Goal: Task Accomplishment & Management: Complete application form

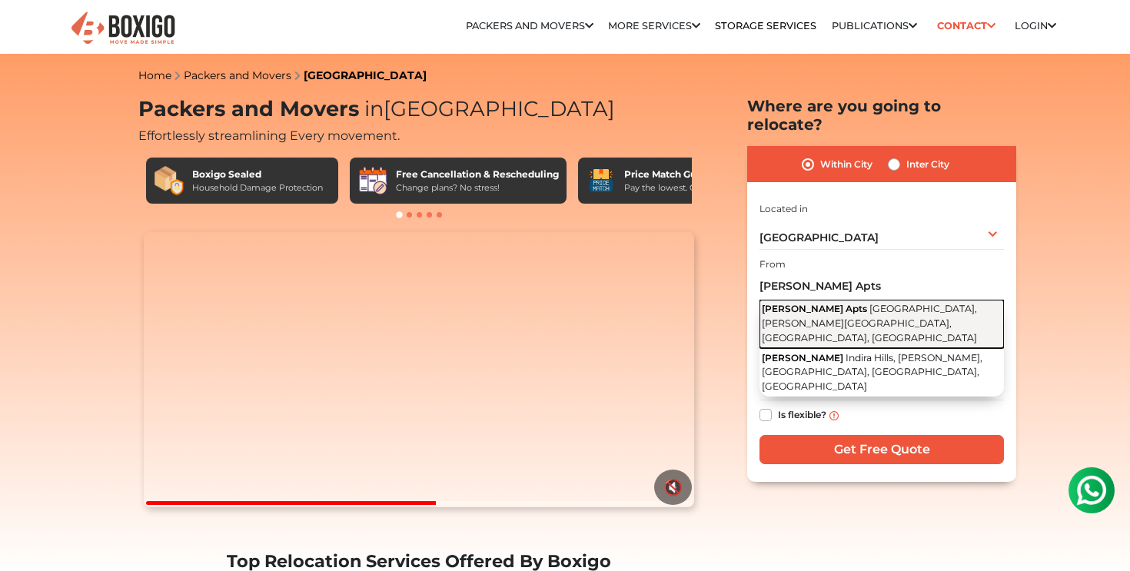
click at [831, 303] on span "[GEOGRAPHIC_DATA], [PERSON_NAME][GEOGRAPHIC_DATA], [GEOGRAPHIC_DATA], [GEOGRAPH…" at bounding box center [868, 323] width 215 height 40
type input "Sri Sai Sadan Apts, [GEOGRAPHIC_DATA], [PERSON_NAME][GEOGRAPHIC_DATA], [GEOGRAP…"
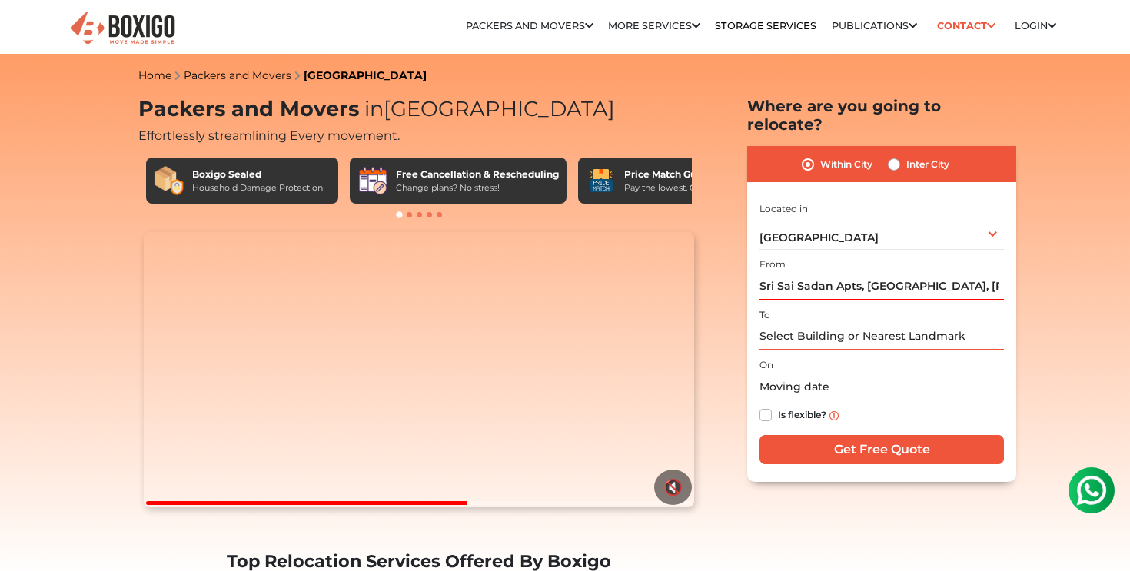
click at [813, 325] on input "text" at bounding box center [881, 336] width 244 height 27
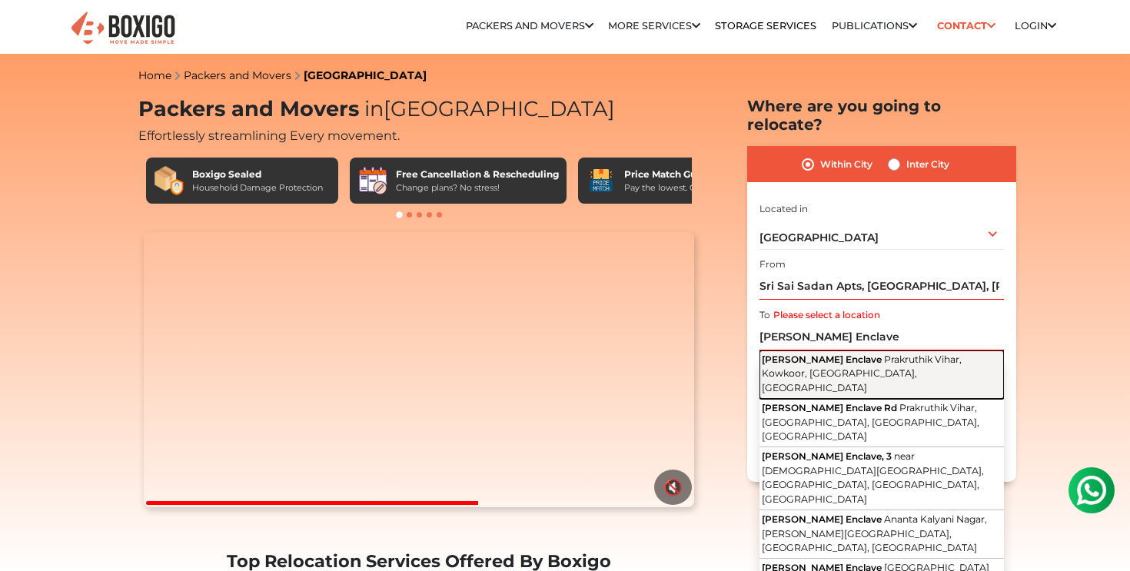
click at [859, 355] on span "Prakruthik Vihar, Kowkoor, [GEOGRAPHIC_DATA], [GEOGRAPHIC_DATA]" at bounding box center [861, 373] width 200 height 40
type input "[PERSON_NAME] Enclave, Prakruthik Vihar, [GEOGRAPHIC_DATA], [GEOGRAPHIC_DATA], …"
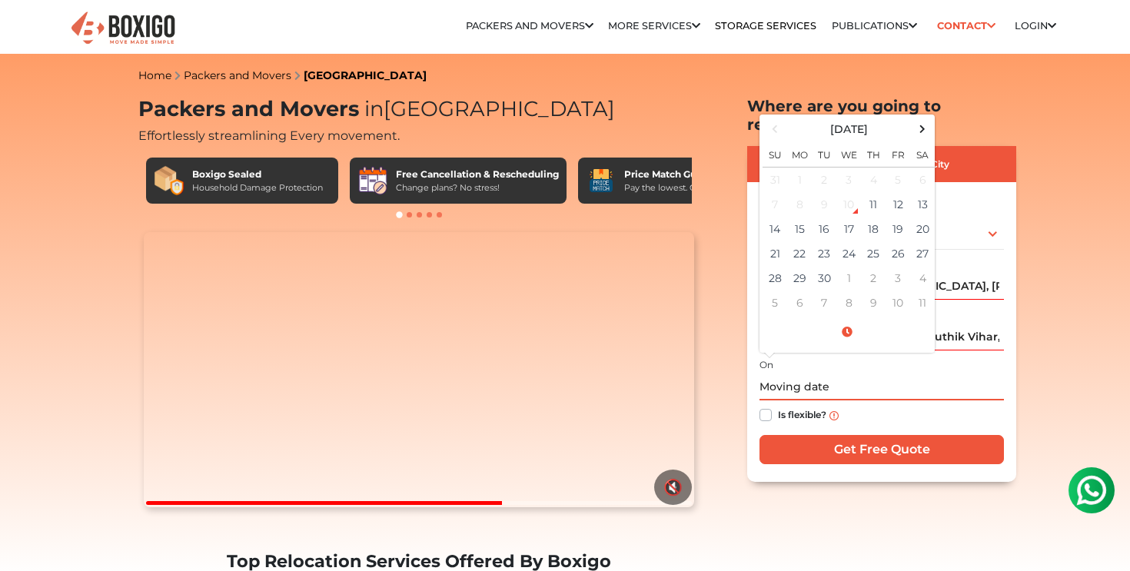
click at [834, 373] on input "text" at bounding box center [881, 386] width 244 height 27
click at [926, 241] on td "27" at bounding box center [922, 253] width 25 height 25
type input "[DATE] 12:00 AM"
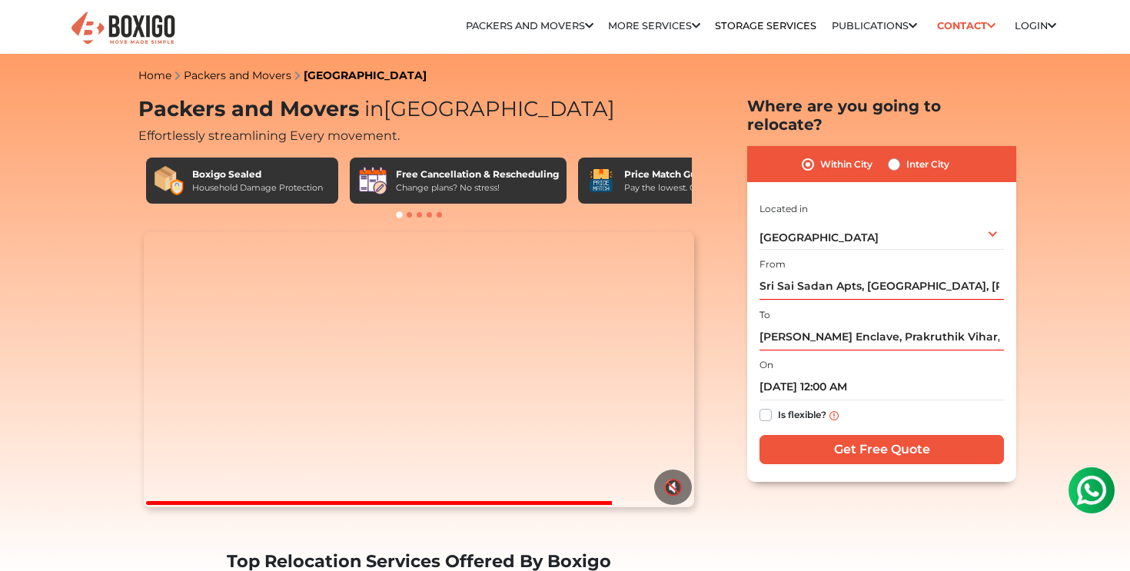
click at [778, 406] on label "Is flexible?" at bounding box center [802, 414] width 48 height 16
click at [763, 406] on input "Is flexible?" at bounding box center [765, 413] width 12 height 15
checkbox input "true"
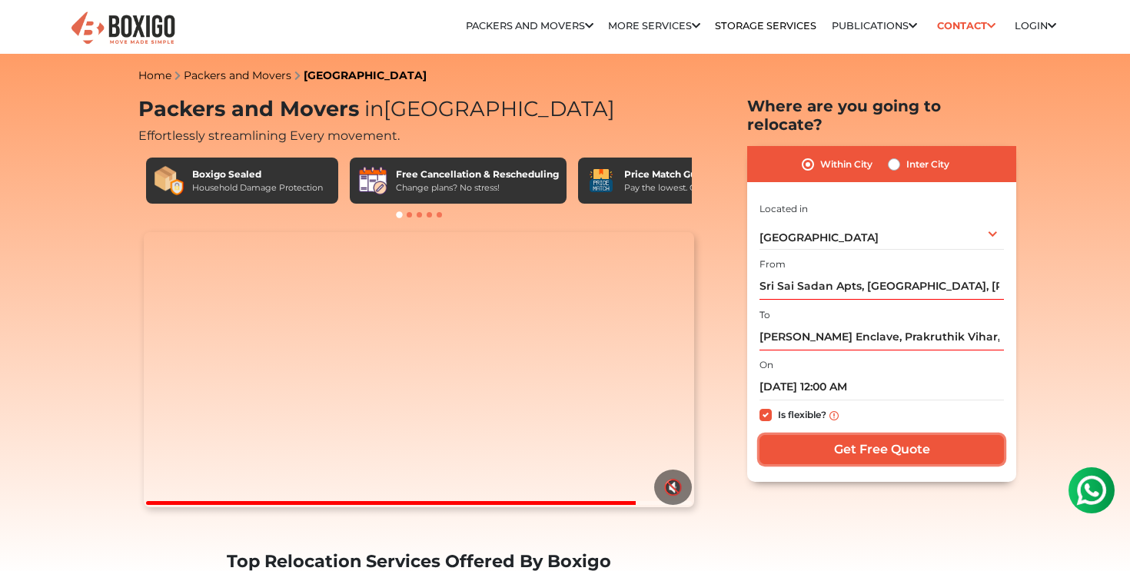
click at [884, 435] on input "Get Free Quote" at bounding box center [881, 449] width 244 height 29
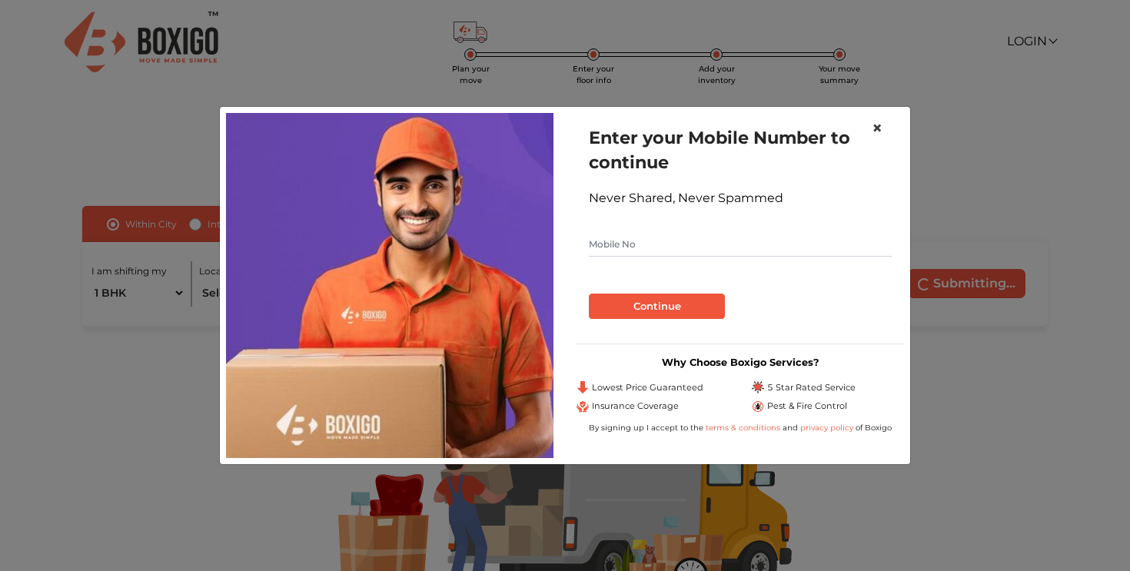
click at [877, 128] on span "×" at bounding box center [876, 128] width 11 height 22
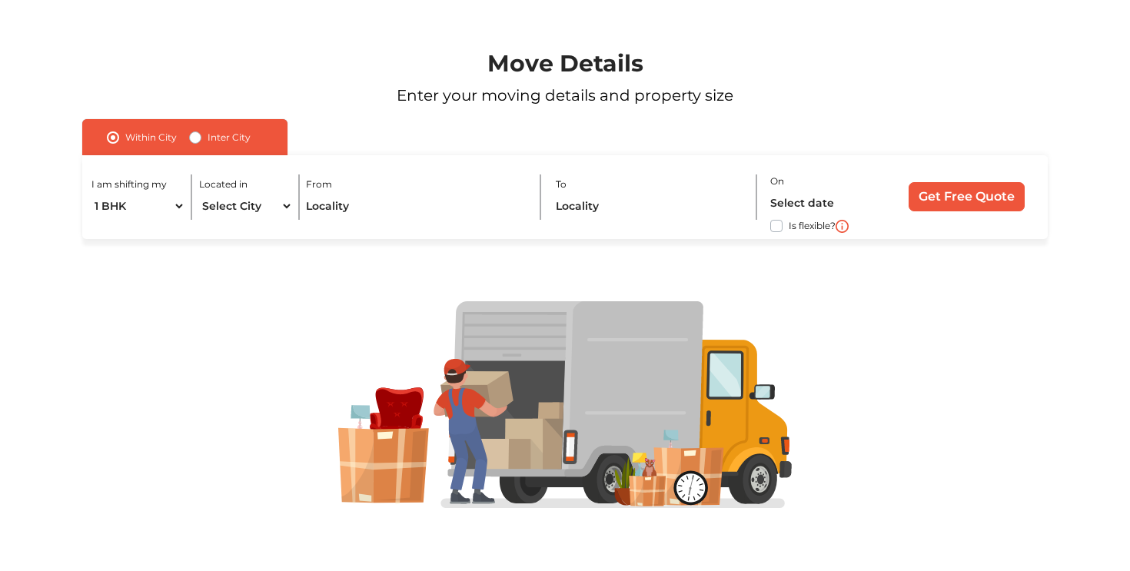
scroll to position [70, 0]
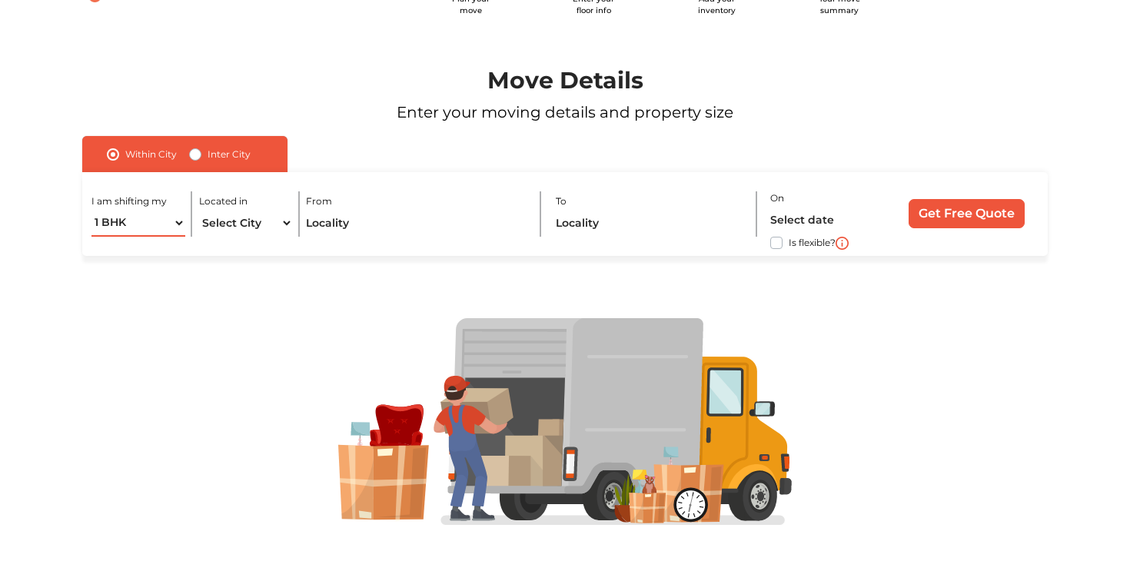
click at [144, 223] on select "1 BHK 2 BHK 3 BHK 3 + BHK FEW ITEMS" at bounding box center [138, 223] width 94 height 27
select select "2 BHK"
click at [91, 210] on select "1 BHK 2 BHK 3 BHK 3 + BHK FEW ITEMS" at bounding box center [138, 223] width 94 height 27
click at [241, 213] on select "Select City Bangalore Bengaluru Bhopal Bhubaneswar Chennai Coimbatore Cuttack D…" at bounding box center [246, 223] width 94 height 27
select select "[GEOGRAPHIC_DATA]"
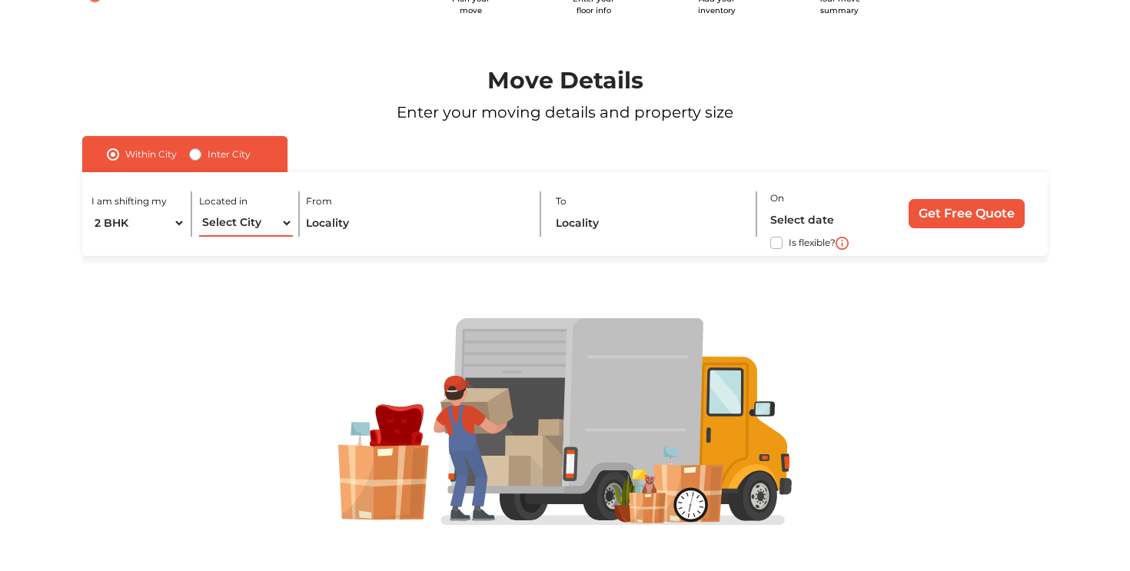
click at [199, 210] on select "Select City Bangalore Bengaluru Bhopal Bhubaneswar Chennai Coimbatore Cuttack D…" at bounding box center [246, 223] width 94 height 27
click at [364, 217] on input "text" at bounding box center [416, 223] width 221 height 27
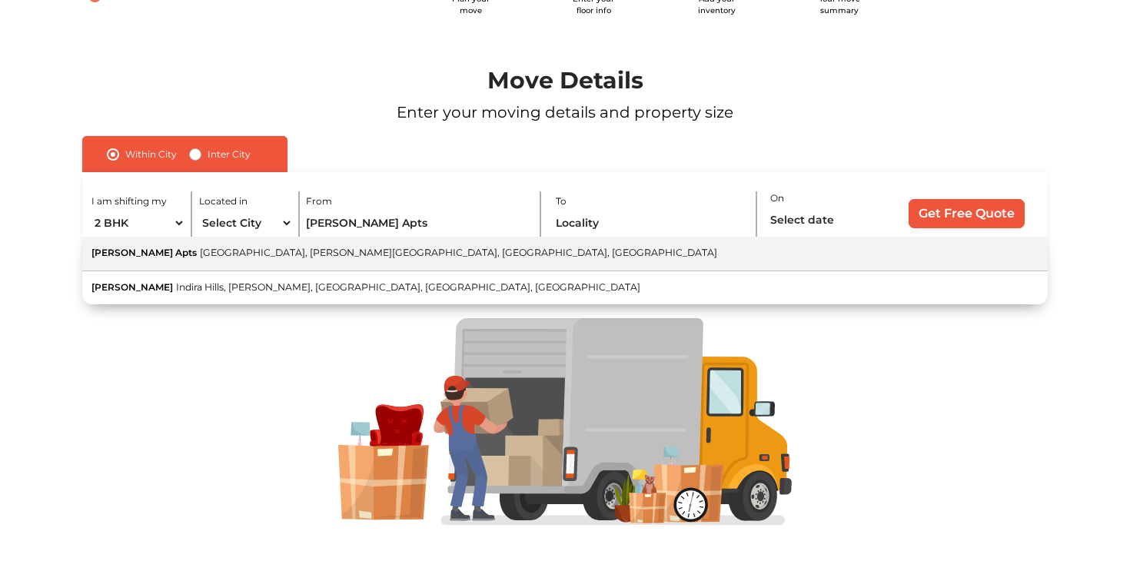
click at [323, 262] on button "Sri Sai Sadan [GEOGRAPHIC_DATA], [PERSON_NAME][GEOGRAPHIC_DATA], [GEOGRAPHIC_DA…" at bounding box center [564, 254] width 965 height 35
type input "Sri Sai Sadan Apts, [GEOGRAPHIC_DATA], [PERSON_NAME][GEOGRAPHIC_DATA], [GEOGRAP…"
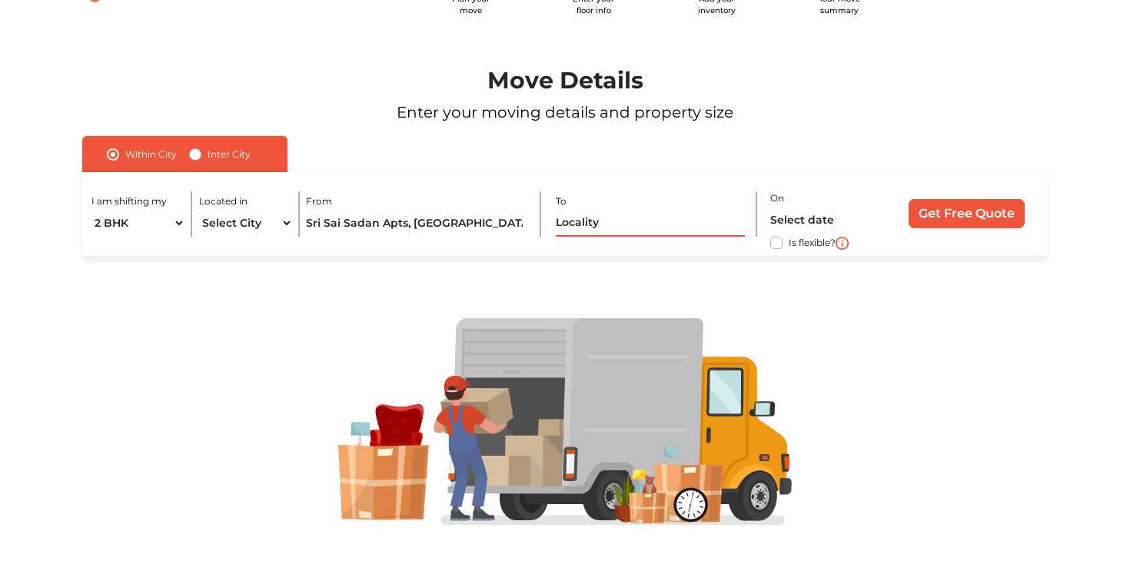
click at [605, 229] on input "text" at bounding box center [650, 223] width 189 height 27
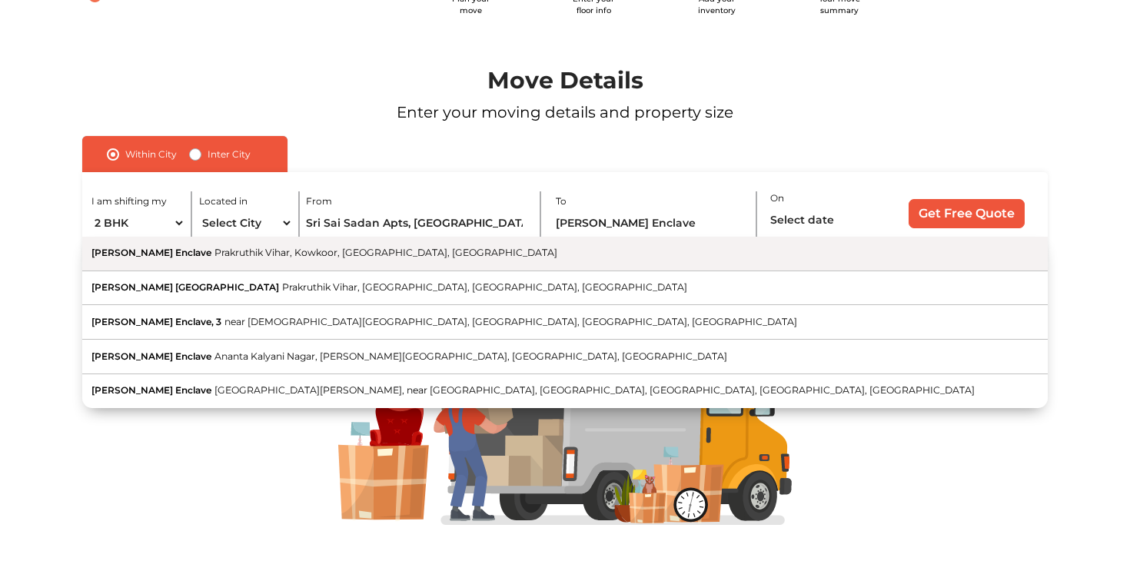
click at [306, 260] on button "Priyadarshini Enclave Prakruthik Vihar, Kowkoor, Secunderabad, Telangana" at bounding box center [564, 254] width 965 height 35
type input "[PERSON_NAME] Enclave, Prakruthik Vihar, [GEOGRAPHIC_DATA], [GEOGRAPHIC_DATA], …"
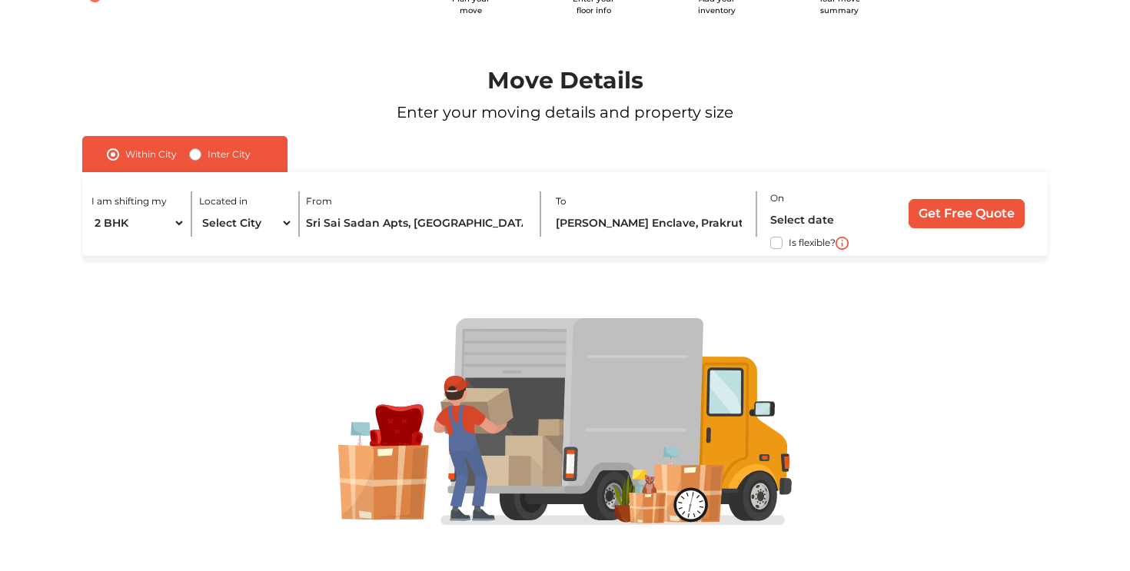
click at [788, 246] on label "Is flexible?" at bounding box center [811, 242] width 47 height 16
click at [95, 246] on input "Is flexible?" at bounding box center [88, 241] width 12 height 15
checkbox input "true"
click at [778, 202] on label "On" at bounding box center [777, 198] width 14 height 14
click at [800, 216] on input "text" at bounding box center [825, 220] width 111 height 27
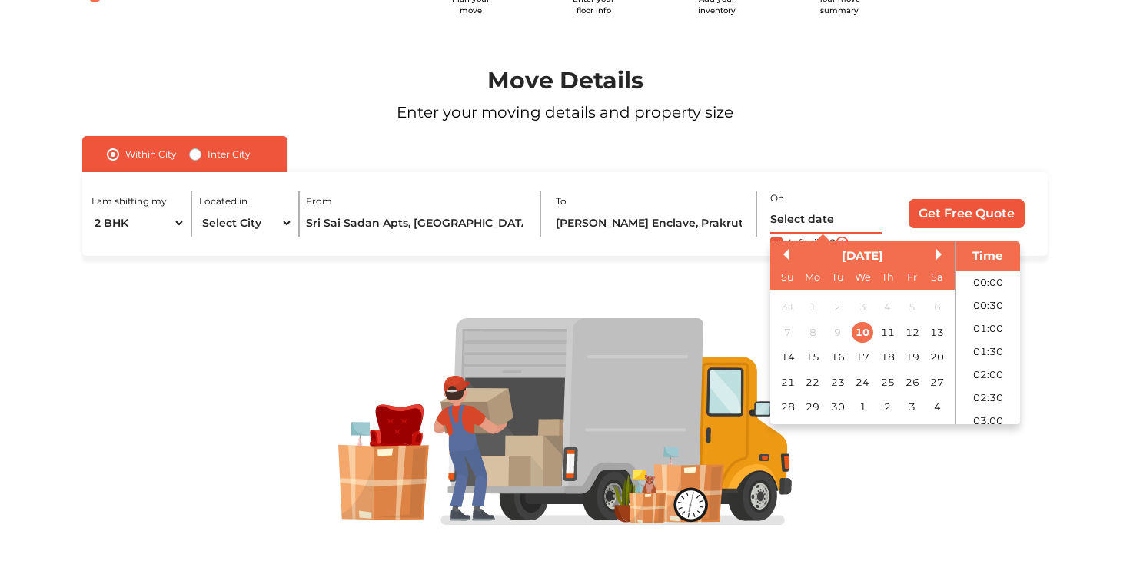
scroll to position [649, 0]
click at [939, 378] on div "27" at bounding box center [937, 382] width 21 height 21
type input "27/09/2025 12:00 AM"
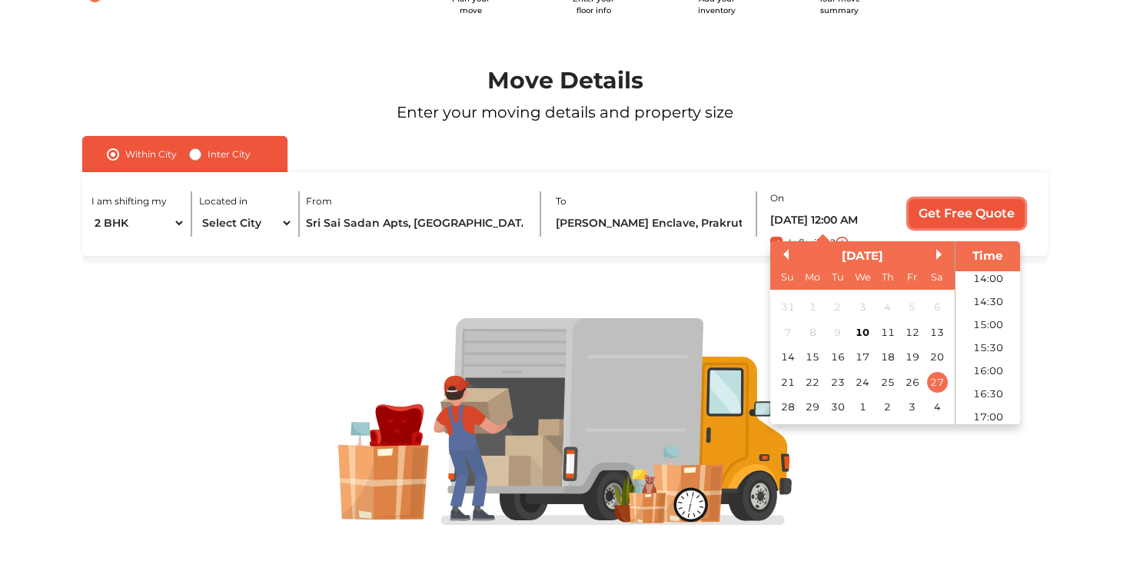
click at [964, 212] on input "Get Free Quote" at bounding box center [966, 213] width 116 height 29
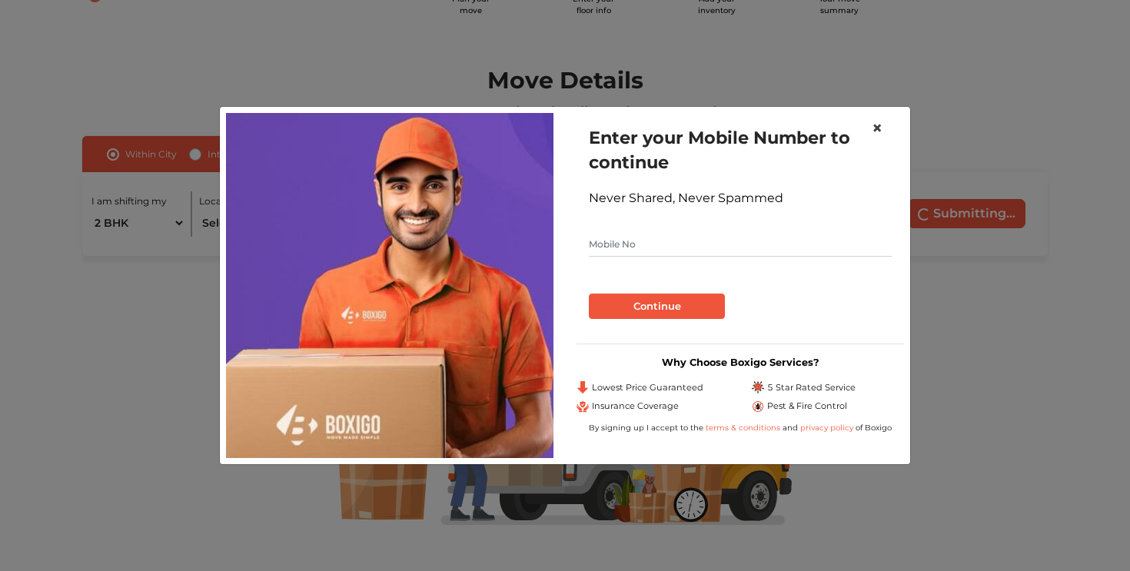
click at [875, 131] on span "×" at bounding box center [876, 128] width 11 height 22
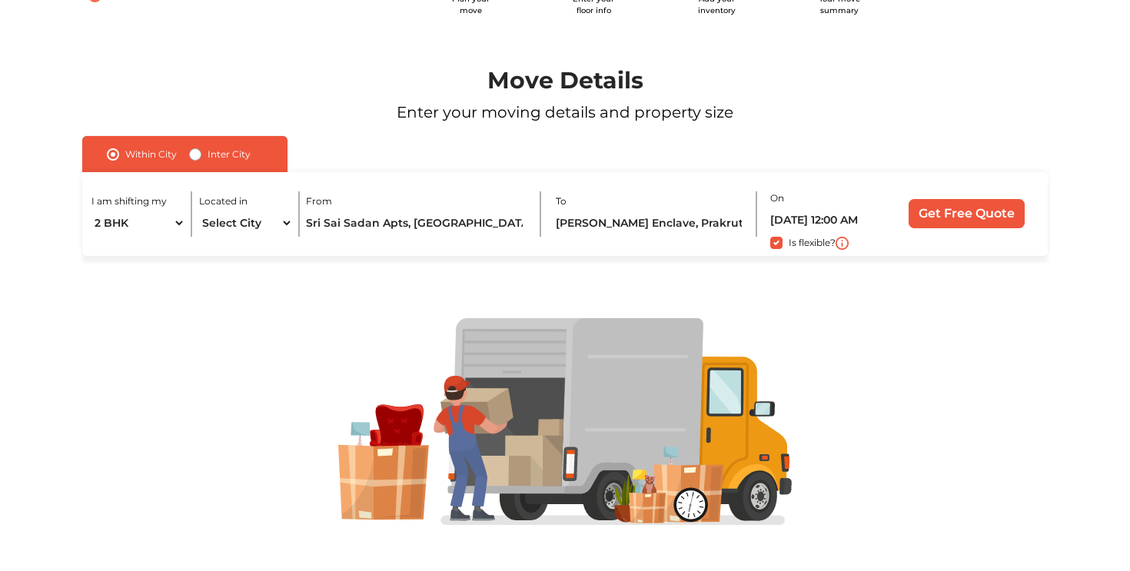
scroll to position [87, 0]
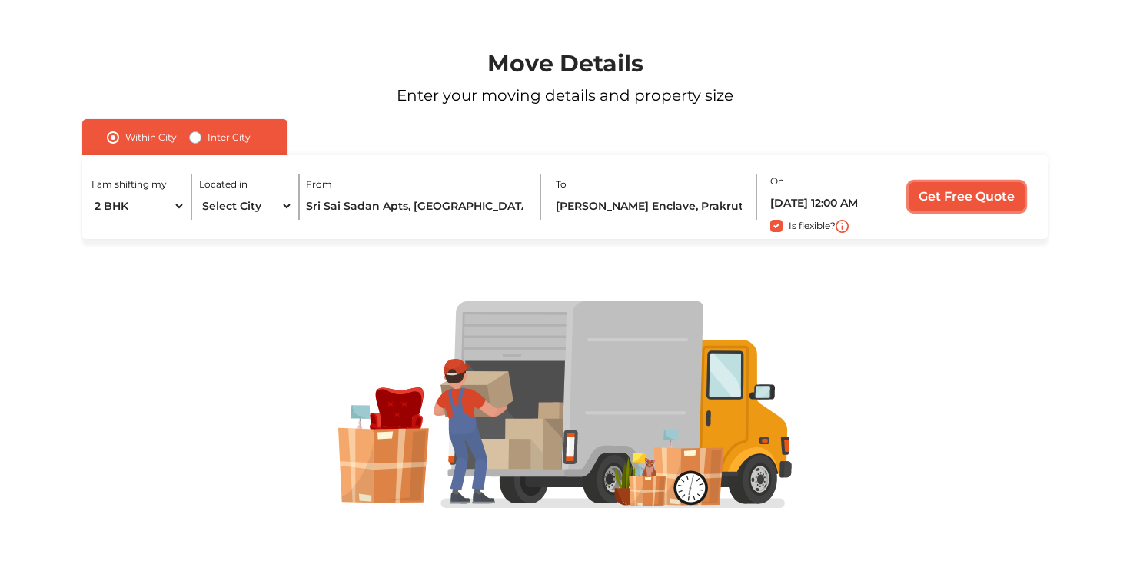
click at [954, 199] on input "Get Free Quote" at bounding box center [966, 196] width 116 height 29
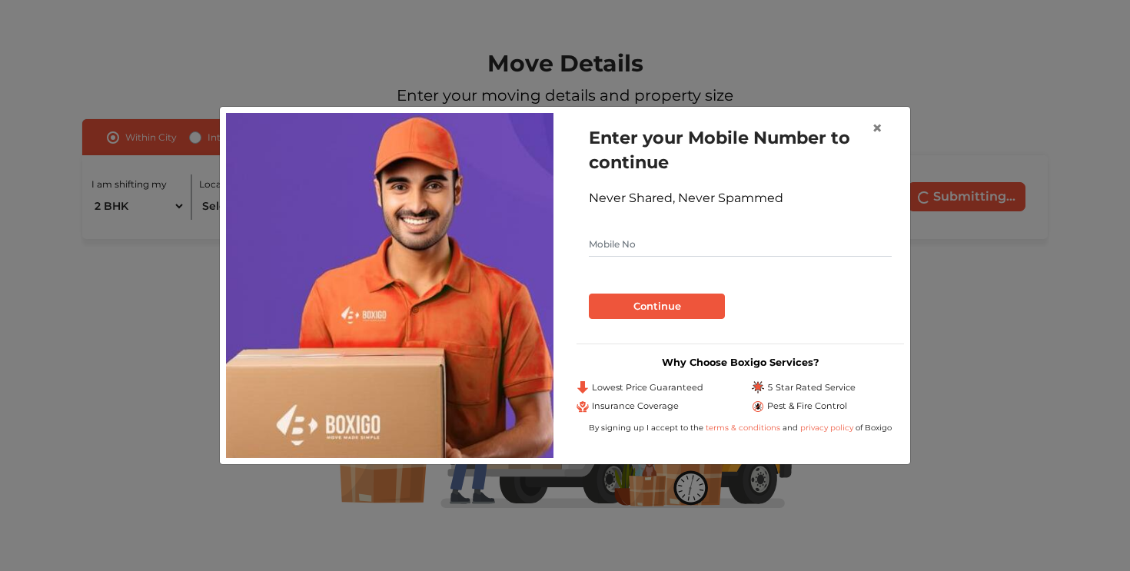
click at [639, 246] on input "text" at bounding box center [740, 244] width 303 height 25
type input "9885456940"
click at [646, 312] on button "Continue" at bounding box center [657, 307] width 136 height 26
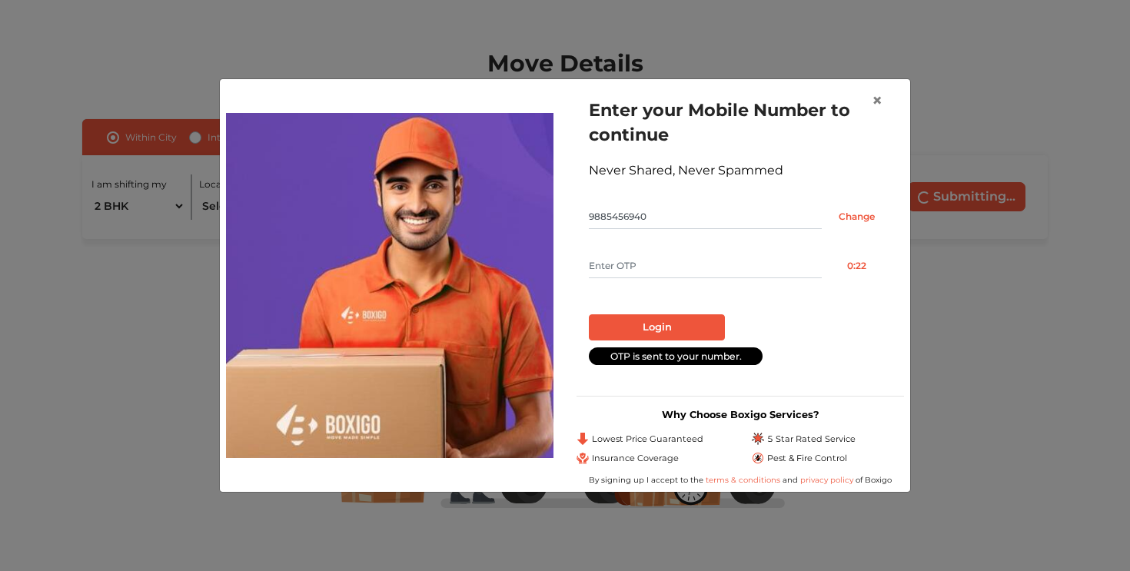
click at [617, 273] on input "text" at bounding box center [705, 266] width 233 height 25
type input "8159"
click at [655, 322] on button "Login" at bounding box center [657, 327] width 136 height 26
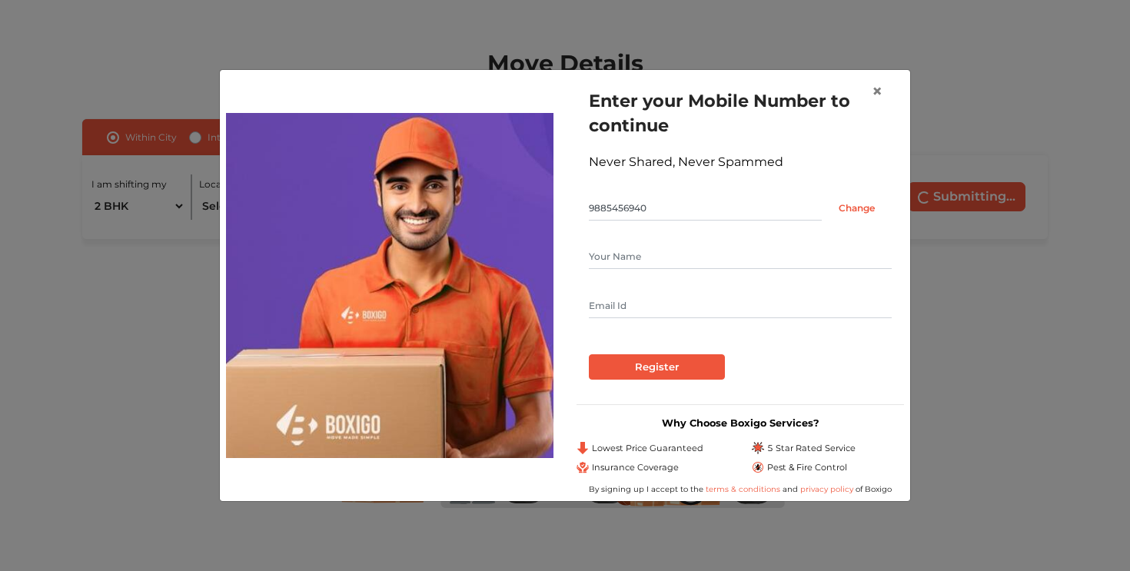
click at [660, 261] on input "text" at bounding box center [740, 256] width 303 height 25
click at [655, 367] on input "Register" at bounding box center [657, 367] width 136 height 26
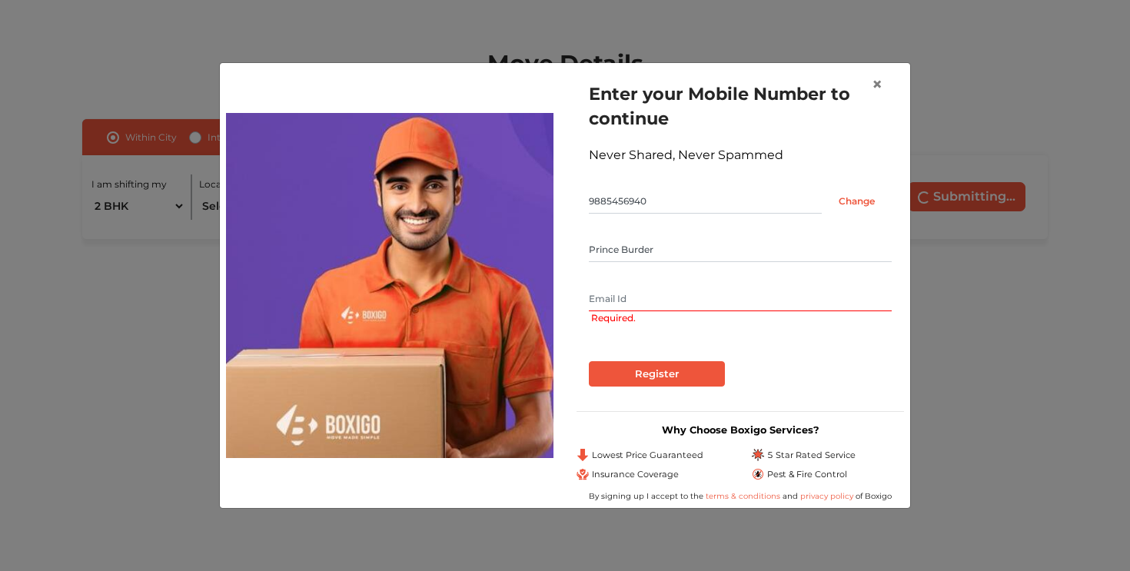
type input "Prince Burder"
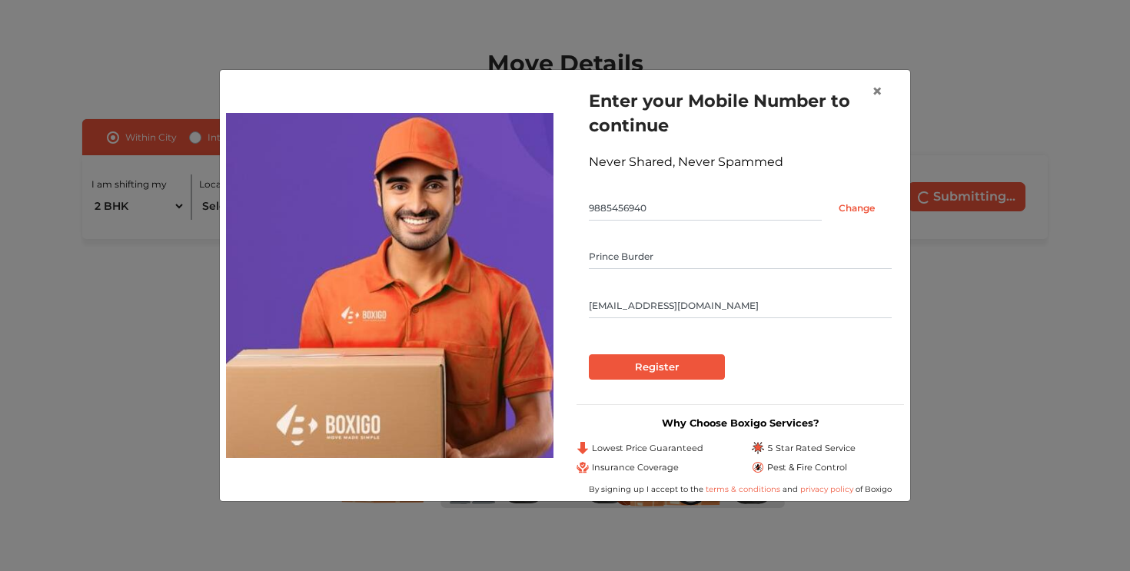
type input "prince.burder@gmail.com"
click at [589, 354] on input "Register" at bounding box center [657, 367] width 136 height 26
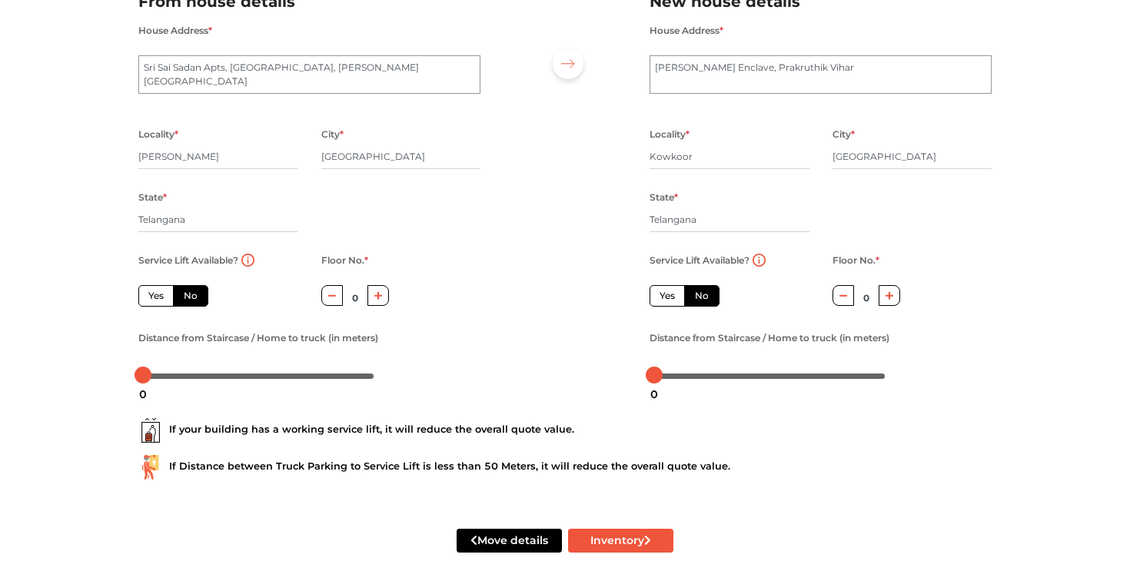
scroll to position [145, 0]
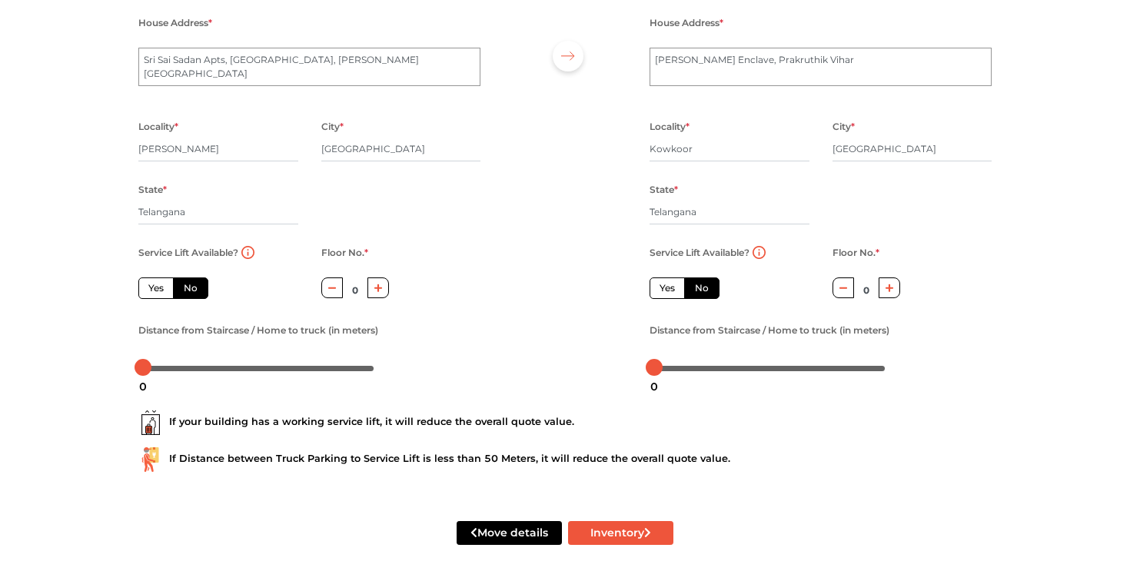
click at [165, 294] on label "Yes" at bounding box center [155, 288] width 35 height 22
click at [158, 291] on input "Yes" at bounding box center [153, 286] width 10 height 10
radio input "true"
click at [192, 297] on label "No" at bounding box center [190, 288] width 35 height 22
click at [192, 291] on input "No" at bounding box center [189, 286] width 10 height 10
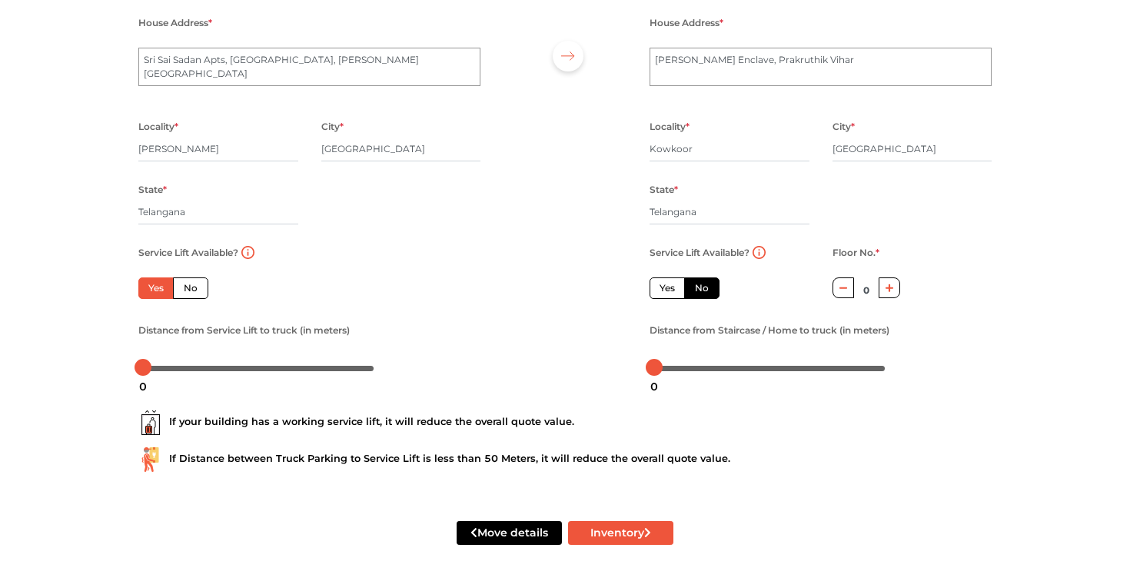
radio input "true"
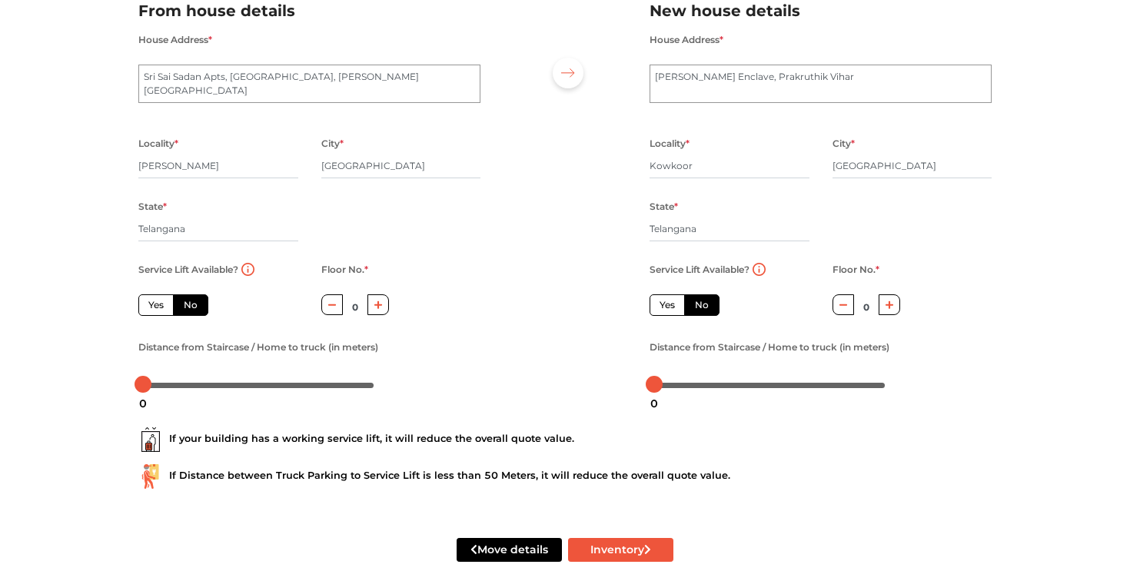
scroll to position [129, 0]
click at [377, 307] on icon "button" at bounding box center [378, 304] width 8 height 9
type input "3"
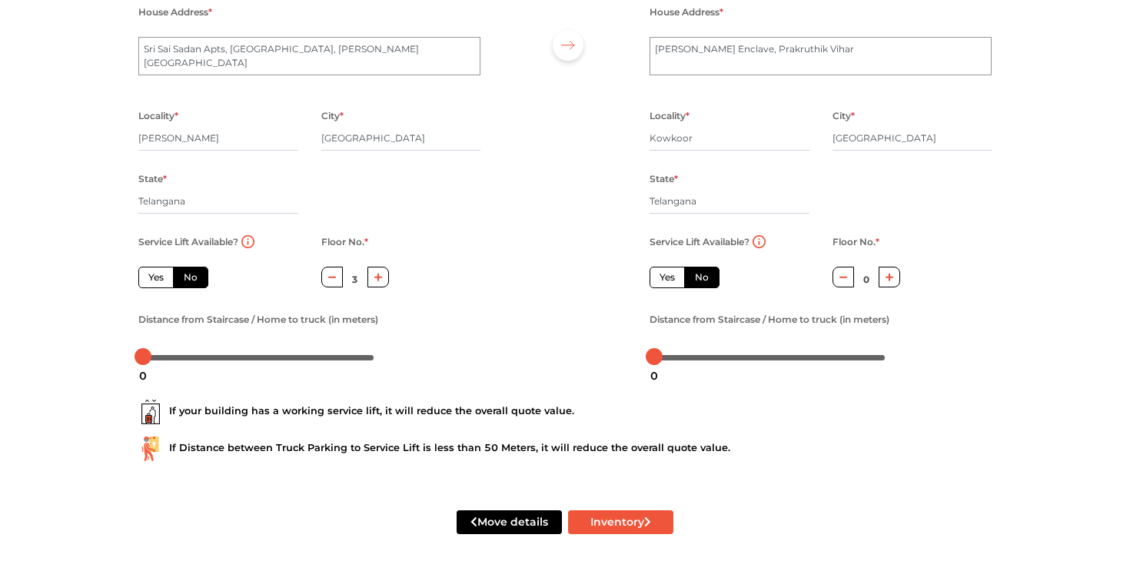
scroll to position [159, 0]
click at [602, 517] on button "Inventory" at bounding box center [620, 522] width 105 height 24
radio input "true"
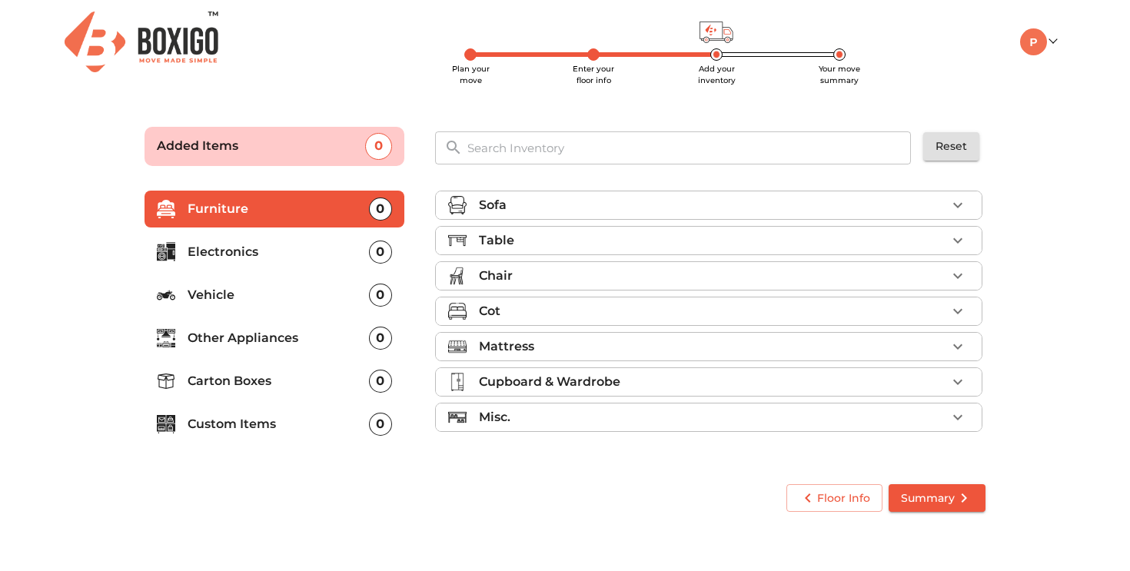
click at [961, 204] on icon "button" at bounding box center [957, 205] width 18 height 18
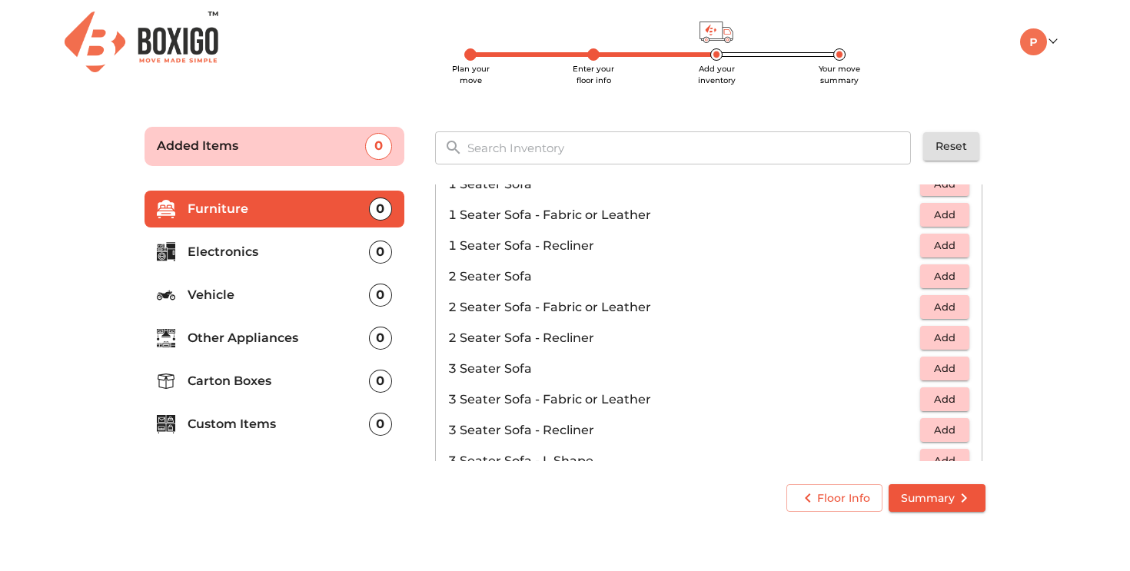
scroll to position [69, 0]
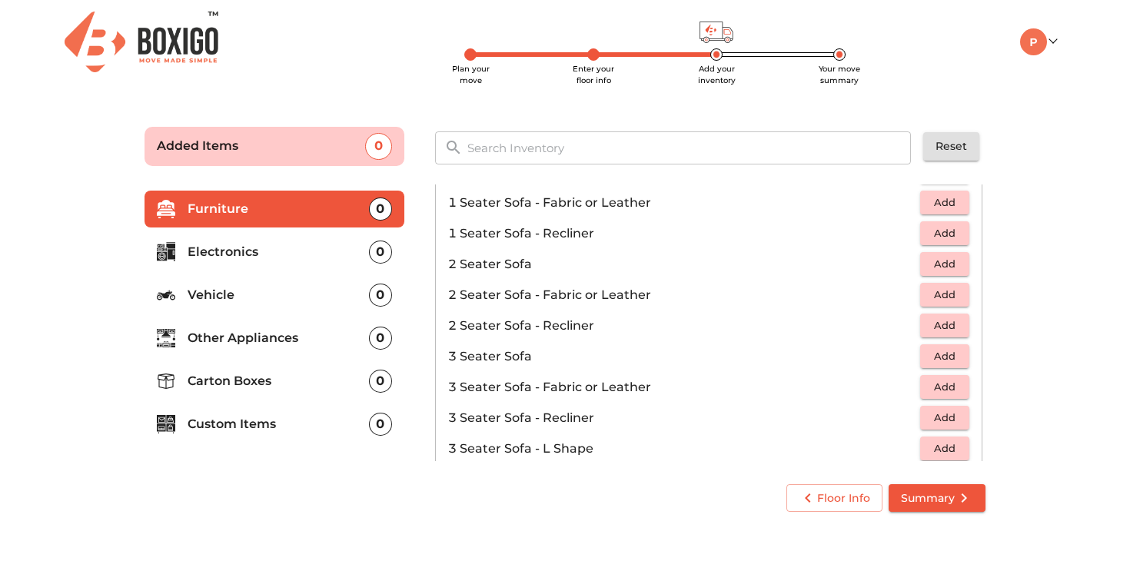
click at [951, 354] on span "Add" at bounding box center [944, 356] width 34 height 18
click at [946, 266] on span "Add" at bounding box center [944, 264] width 34 height 18
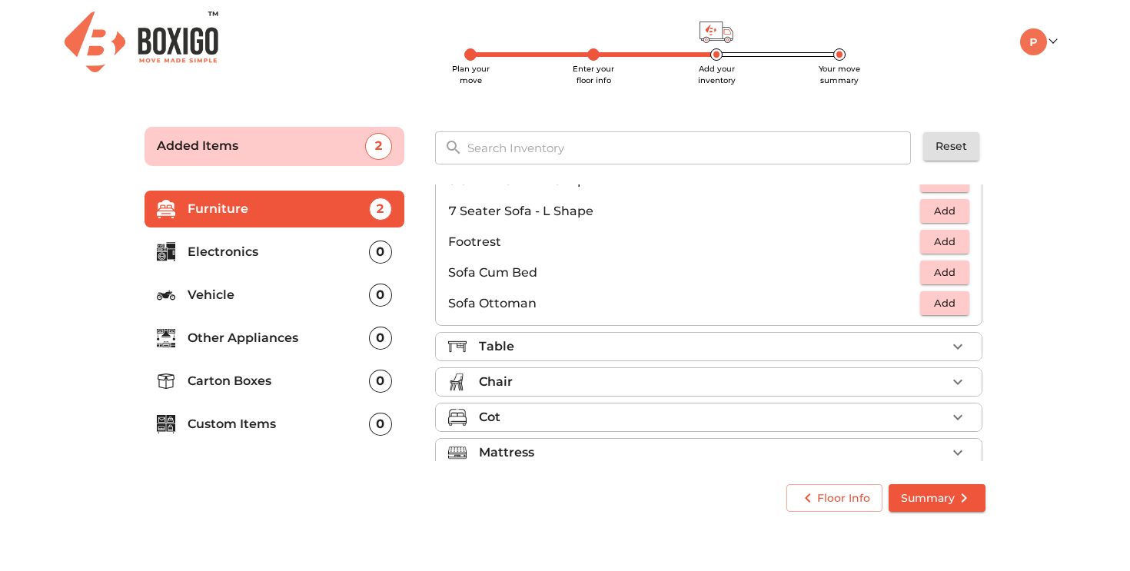
scroll to position [377, 0]
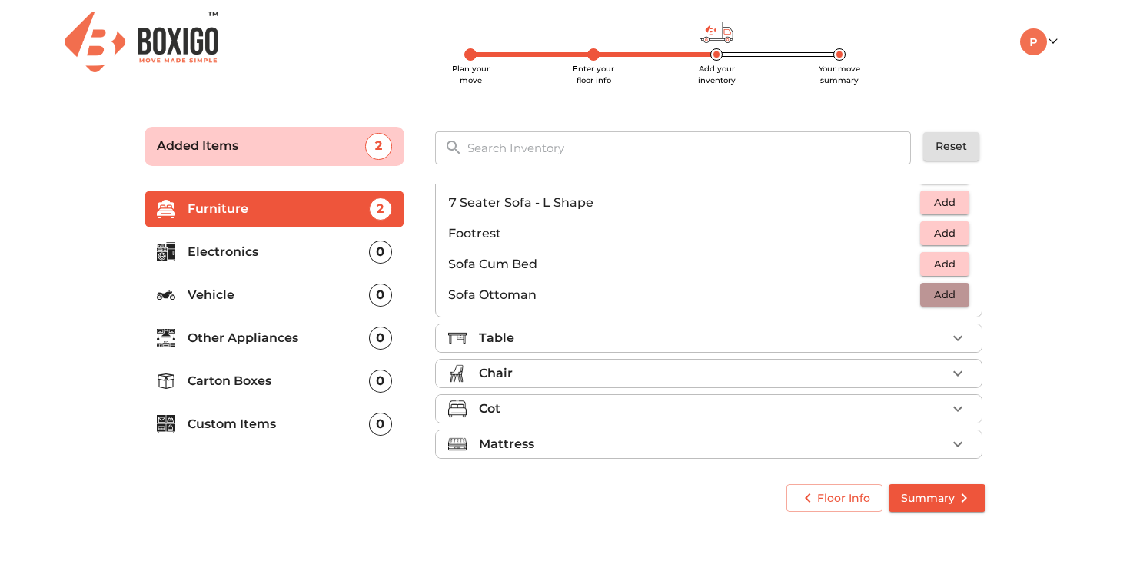
click at [960, 300] on span "Add" at bounding box center [944, 295] width 34 height 18
click at [960, 300] on icon "button" at bounding box center [957, 295] width 18 height 18
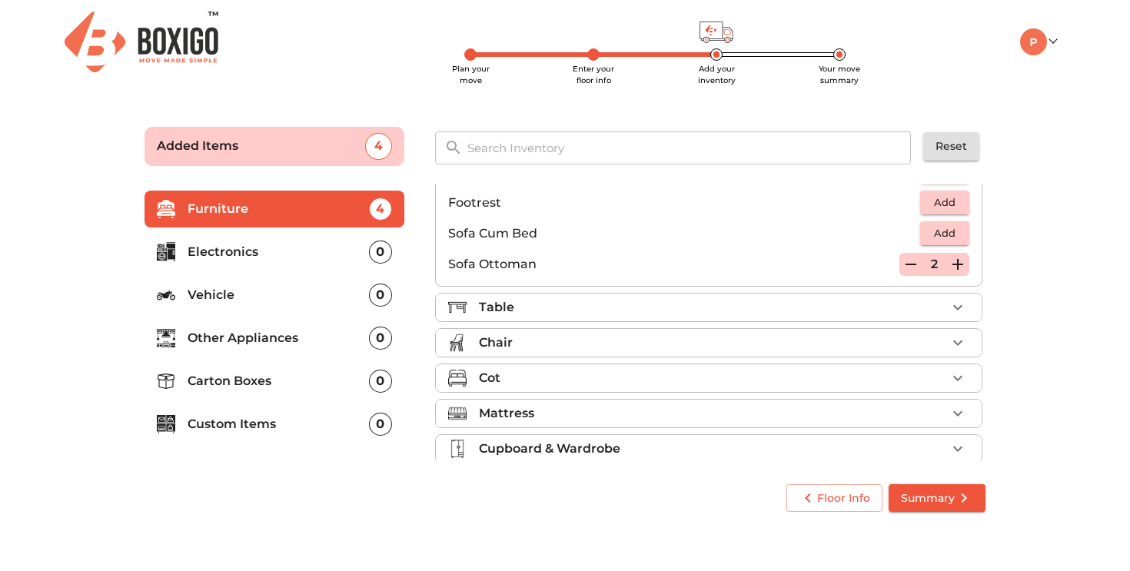
click at [960, 309] on icon "button" at bounding box center [957, 307] width 18 height 18
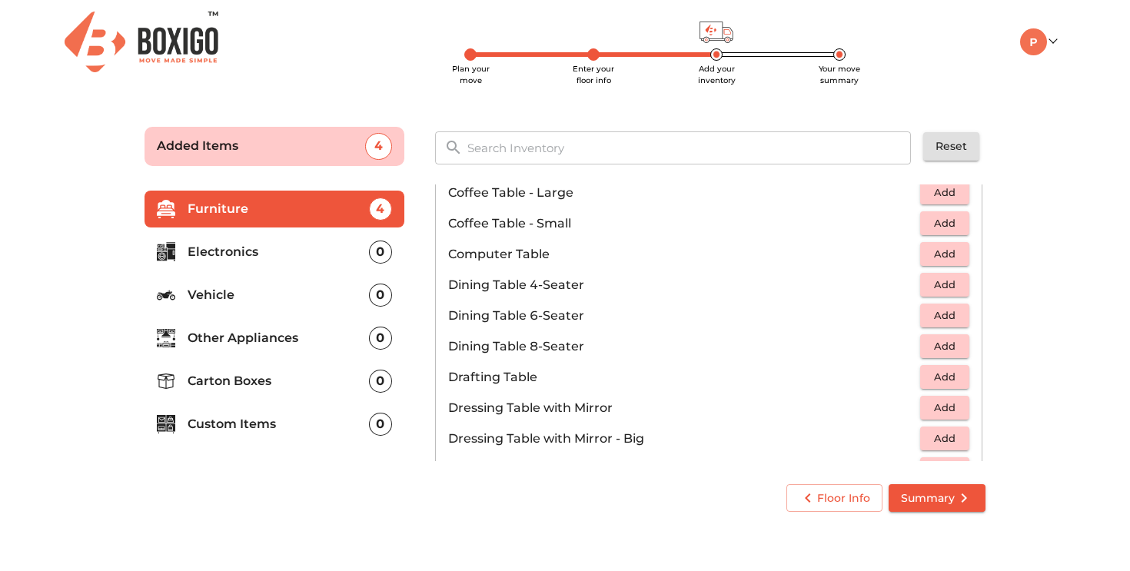
scroll to position [191, 0]
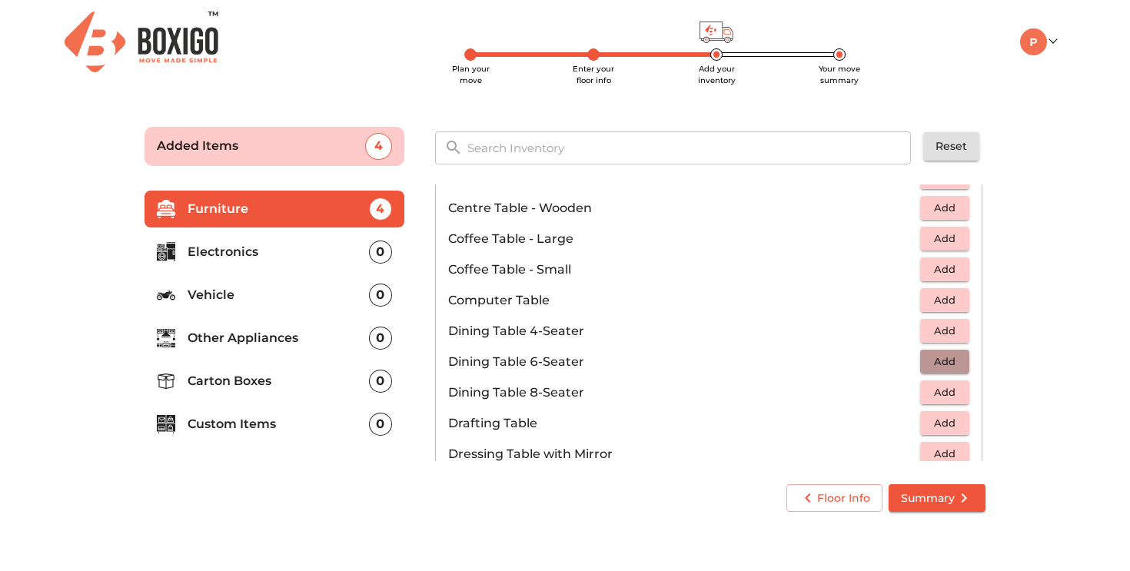
click at [955, 360] on span "Add" at bounding box center [944, 362] width 34 height 18
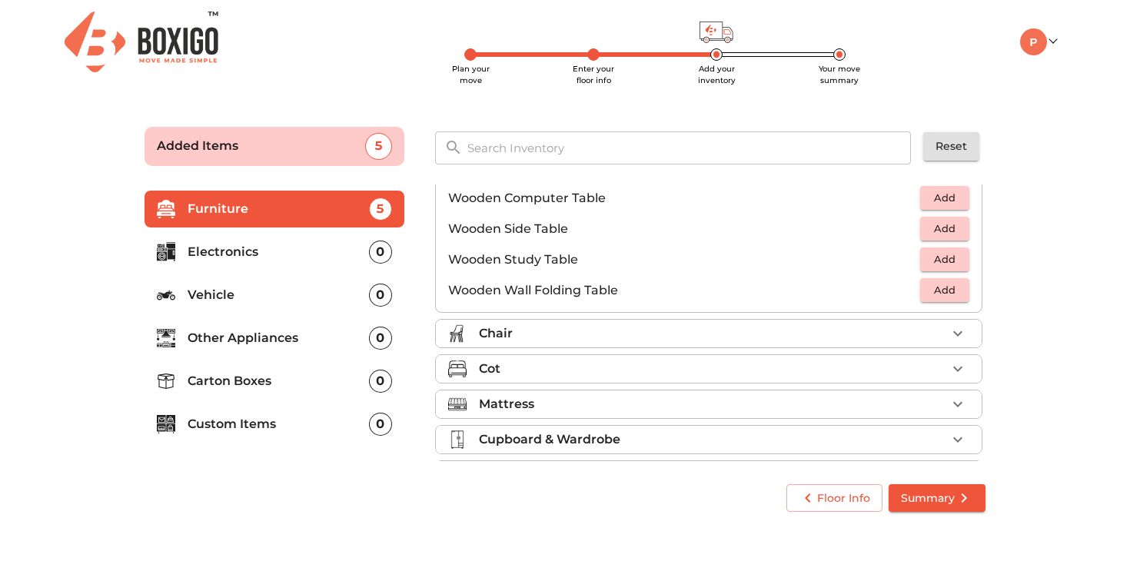
scroll to position [1072, 0]
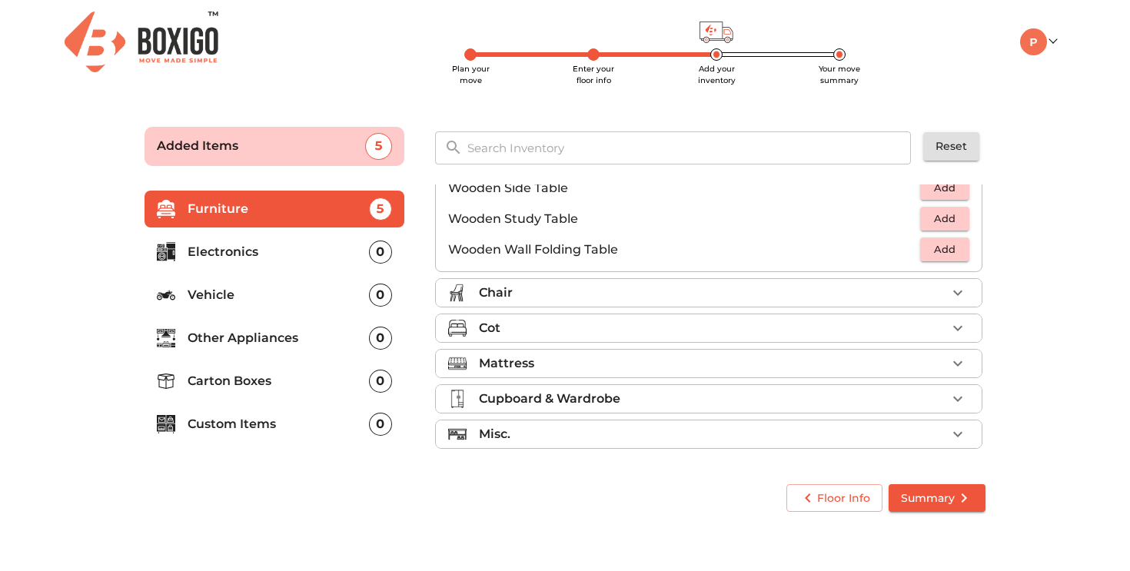
click at [957, 294] on icon "button" at bounding box center [957, 292] width 9 height 5
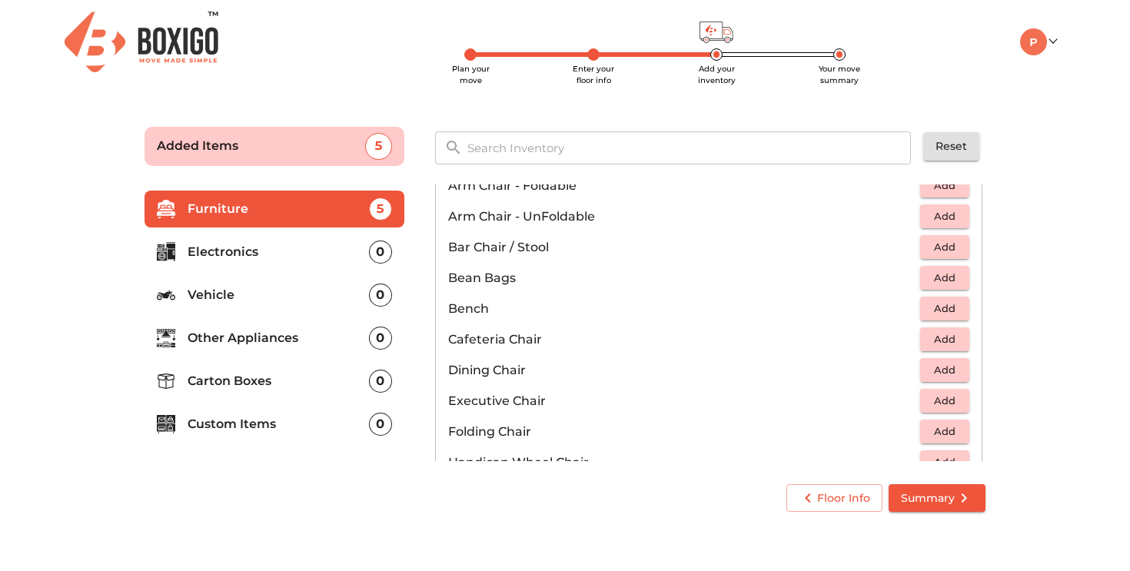
scroll to position [133, 0]
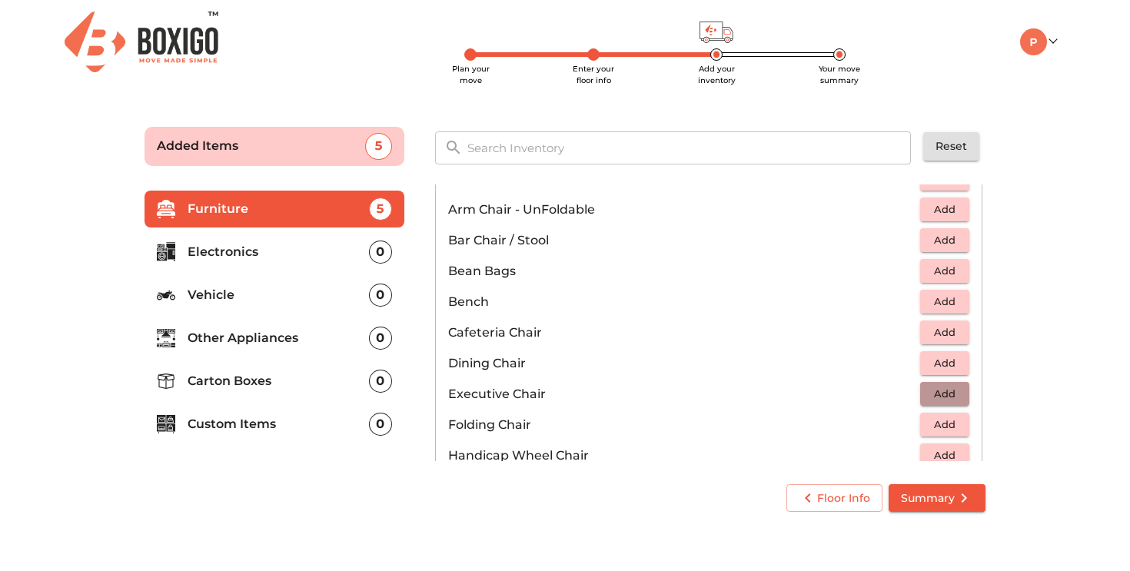
click at [942, 386] on span "Add" at bounding box center [944, 394] width 34 height 18
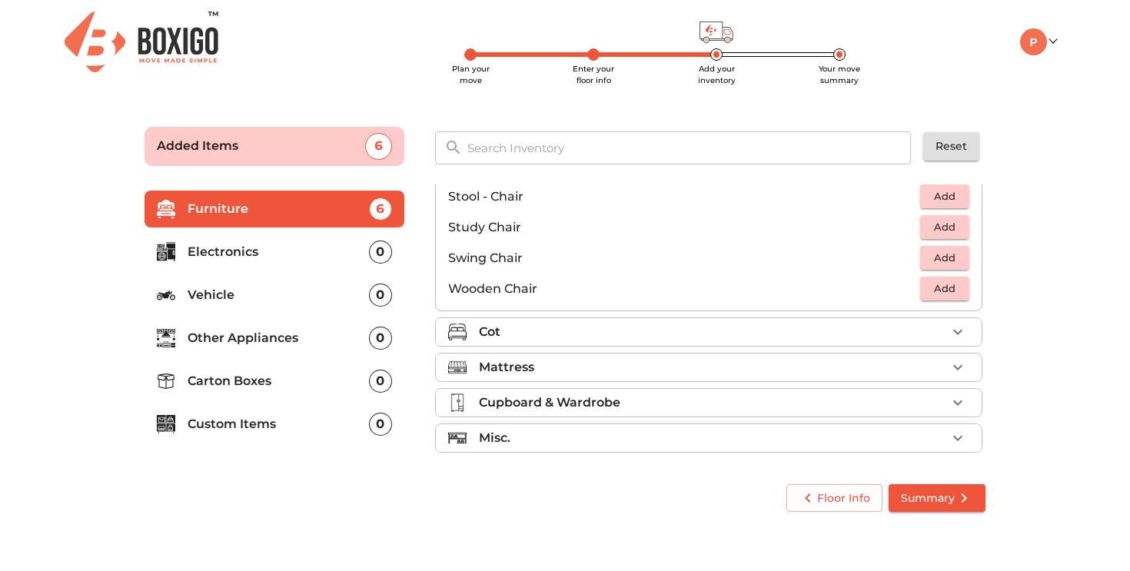
scroll to position [642, 0]
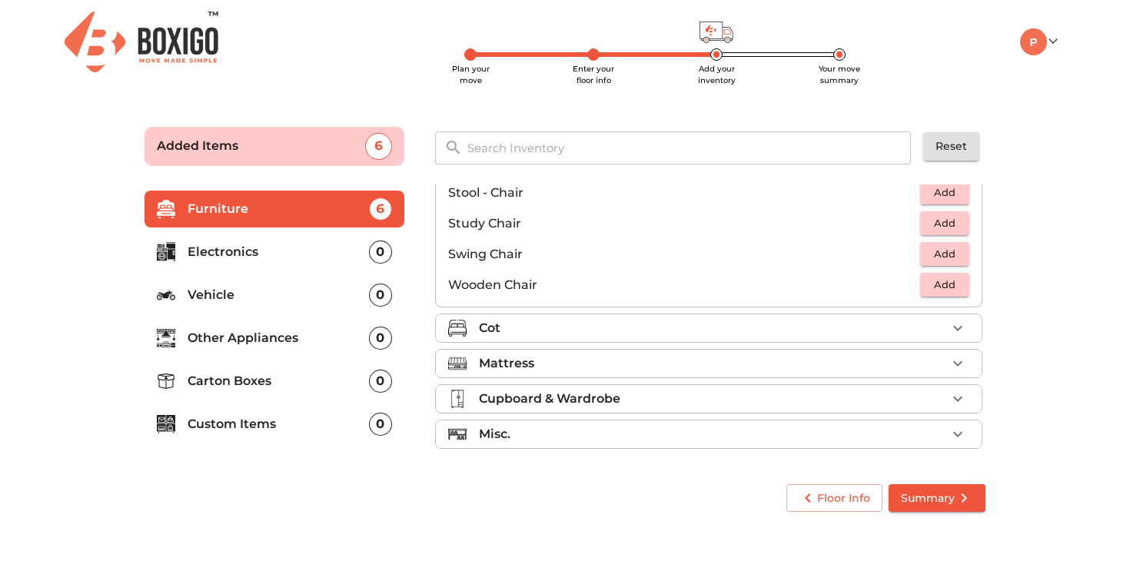
click at [627, 328] on div "Cot" at bounding box center [712, 328] width 467 height 18
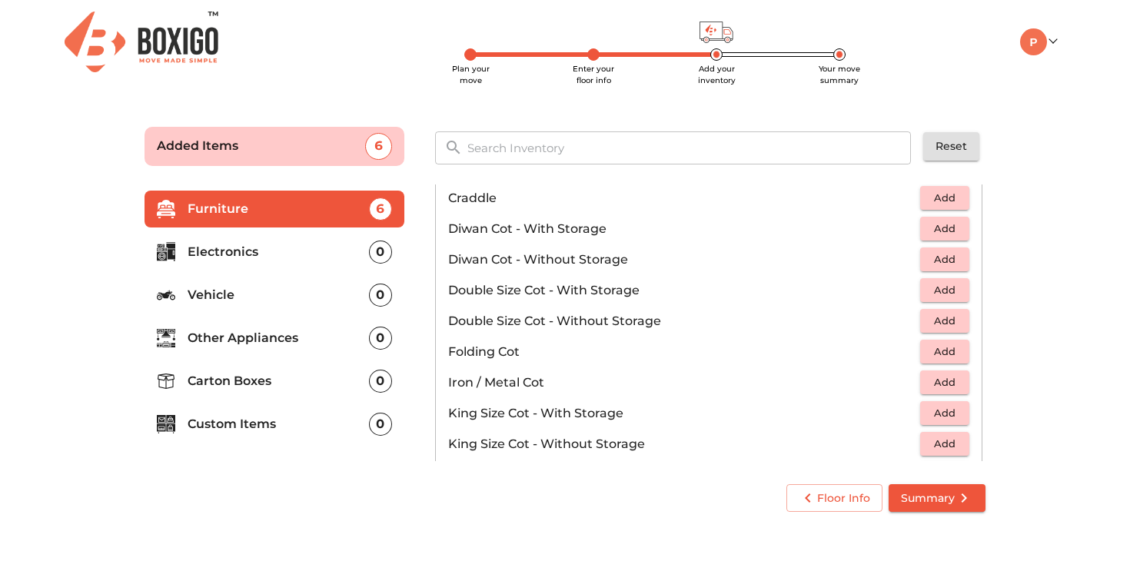
scroll to position [217, 0]
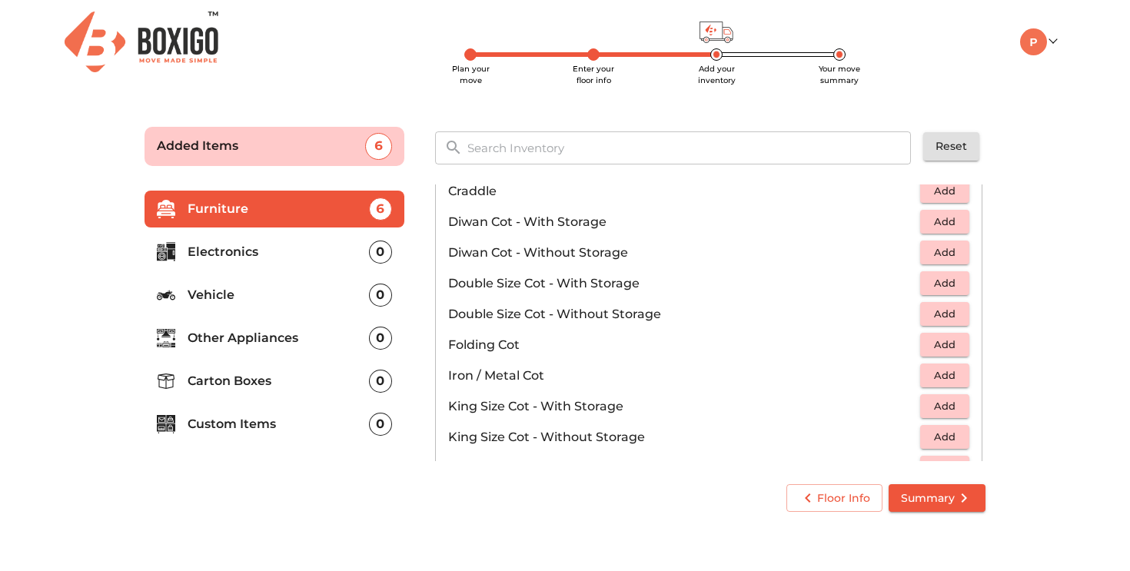
click at [950, 285] on span "Add" at bounding box center [944, 283] width 34 height 18
click at [956, 317] on span "Add" at bounding box center [944, 314] width 34 height 18
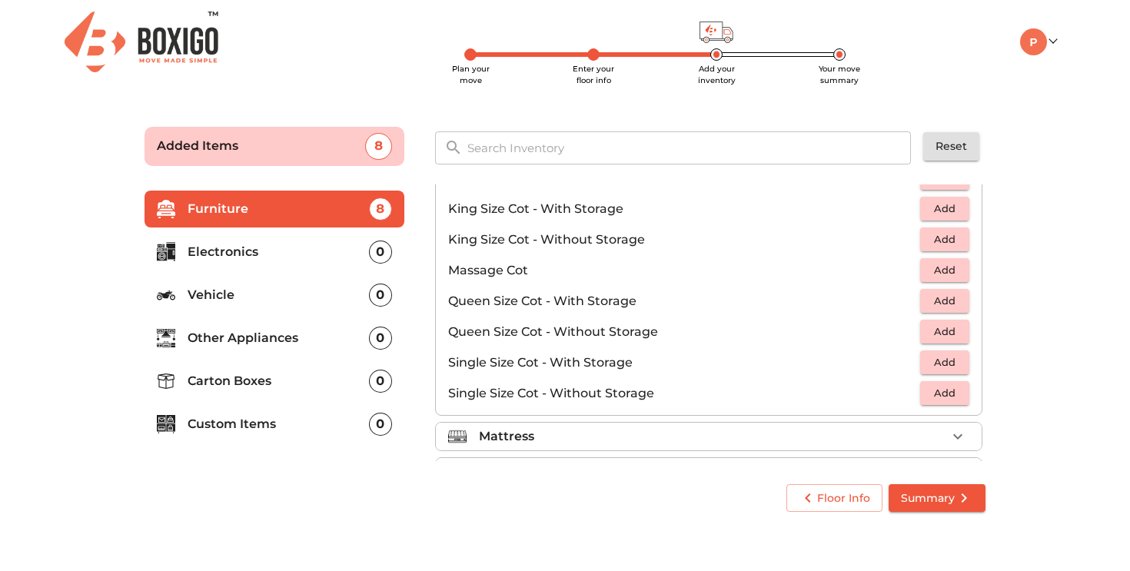
scroll to position [488, 0]
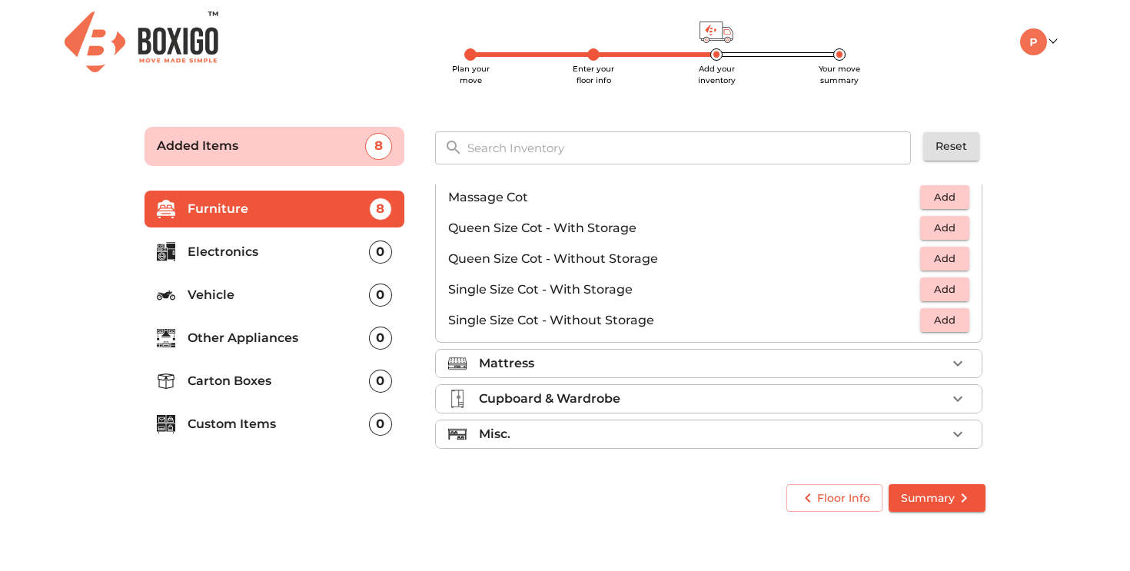
click at [833, 357] on div "Mattress" at bounding box center [712, 363] width 467 height 18
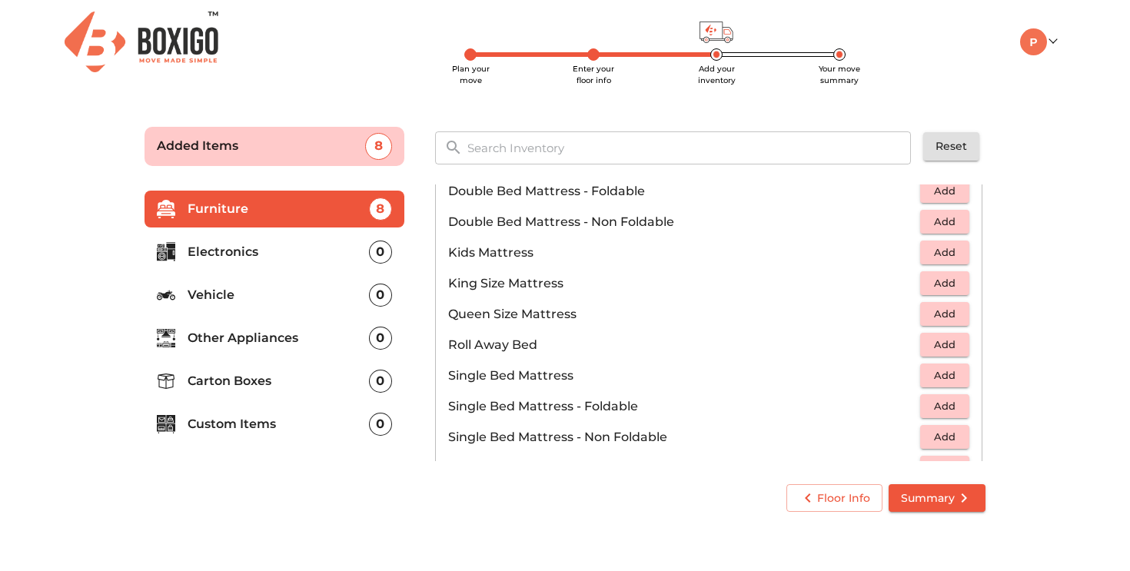
scroll to position [194, 0]
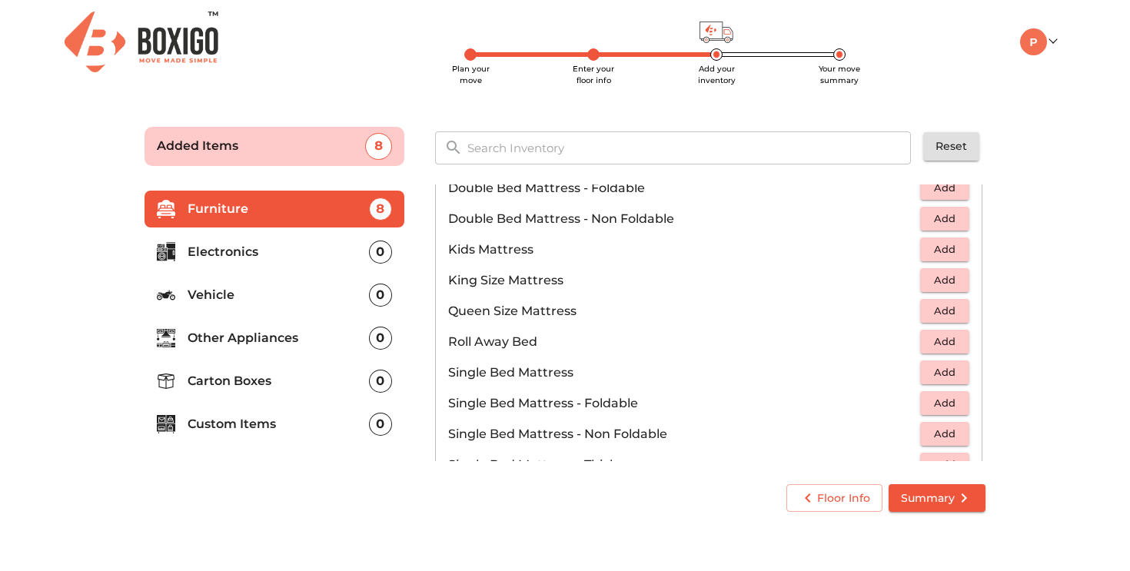
click at [952, 312] on span "Add" at bounding box center [944, 311] width 34 height 18
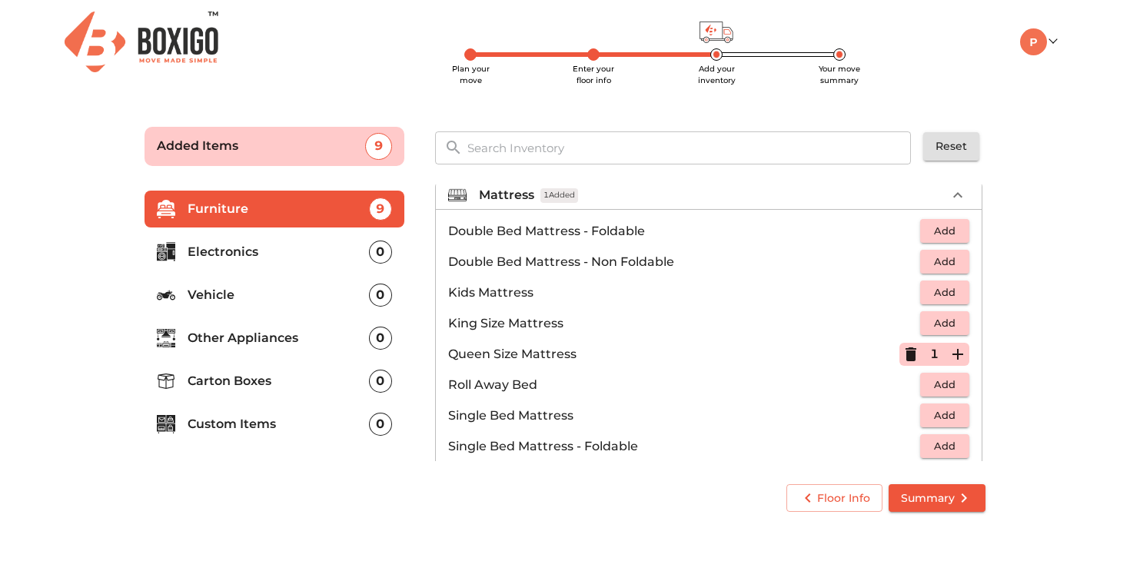
scroll to position [151, 0]
click at [913, 353] on icon "button" at bounding box center [910, 355] width 11 height 14
click at [954, 259] on span "Add" at bounding box center [944, 263] width 34 height 18
click at [957, 264] on icon "button" at bounding box center [957, 262] width 11 height 11
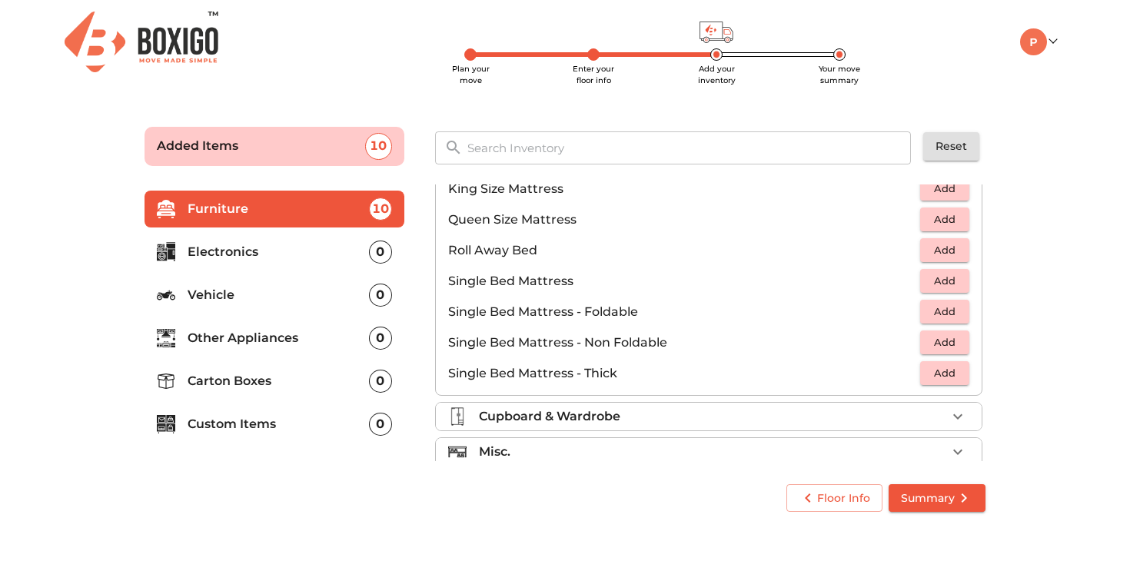
scroll to position [304, 0]
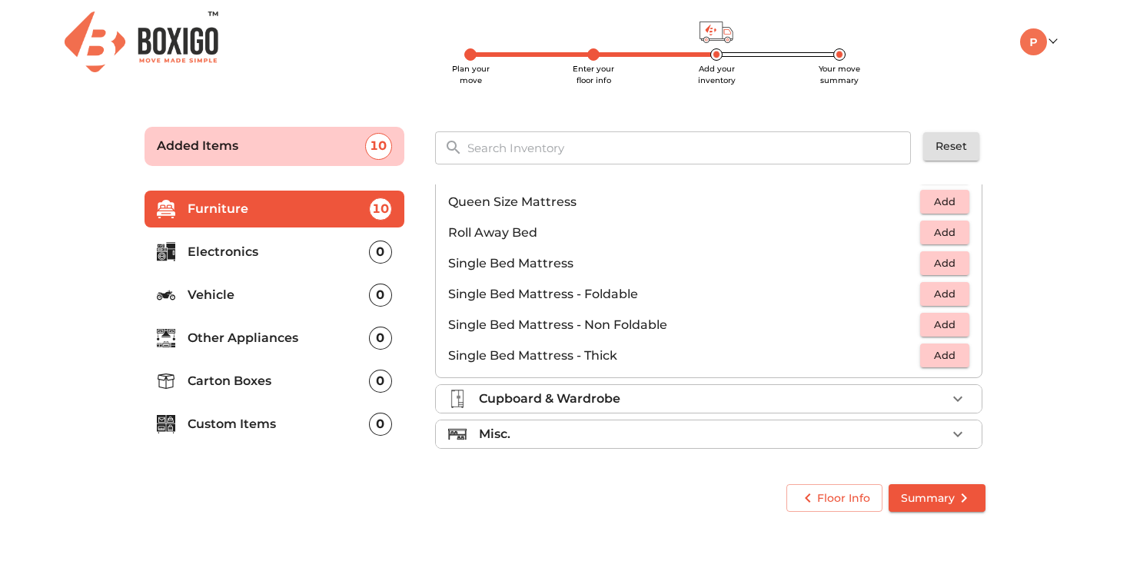
click at [799, 403] on div "Cupboard & Wardrobe" at bounding box center [712, 399] width 467 height 18
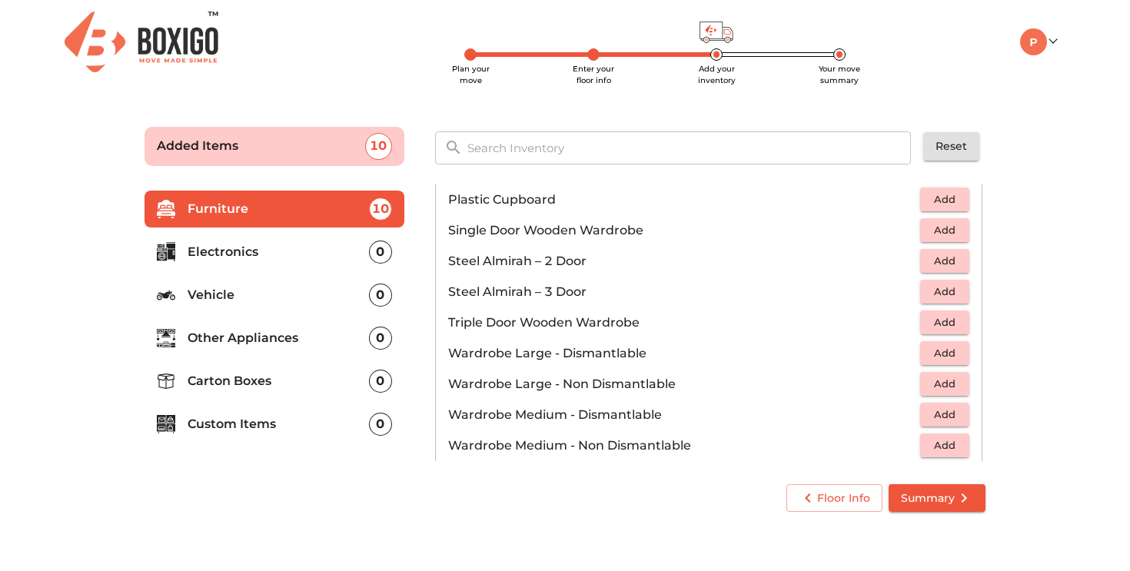
scroll to position [436, 0]
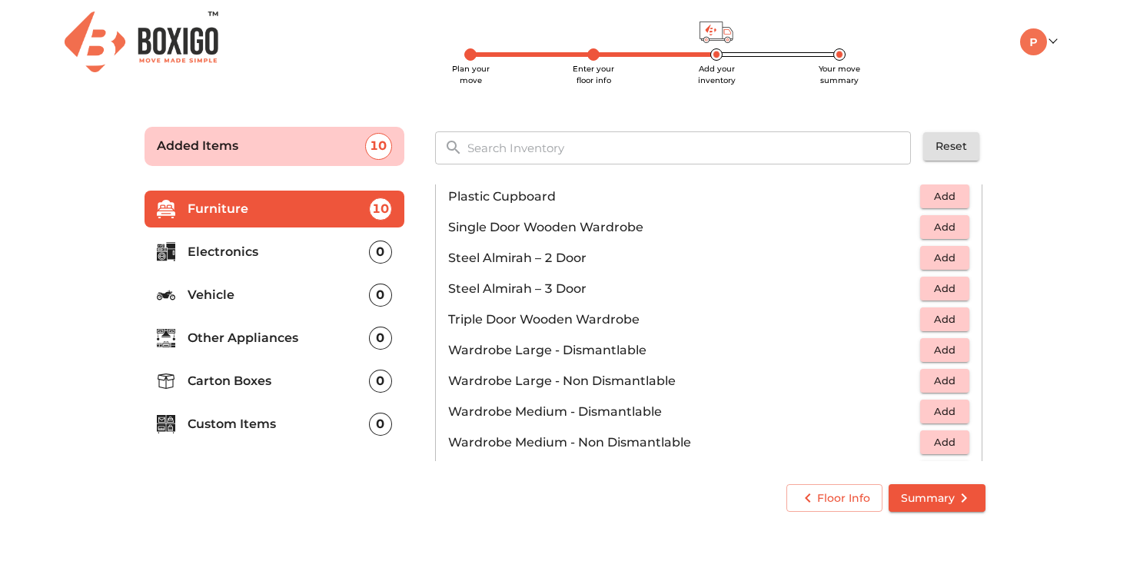
click at [961, 262] on button "Add" at bounding box center [944, 258] width 49 height 24
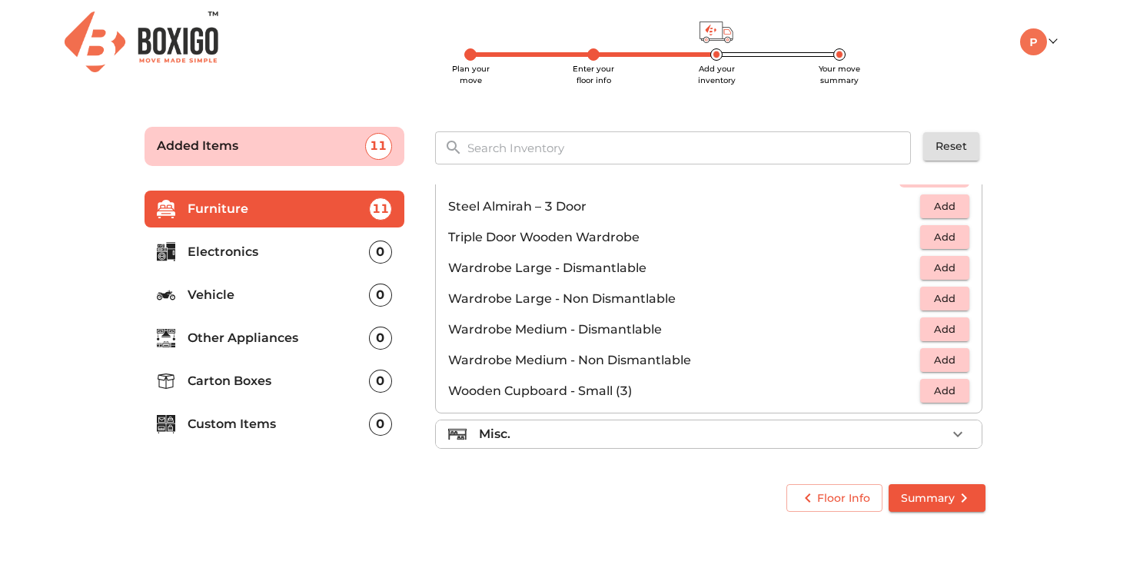
click at [698, 433] on div "Misc." at bounding box center [712, 434] width 467 height 18
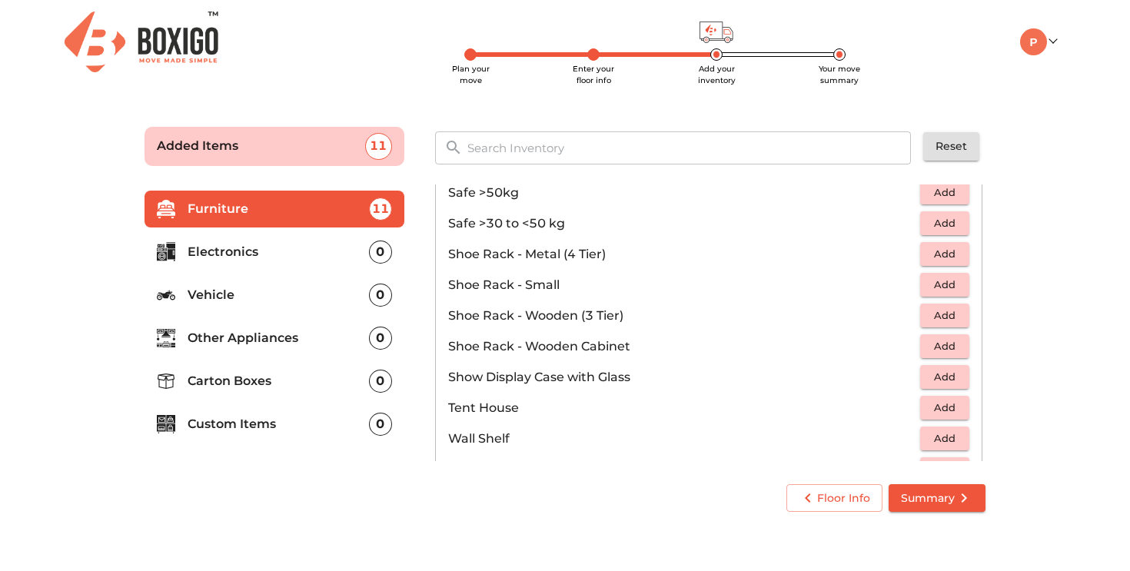
scroll to position [826, 0]
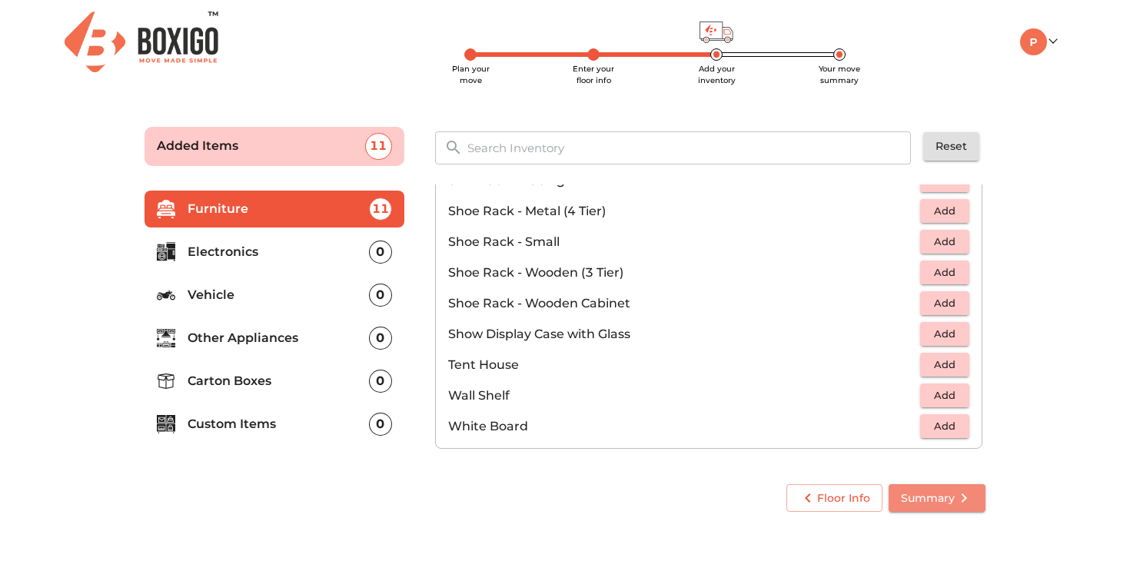
click at [939, 499] on span "Summary" at bounding box center [937, 498] width 72 height 19
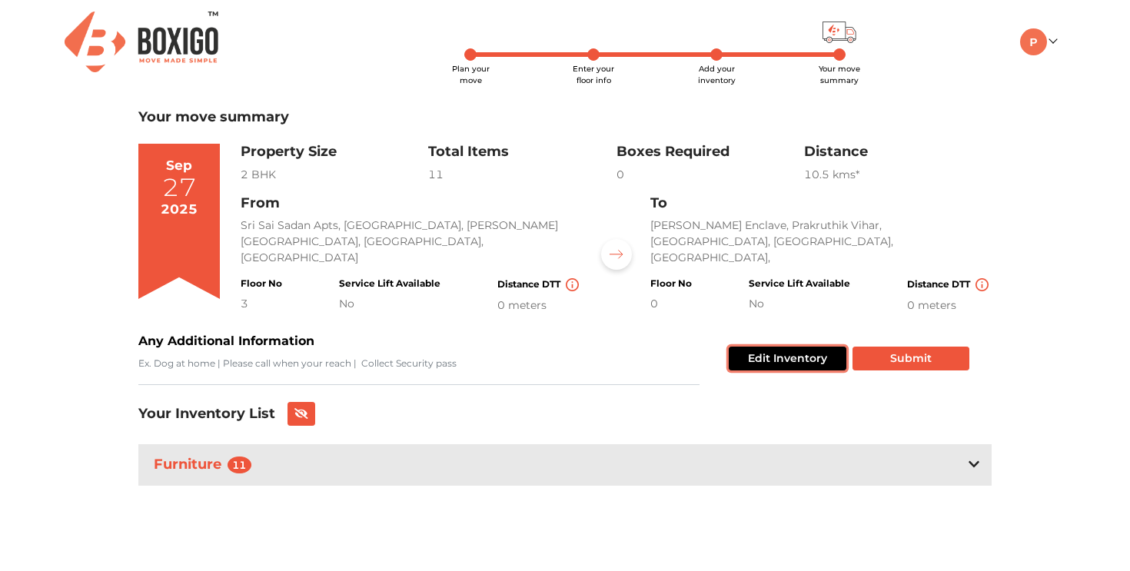
click at [758, 364] on button "Edit Inventory" at bounding box center [787, 359] width 118 height 24
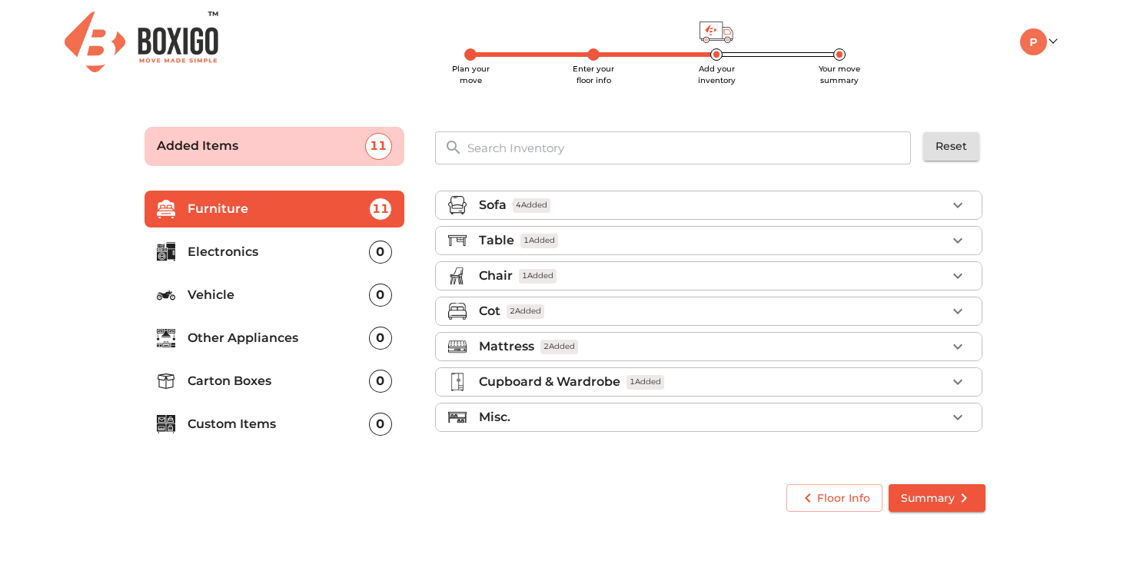
click at [552, 413] on div "Misc." at bounding box center [712, 417] width 467 height 18
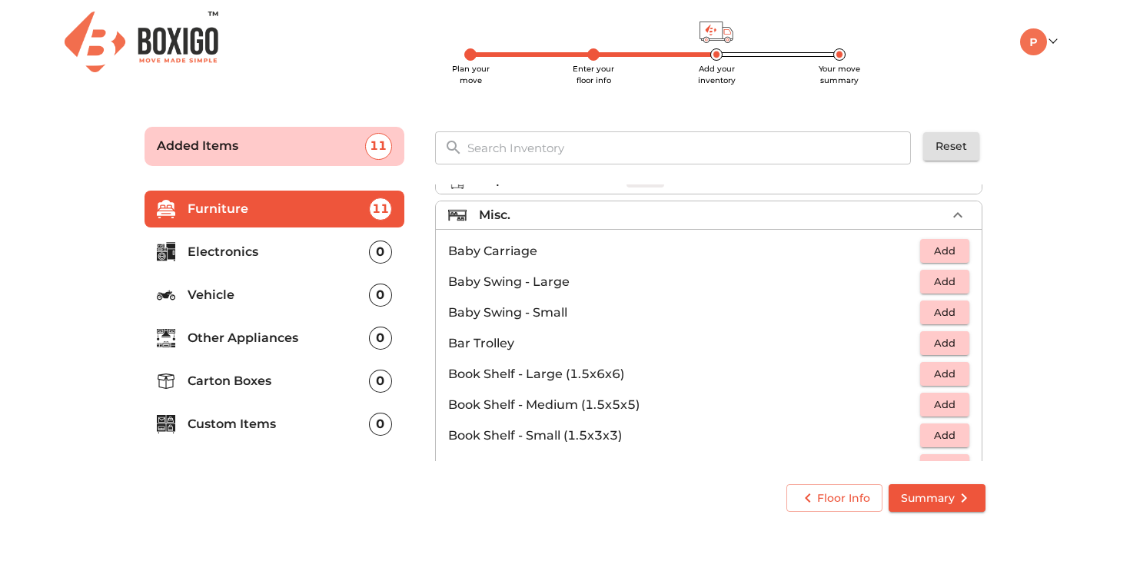
scroll to position [200, 0]
click at [254, 250] on p "Electronics" at bounding box center [277, 252] width 181 height 18
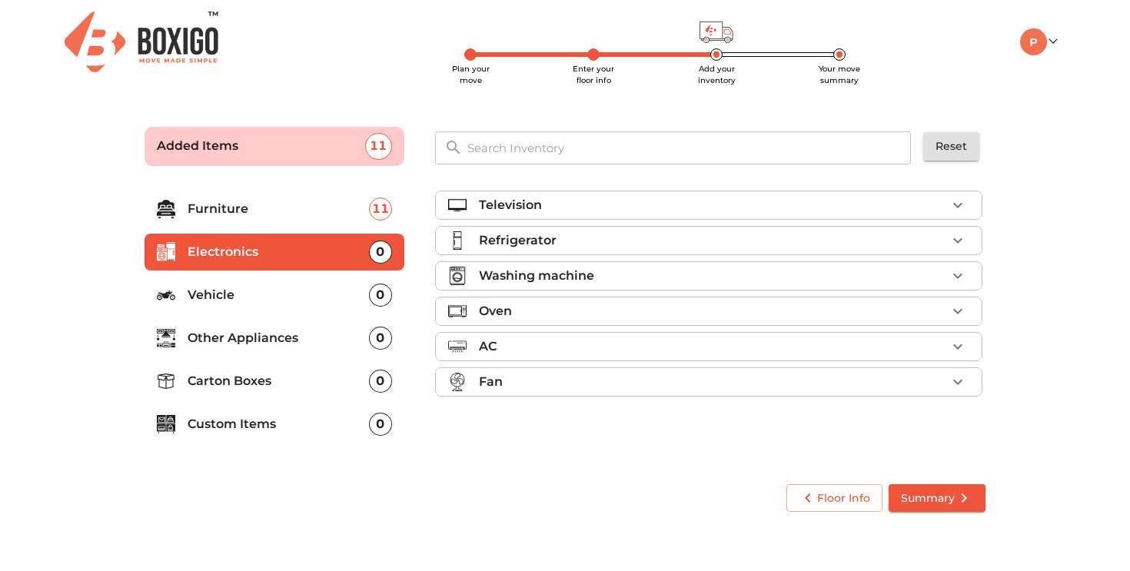
scroll to position [0, 0]
click at [607, 208] on div "Television" at bounding box center [712, 205] width 467 height 18
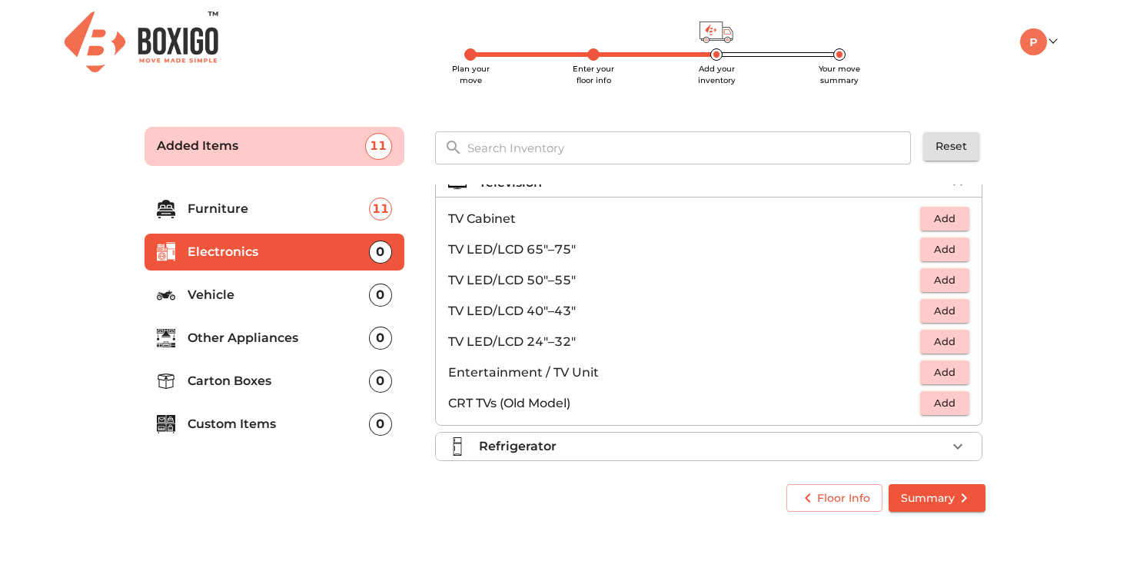
scroll to position [25, 0]
click at [960, 280] on span "Add" at bounding box center [944, 278] width 34 height 18
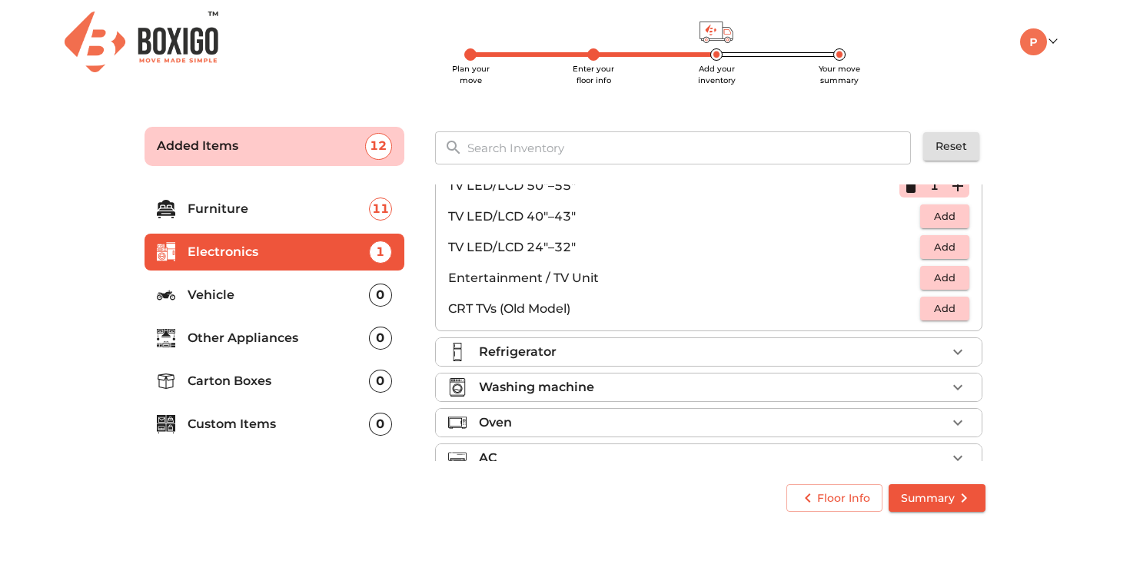
scroll to position [123, 0]
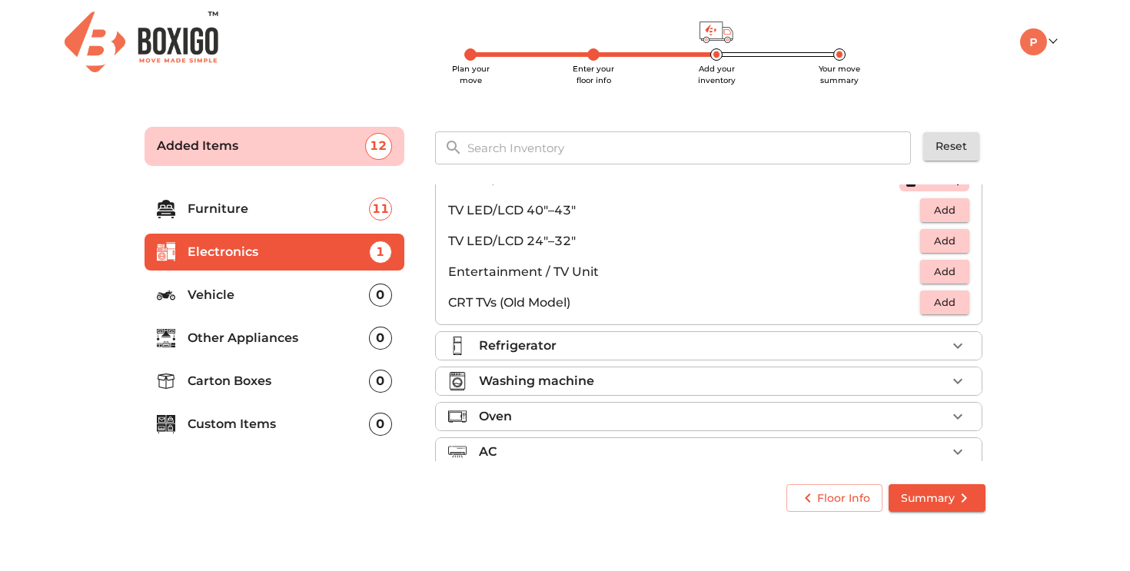
click at [601, 348] on div "Refrigerator" at bounding box center [712, 346] width 467 height 18
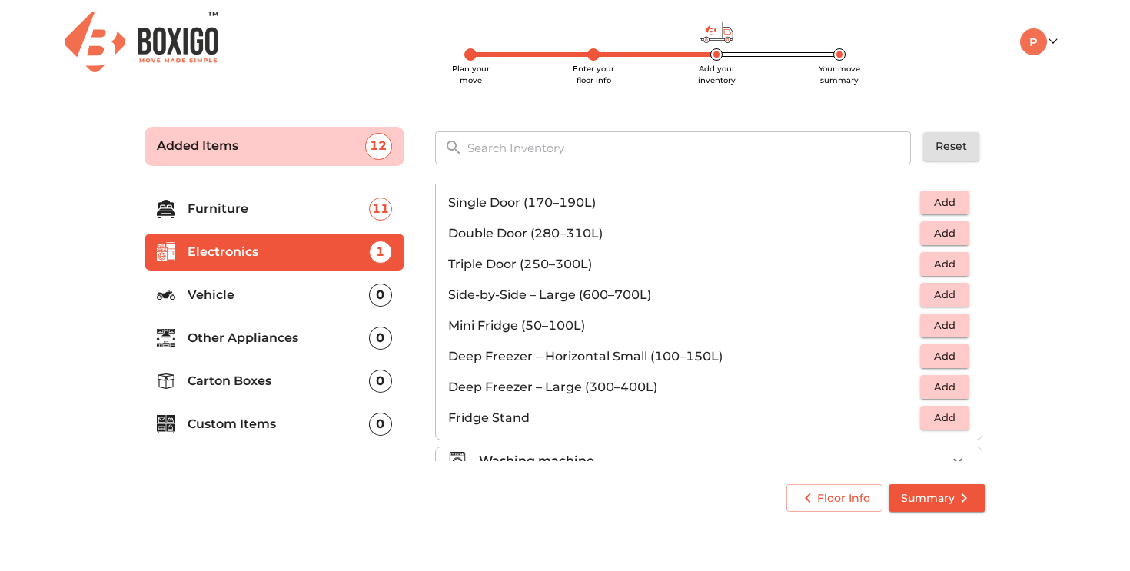
scroll to position [65, 0]
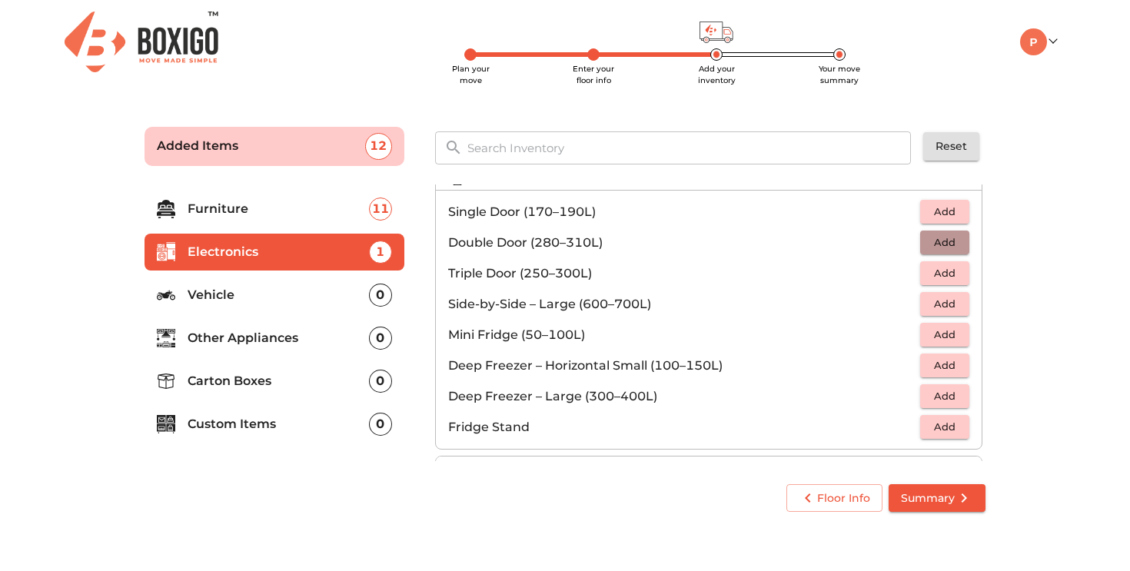
click at [948, 240] on span "Add" at bounding box center [944, 243] width 34 height 18
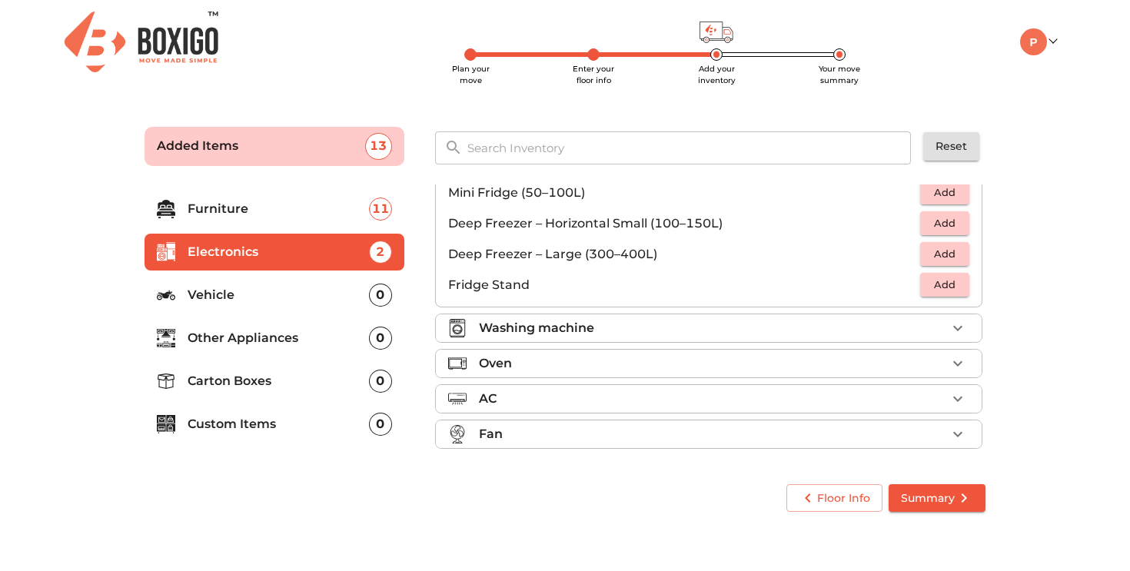
click at [604, 331] on div "Washing machine" at bounding box center [712, 328] width 467 height 18
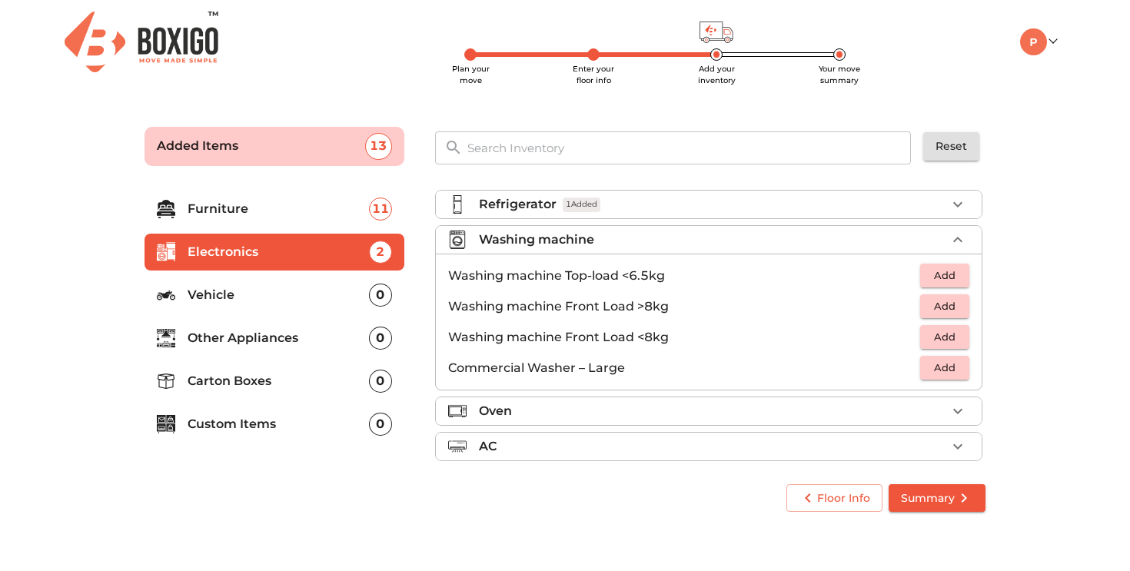
scroll to position [25, 0]
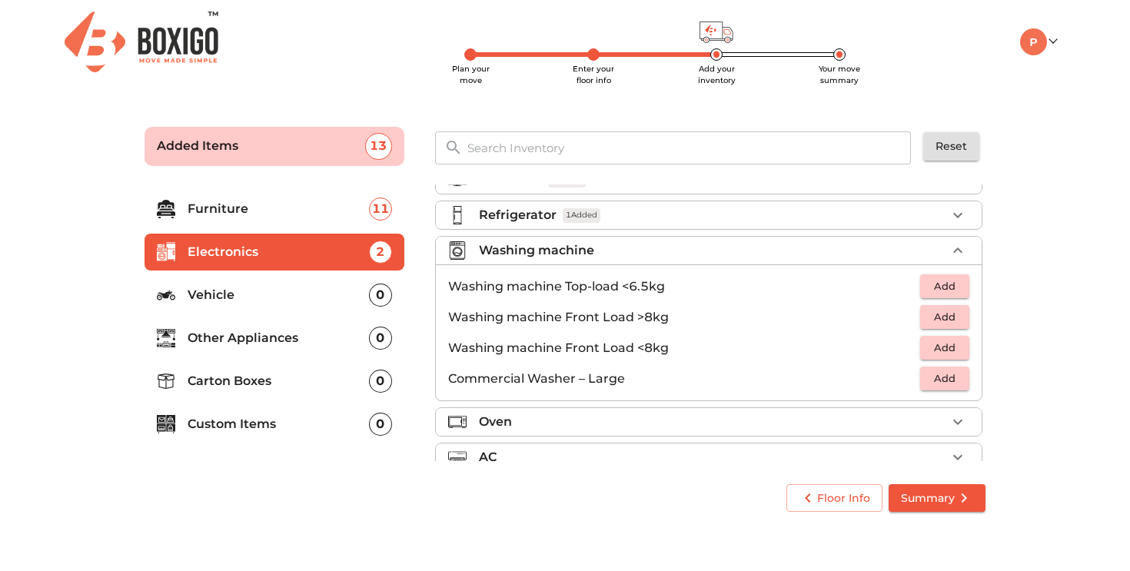
click at [950, 281] on span "Add" at bounding box center [944, 286] width 34 height 18
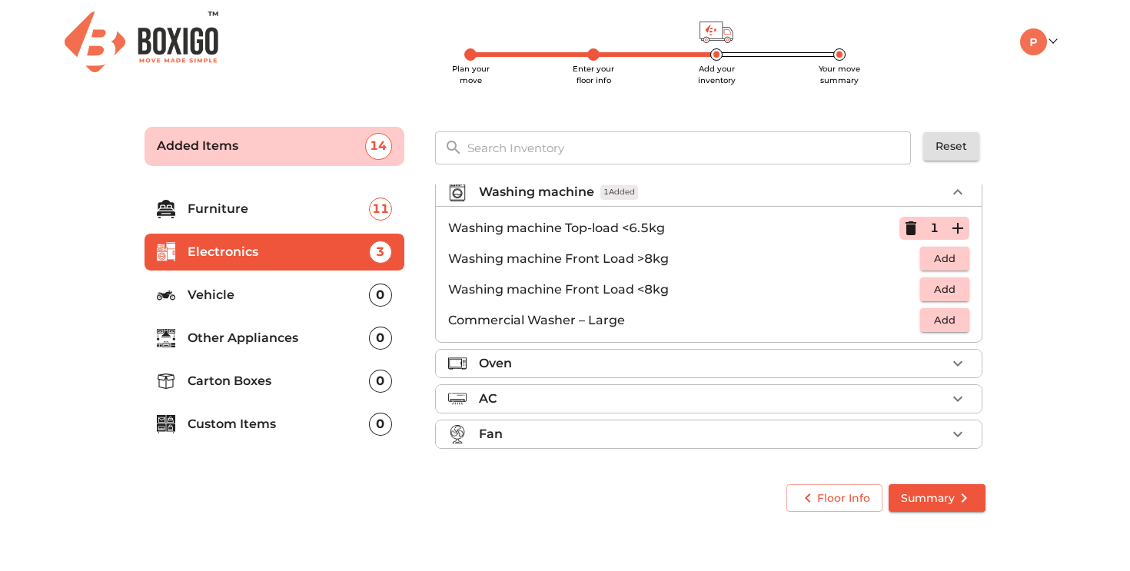
click at [648, 365] on div "Oven" at bounding box center [712, 363] width 467 height 18
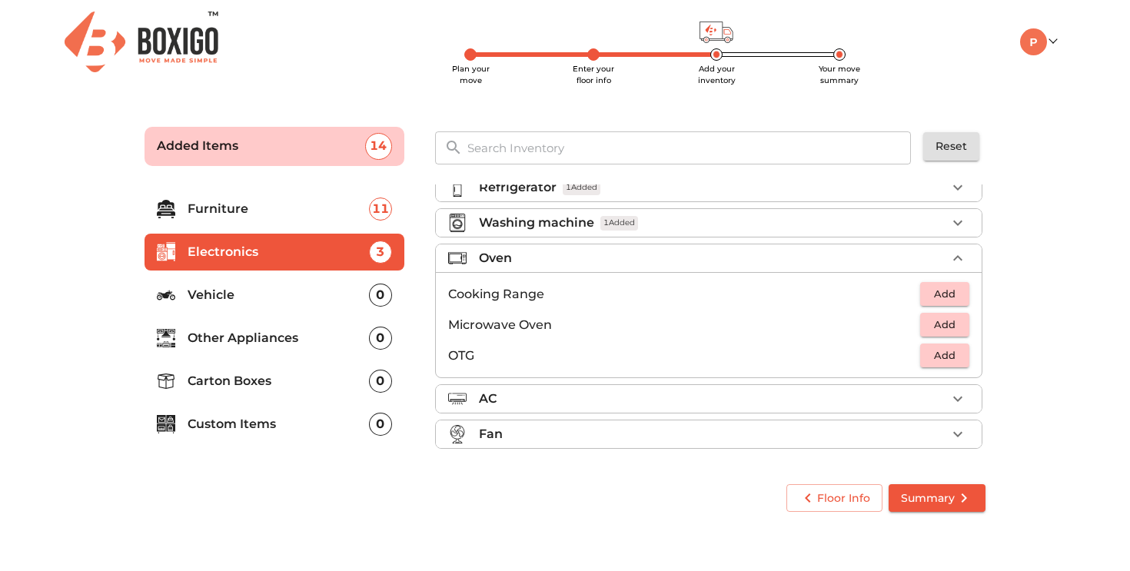
scroll to position [53, 0]
click at [958, 321] on span "Add" at bounding box center [944, 325] width 34 height 18
click at [959, 354] on span "Add" at bounding box center [944, 356] width 34 height 18
click at [675, 402] on div "AC" at bounding box center [712, 399] width 467 height 18
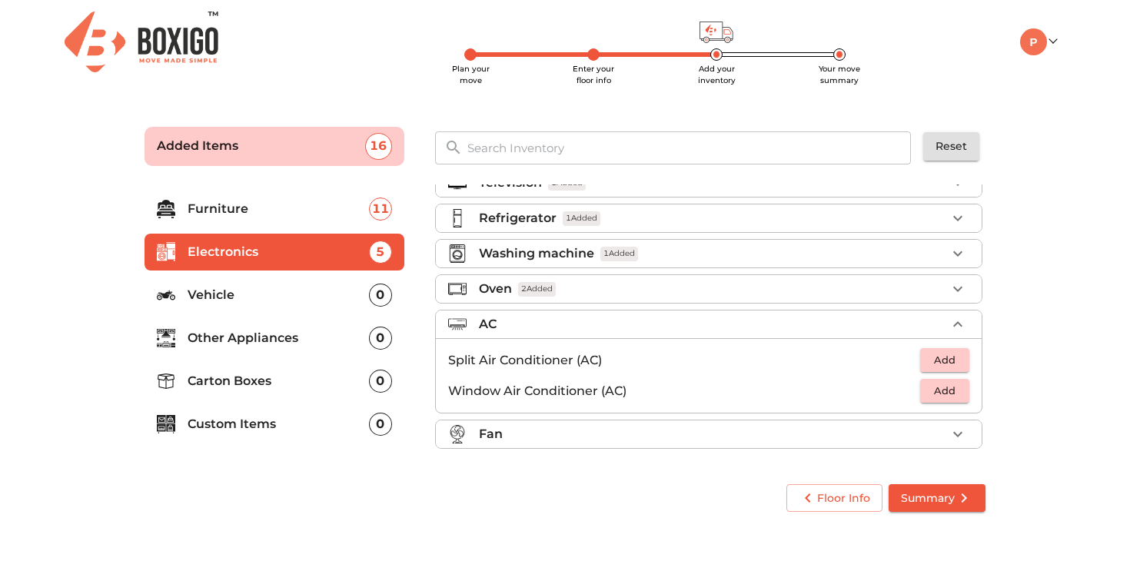
scroll to position [22, 0]
click at [960, 360] on span "Add" at bounding box center [944, 360] width 34 height 18
click at [960, 360] on icon "button" at bounding box center [957, 360] width 11 height 11
click at [620, 433] on div "Fan" at bounding box center [712, 434] width 467 height 18
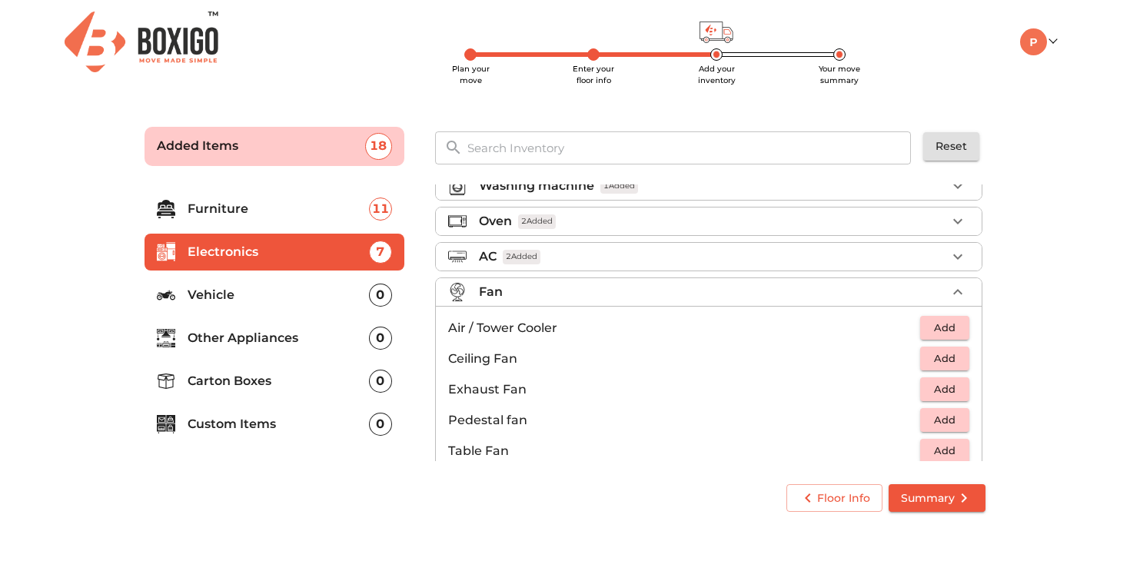
scroll to position [114, 0]
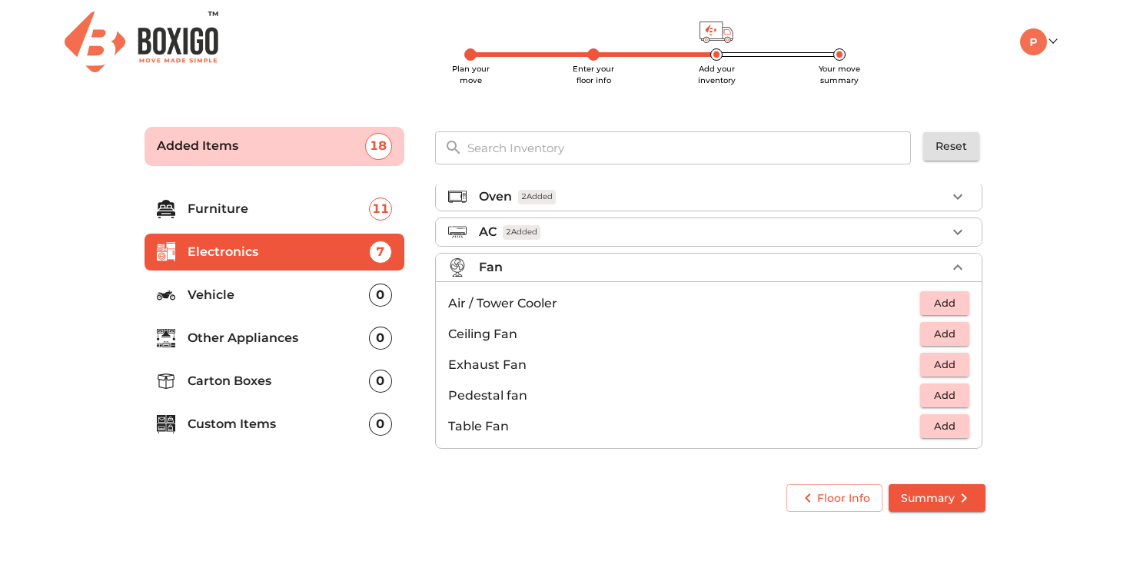
click at [264, 299] on p "Vehicle" at bounding box center [277, 295] width 181 height 18
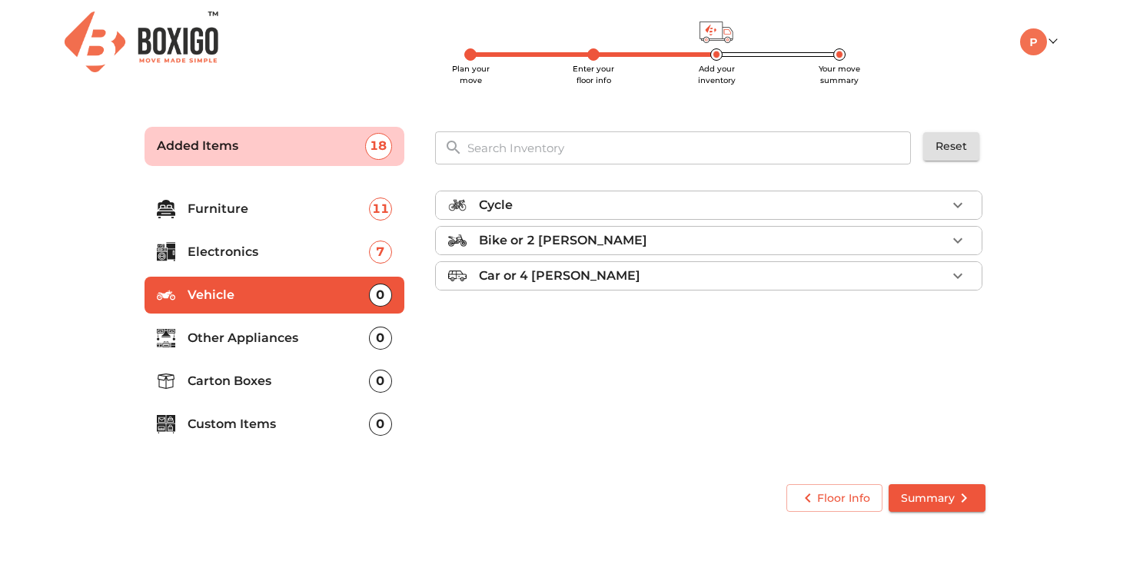
click at [257, 333] on p "Other Appliances" at bounding box center [277, 338] width 181 height 18
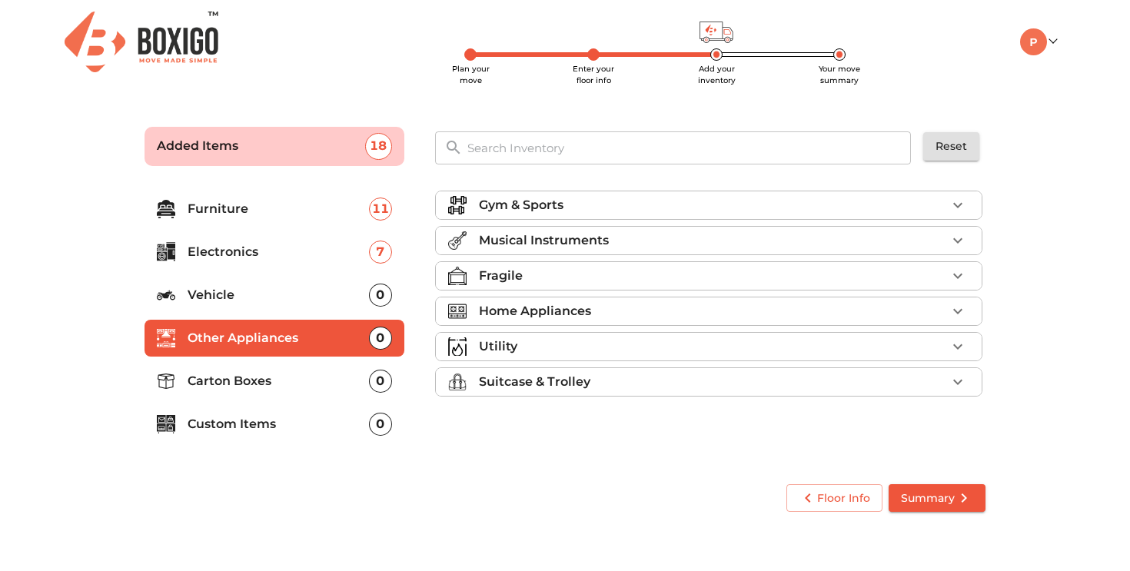
click at [526, 202] on p "Gym & Sports" at bounding box center [521, 205] width 85 height 18
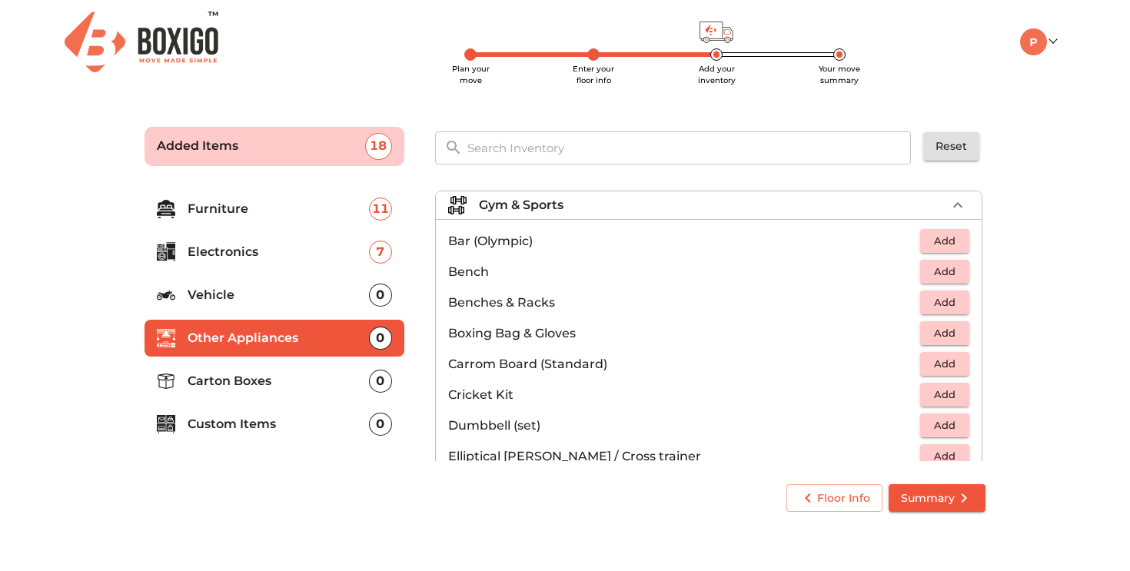
click at [586, 215] on li "Gym & Sports" at bounding box center [709, 205] width 546 height 28
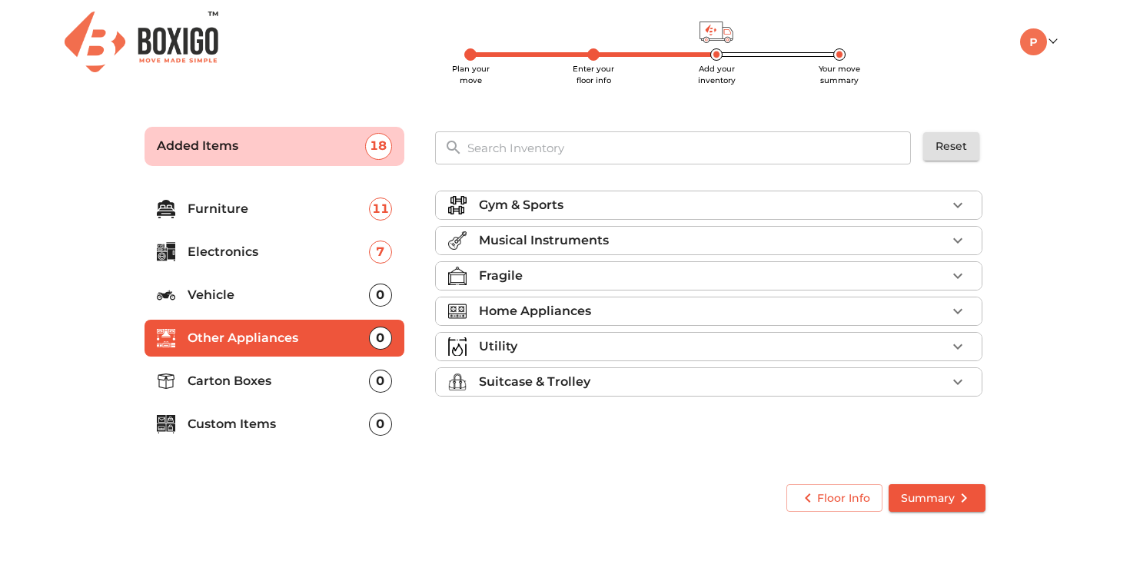
click at [531, 241] on p "Musical Instruments" at bounding box center [544, 240] width 130 height 18
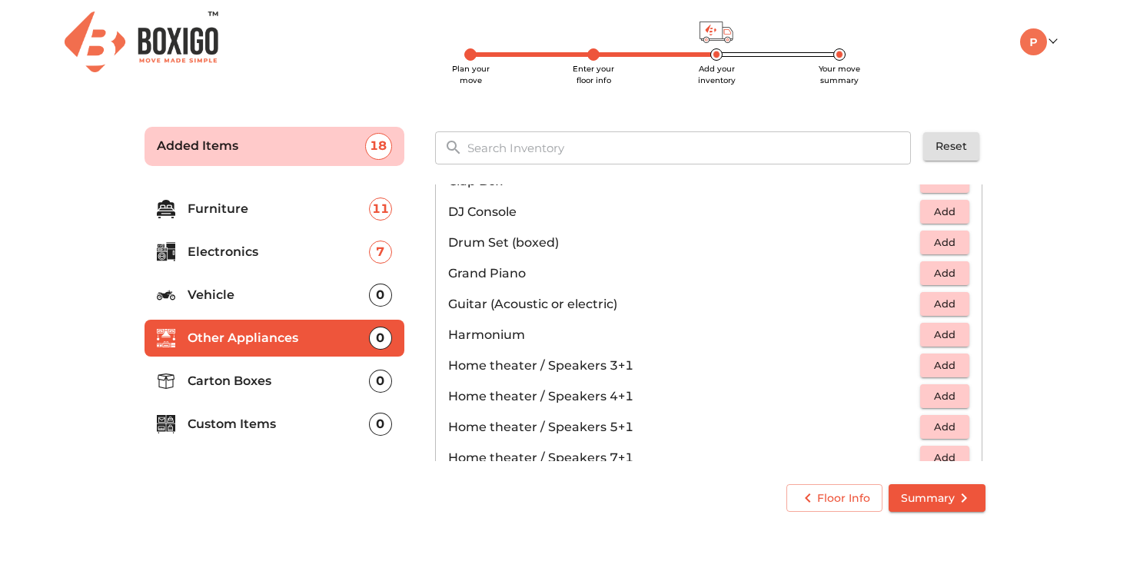
scroll to position [131, 0]
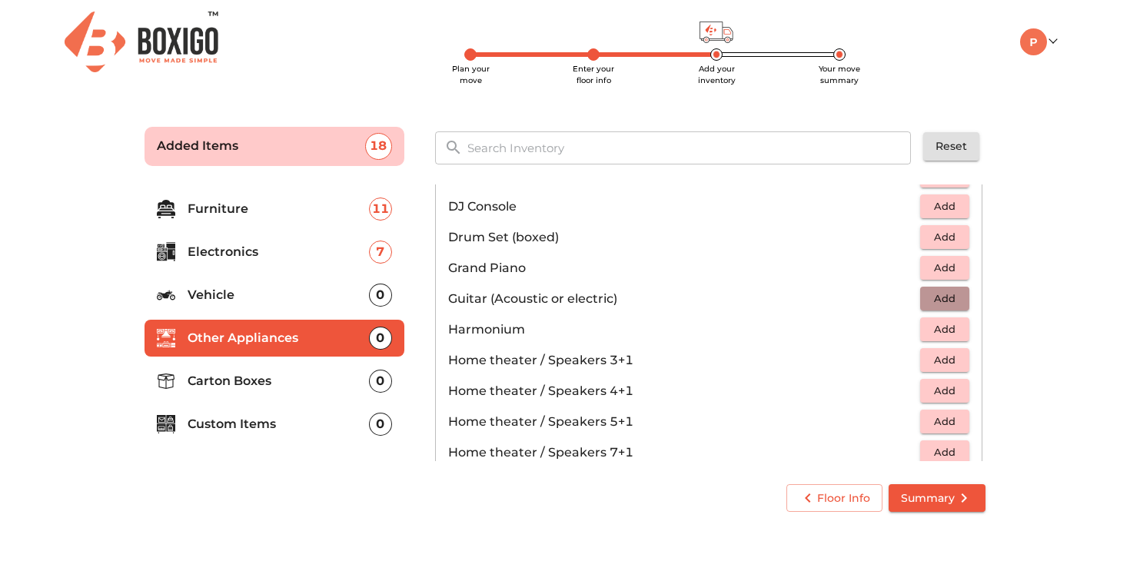
click at [949, 297] on span "Add" at bounding box center [944, 299] width 34 height 18
click at [957, 297] on icon "button" at bounding box center [957, 299] width 11 height 11
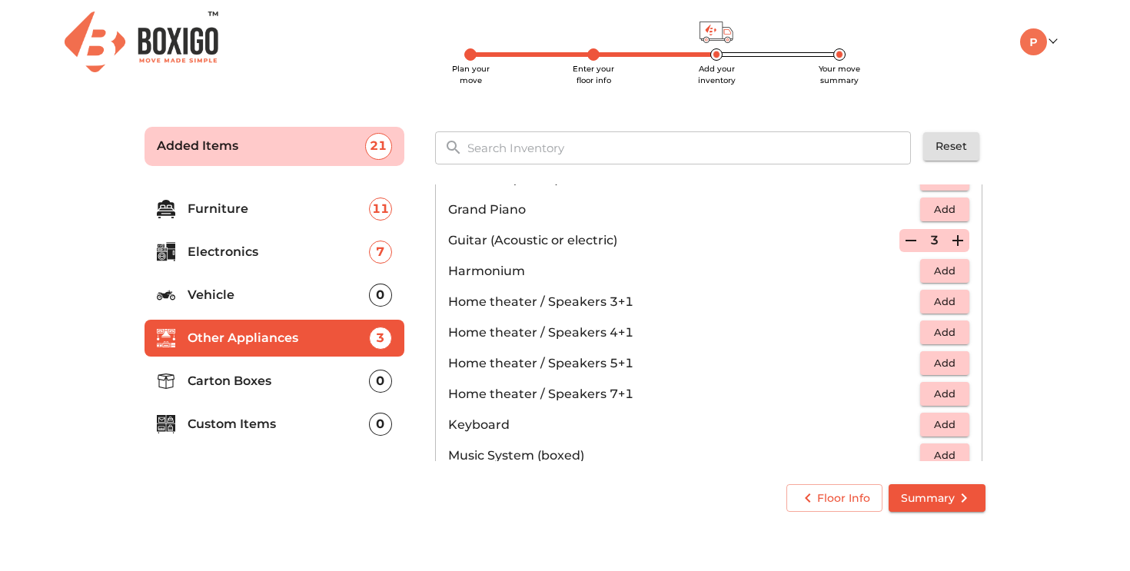
scroll to position [166, 0]
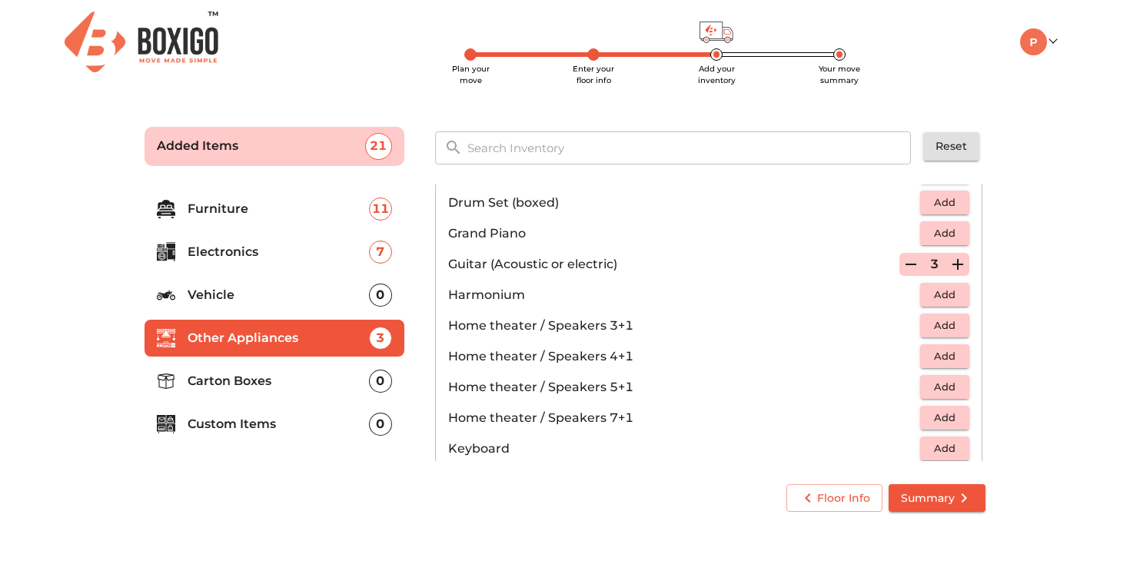
click at [907, 261] on icon "button" at bounding box center [910, 264] width 18 height 18
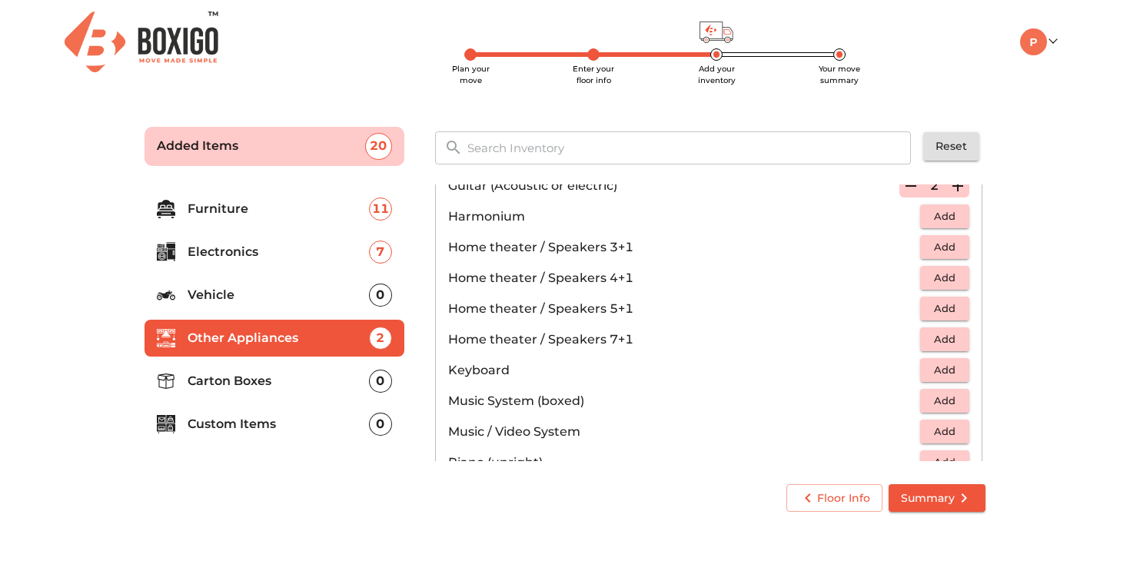
scroll to position [132, 0]
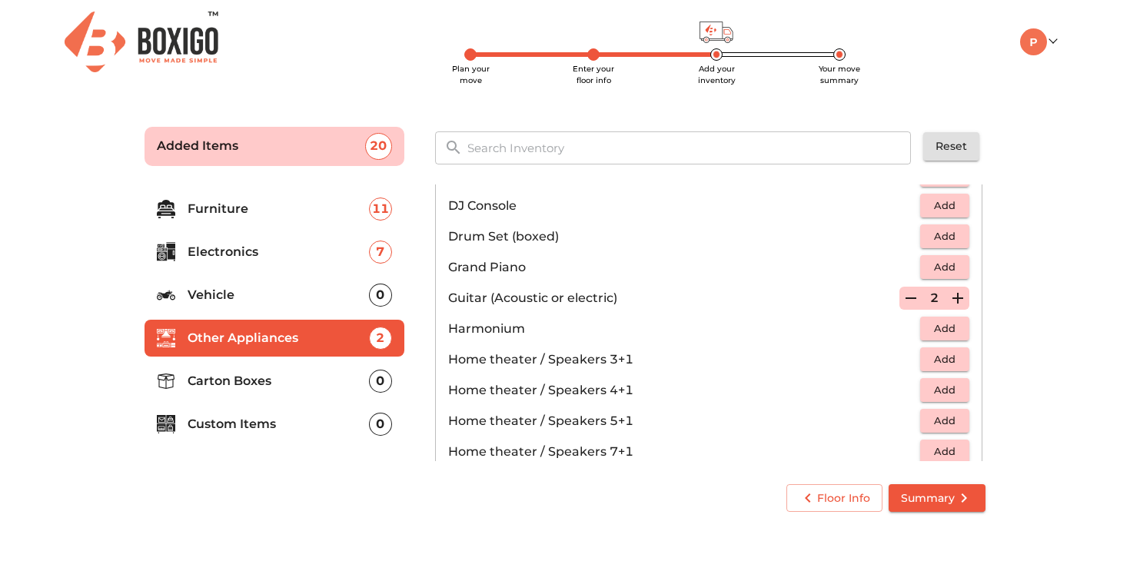
click at [906, 305] on icon "button" at bounding box center [910, 298] width 18 height 18
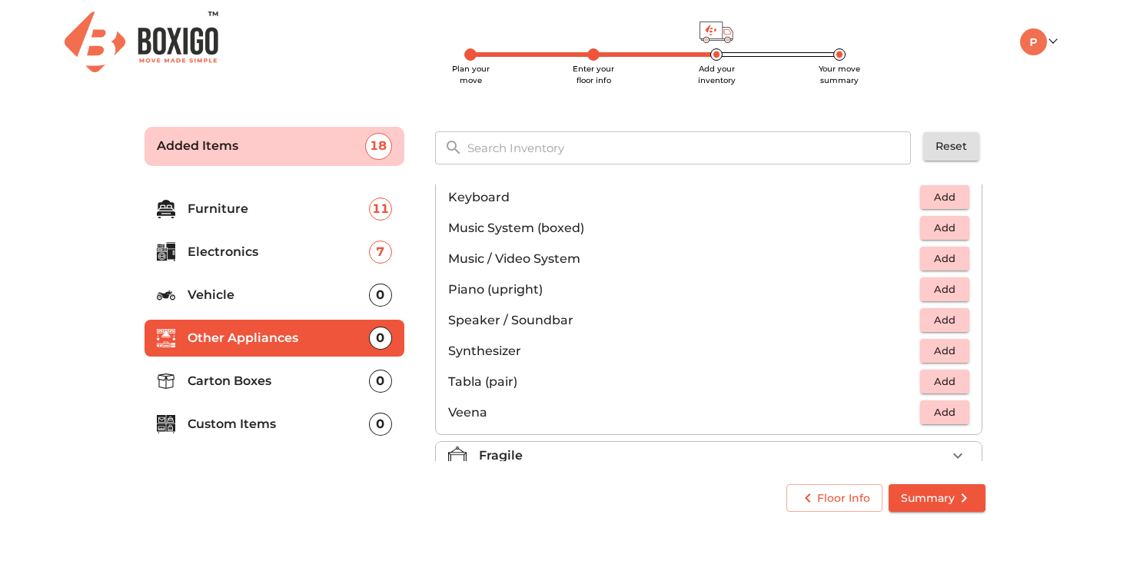
scroll to position [416, 0]
click at [955, 229] on span "Add" at bounding box center [944, 230] width 34 height 18
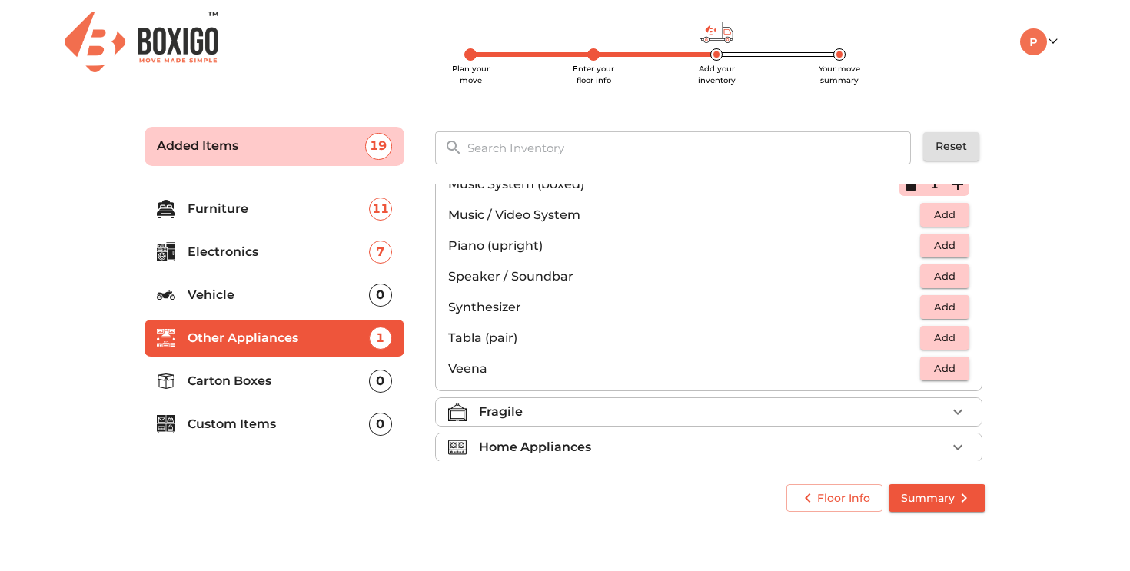
scroll to position [453, 0]
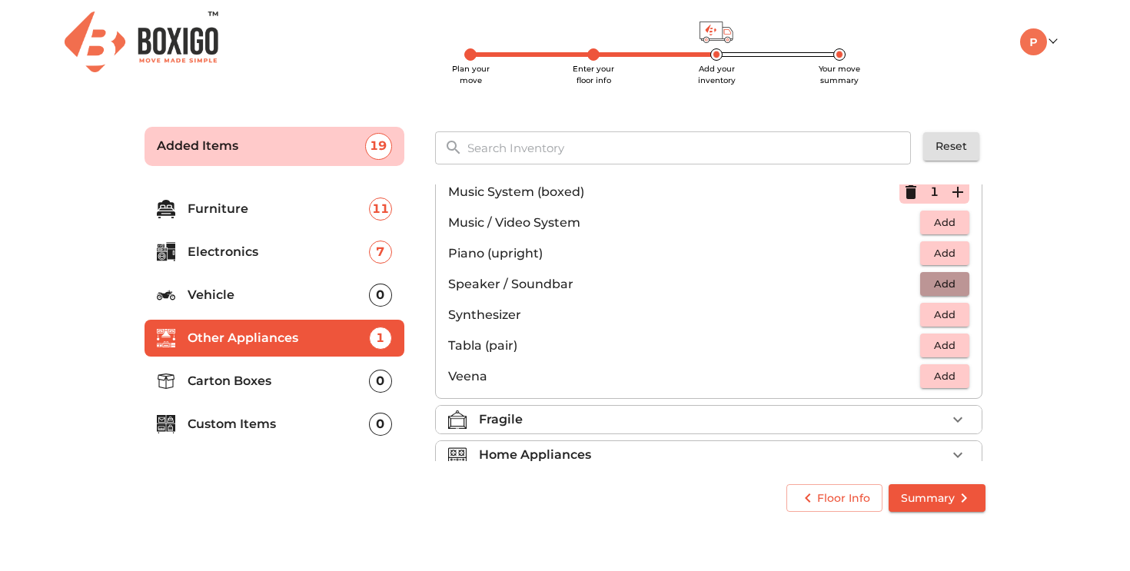
click at [955, 276] on span "Add" at bounding box center [944, 284] width 34 height 18
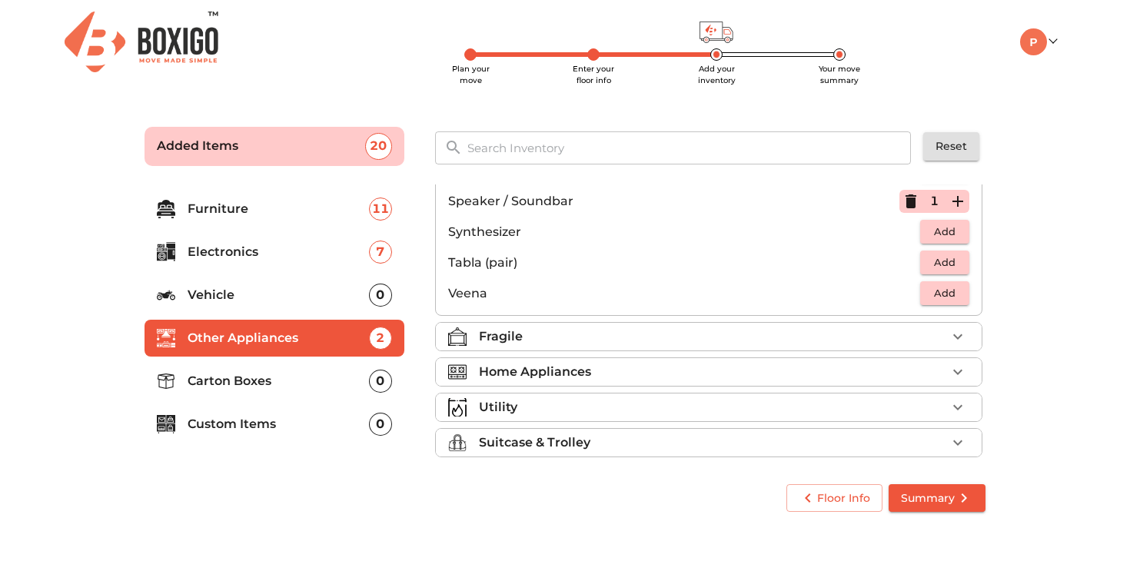
scroll to position [545, 0]
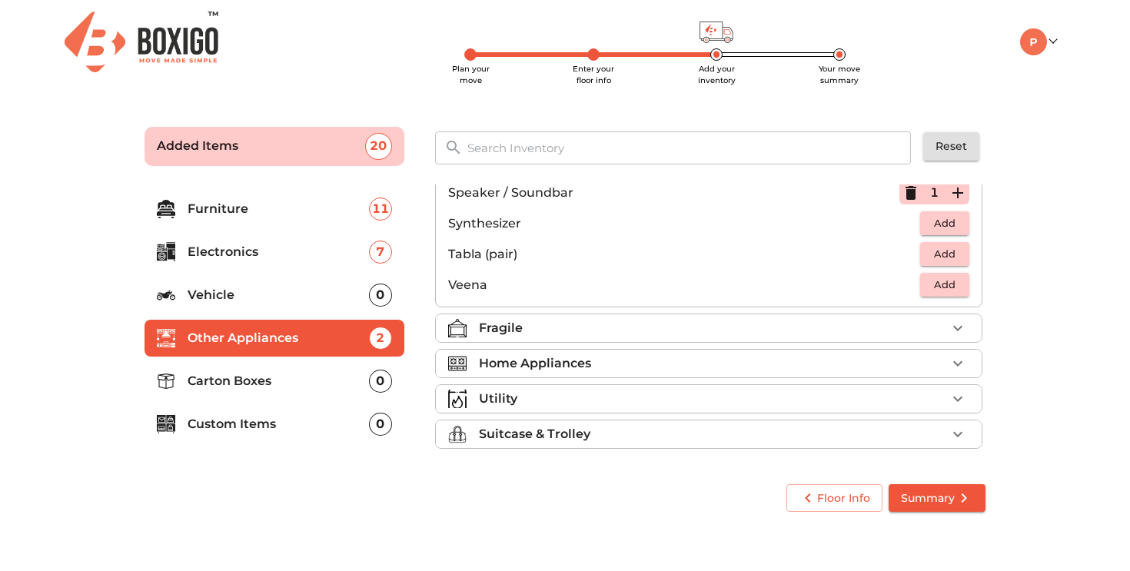
click at [783, 325] on div "Fragile" at bounding box center [712, 328] width 467 height 18
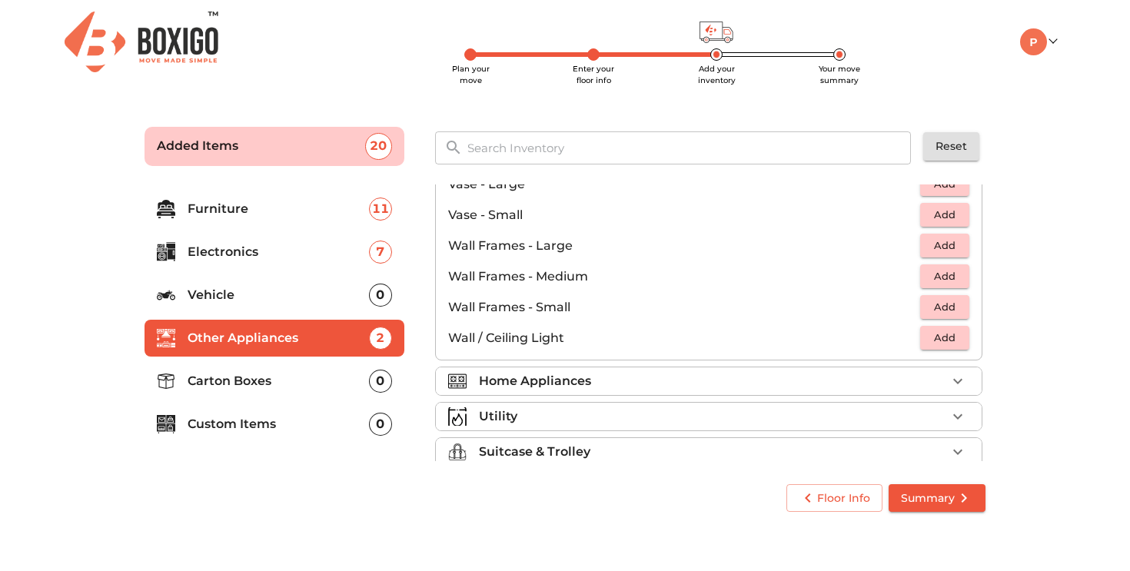
scroll to position [1037, 0]
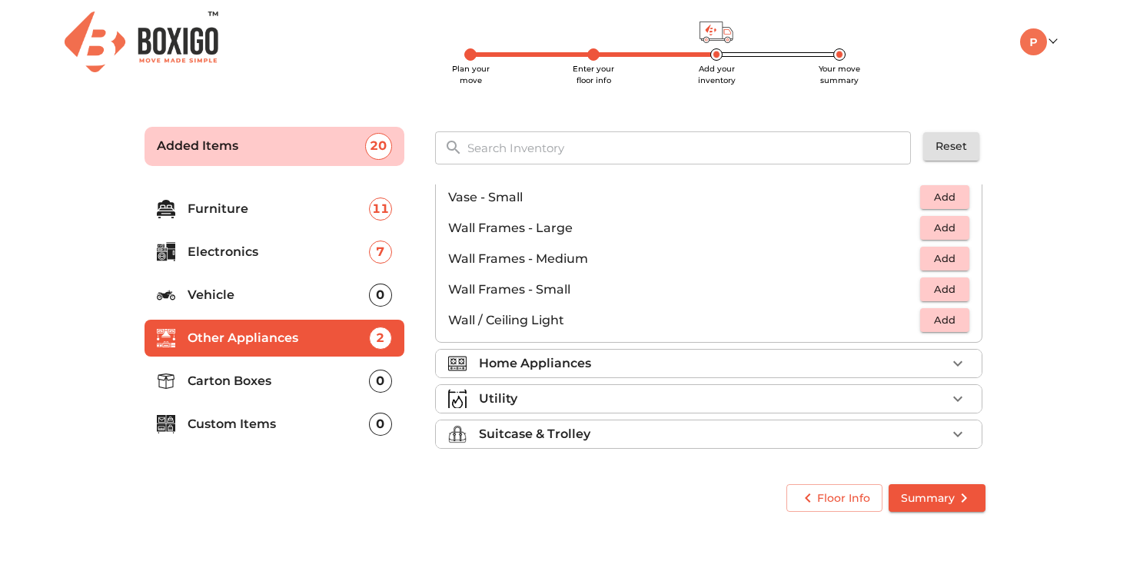
click at [776, 361] on div "Home Appliances" at bounding box center [712, 363] width 467 height 18
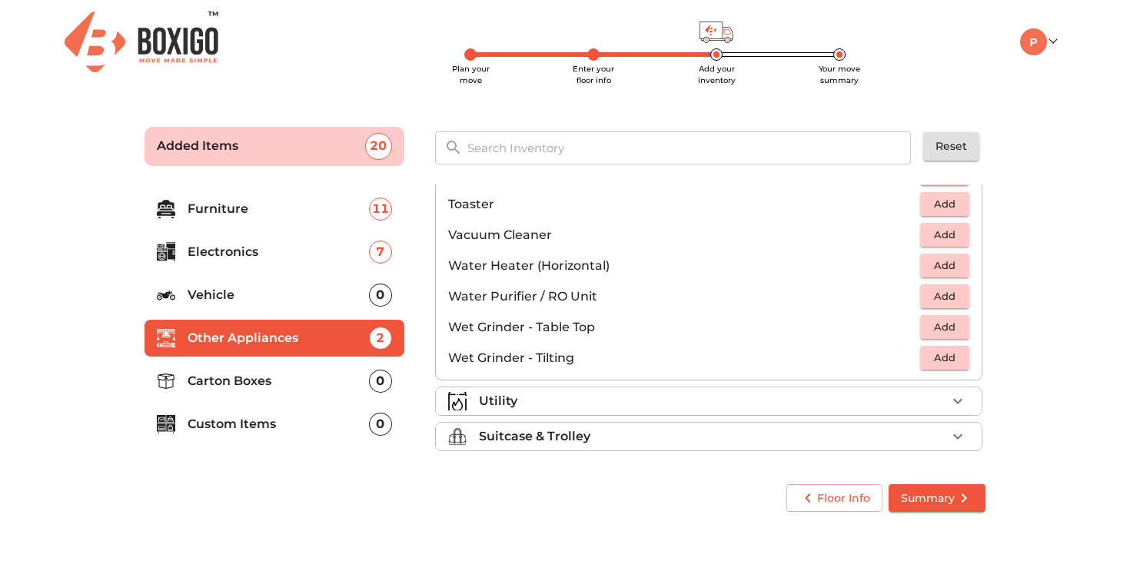
scroll to position [1067, 0]
click at [544, 393] on div "Utility" at bounding box center [712, 399] width 467 height 18
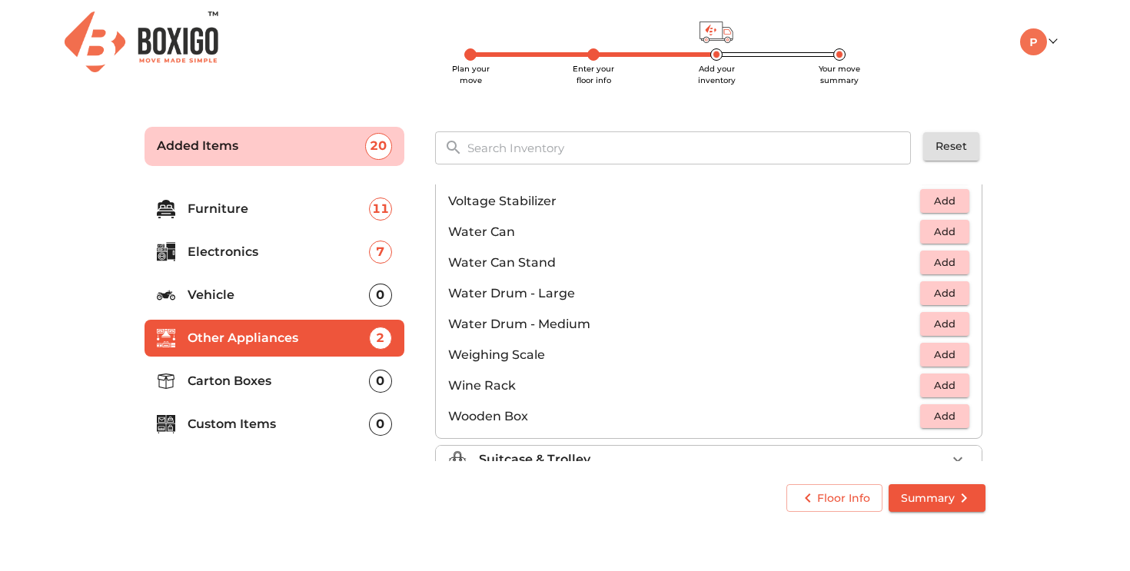
scroll to position [1160, 0]
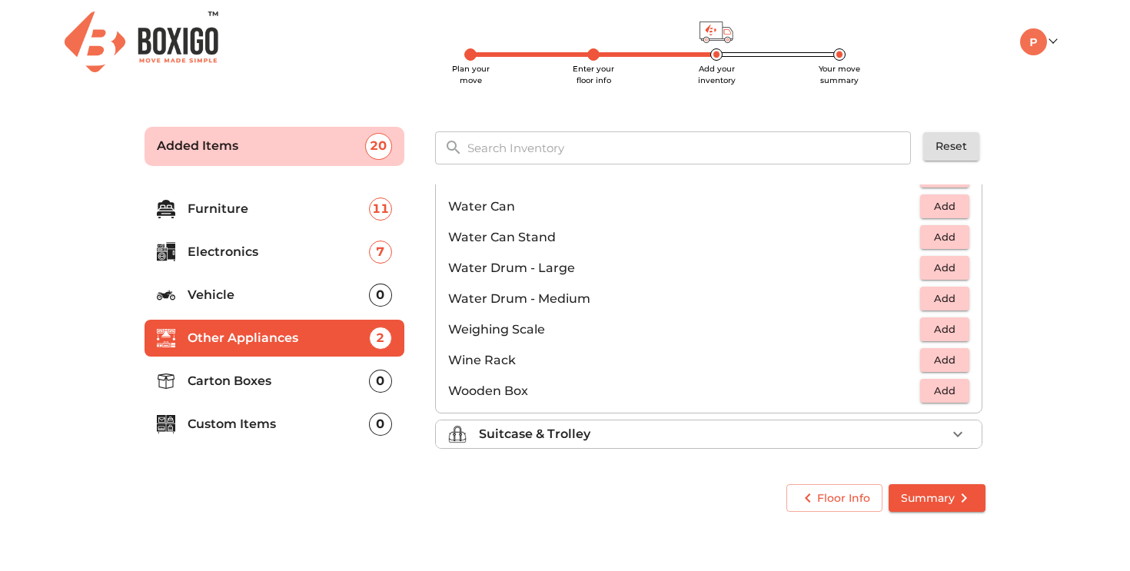
click at [523, 430] on p "Suitcase & Trolley" at bounding box center [534, 434] width 111 height 18
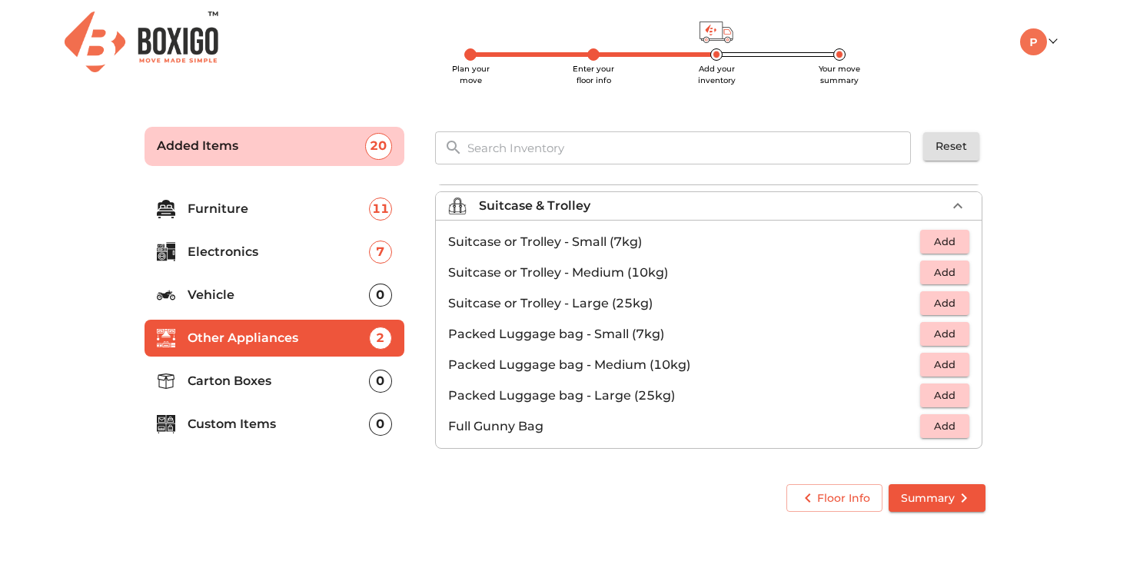
scroll to position [176, 0]
click at [274, 380] on p "Carton Boxes" at bounding box center [277, 381] width 181 height 18
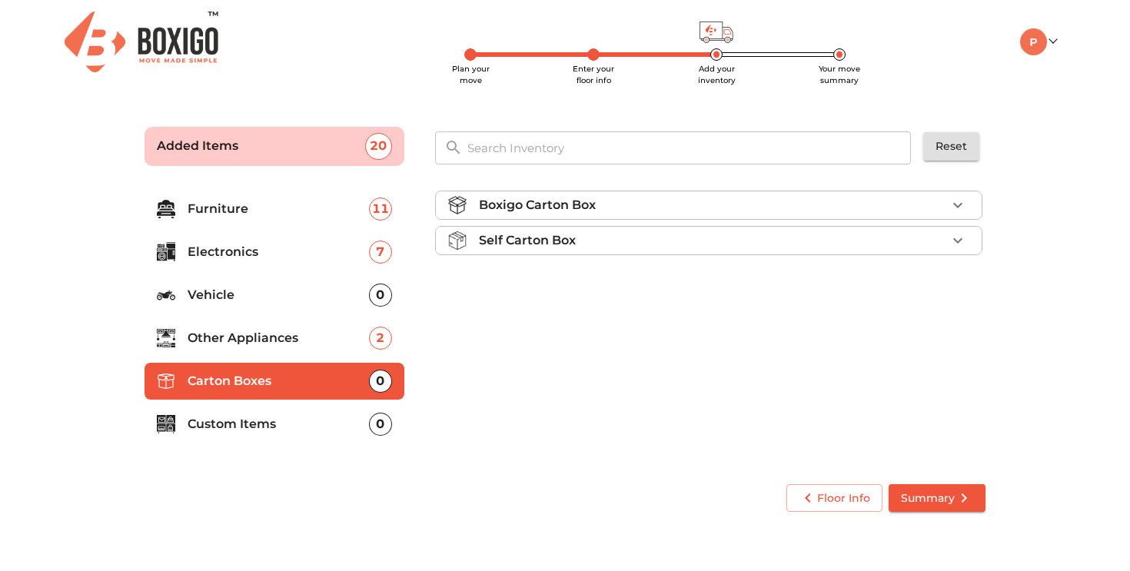
scroll to position [0, 0]
click at [597, 198] on div "Boxigo Carton Box" at bounding box center [712, 205] width 467 height 18
click at [640, 287] on div "Self Carton Box" at bounding box center [712, 284] width 467 height 18
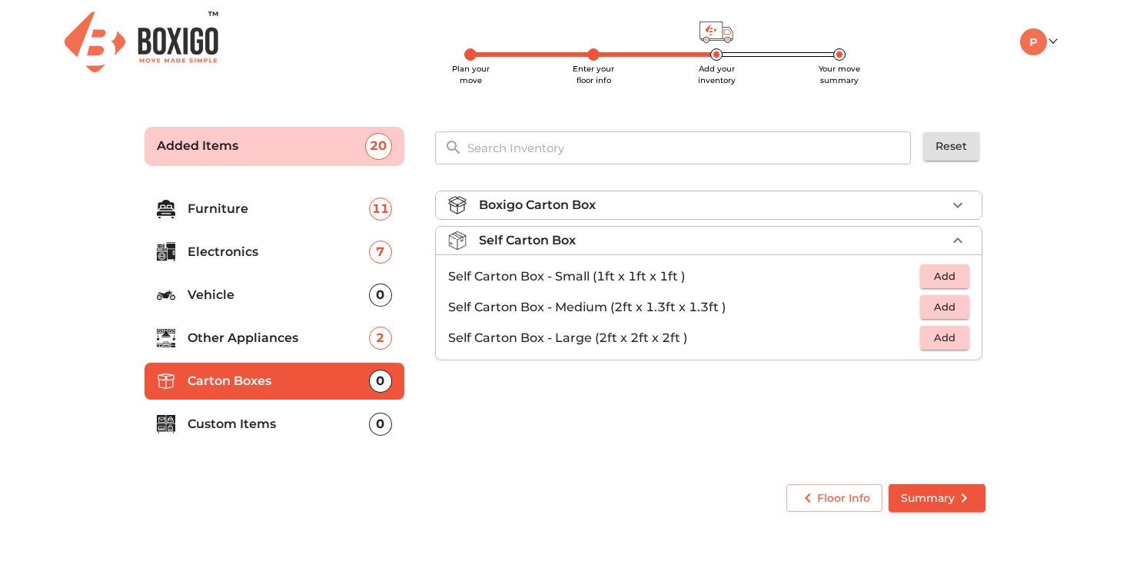
click at [641, 231] on div "Self Carton Box" at bounding box center [712, 240] width 467 height 18
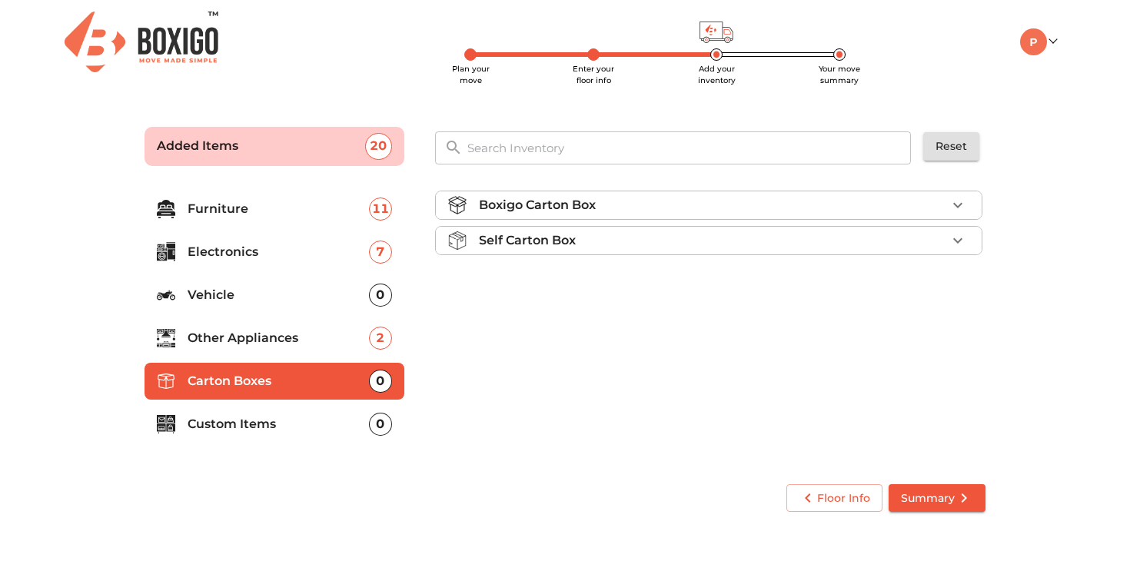
click at [276, 418] on p "Custom Items" at bounding box center [277, 424] width 181 height 18
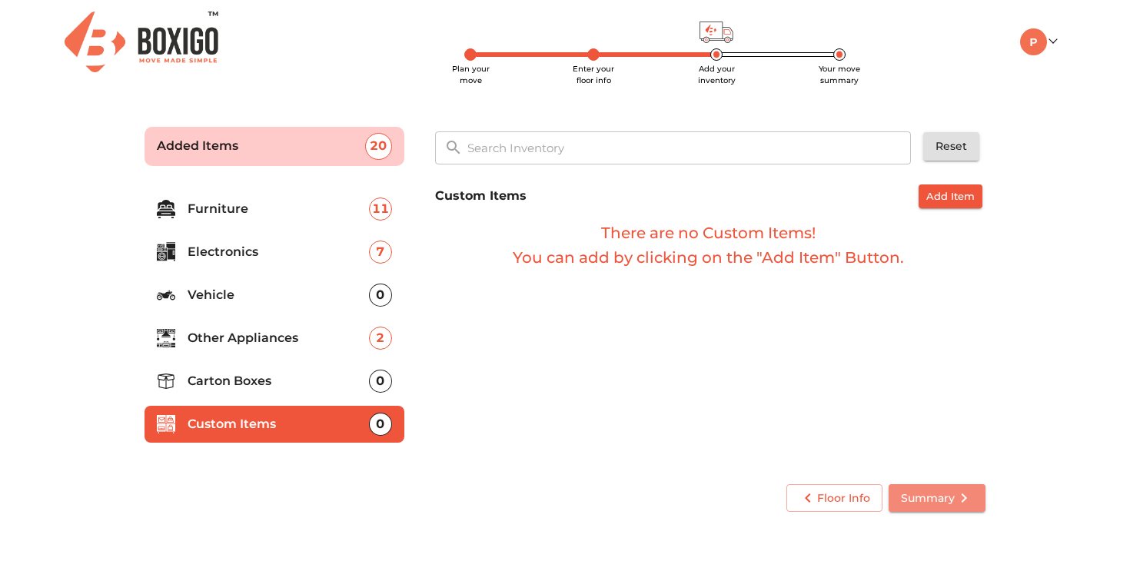
click at [941, 499] on span "Summary" at bounding box center [937, 498] width 72 height 19
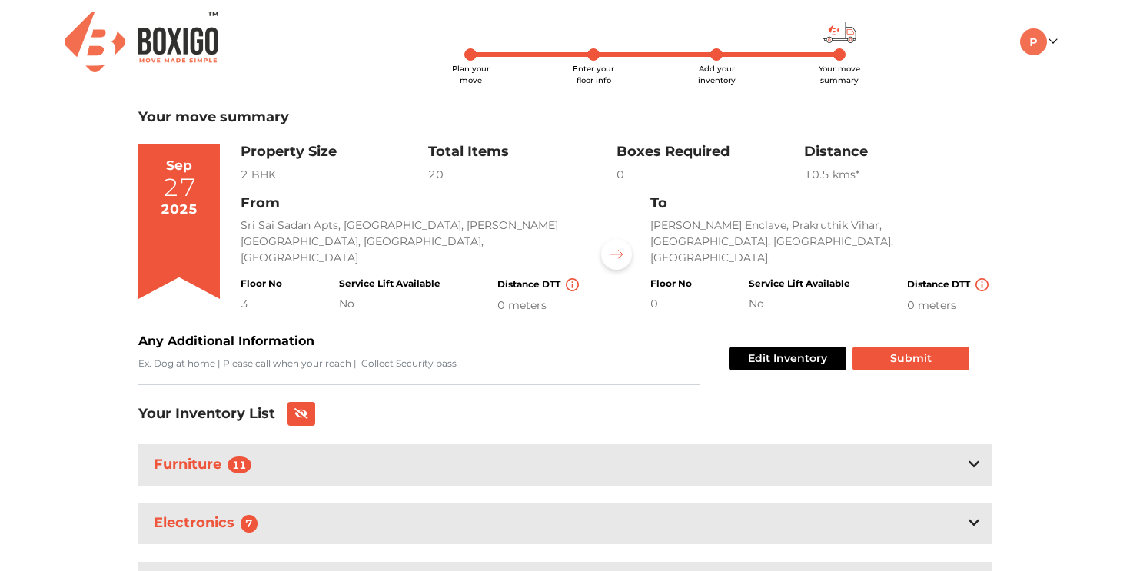
scroll to position [85, 0]
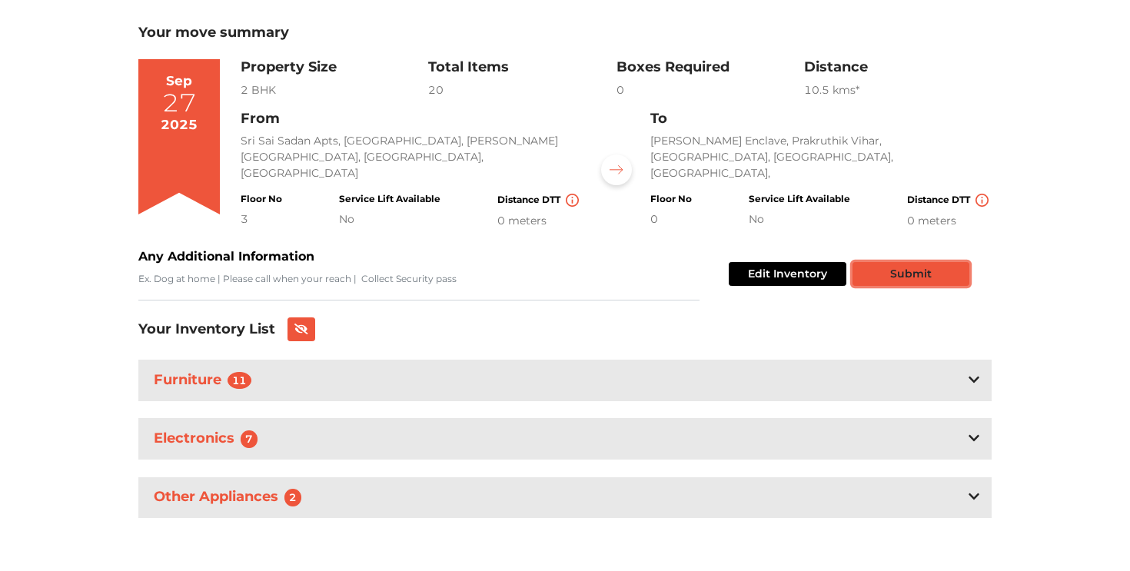
click at [909, 280] on button "Submit" at bounding box center [910, 274] width 117 height 24
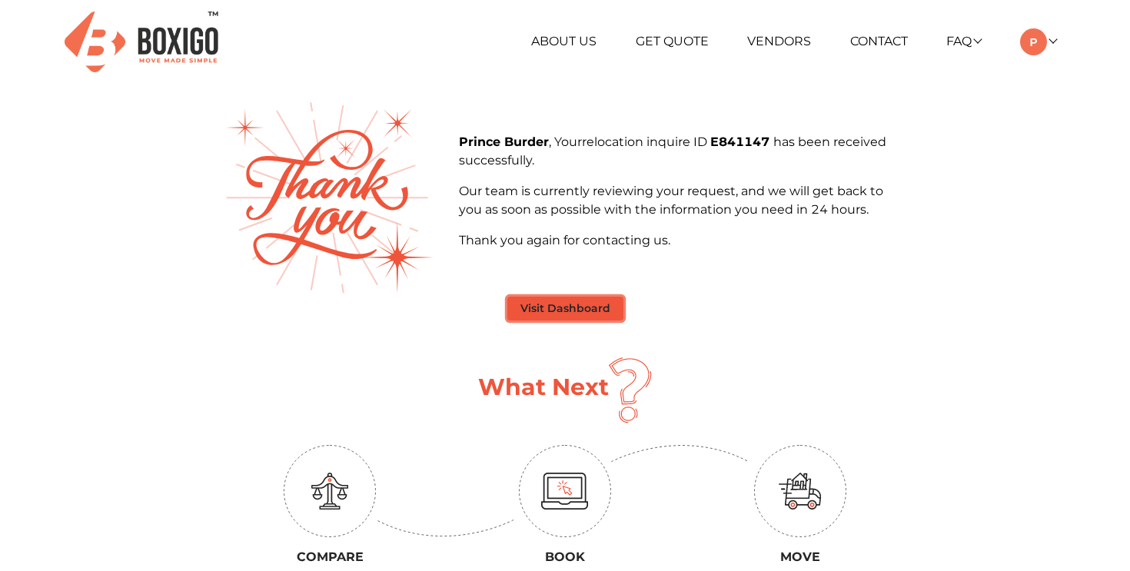
click at [576, 315] on button "Visit Dashboard" at bounding box center [565, 309] width 116 height 24
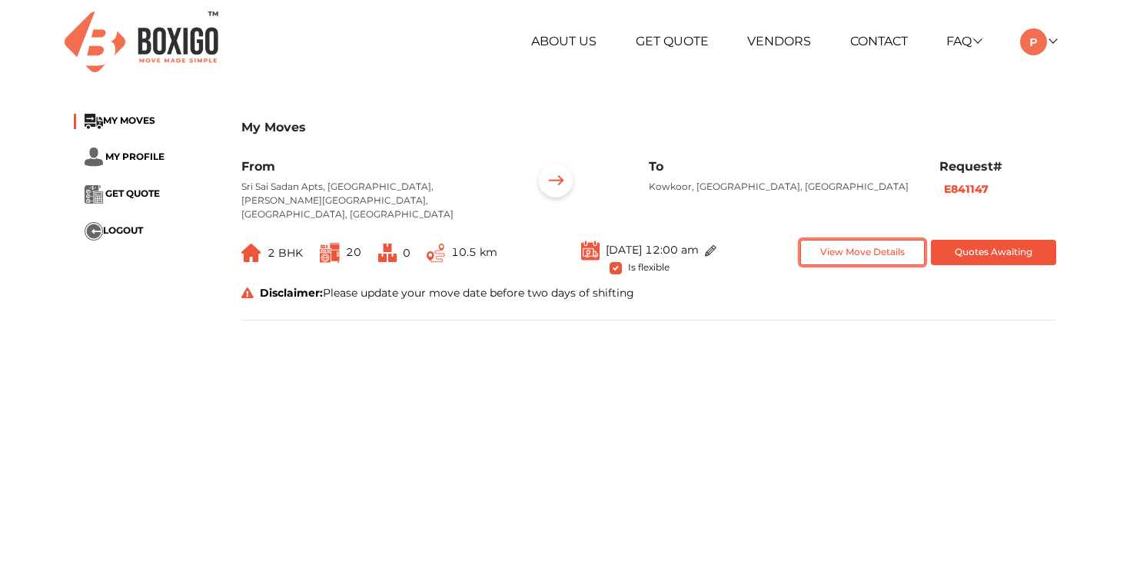
click at [858, 241] on button "View Move Details" at bounding box center [862, 252] width 125 height 25
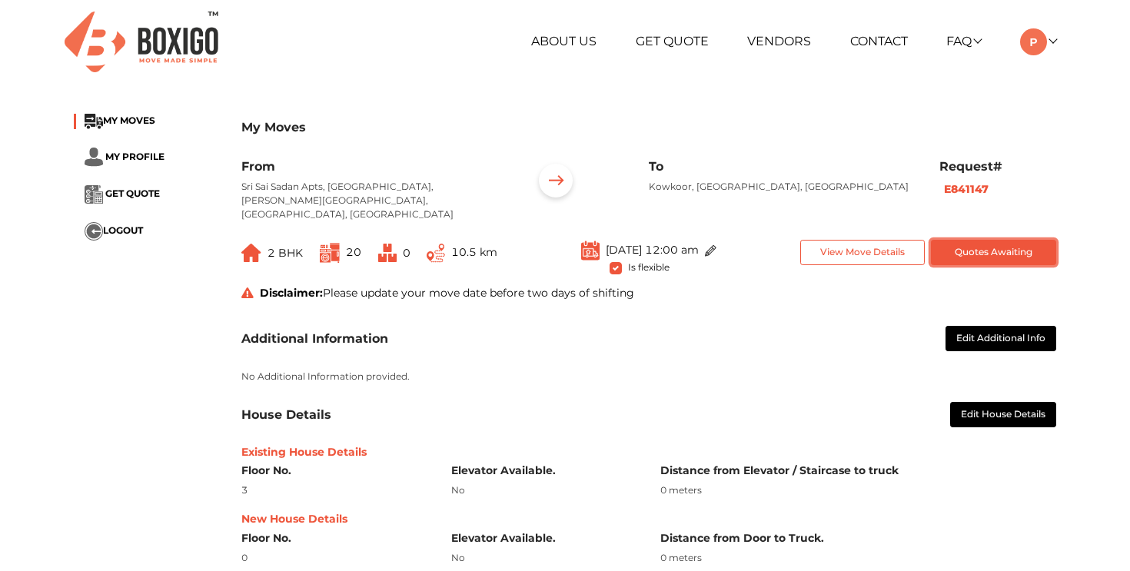
click at [983, 244] on button "Quotes Awaiting" at bounding box center [993, 252] width 125 height 25
